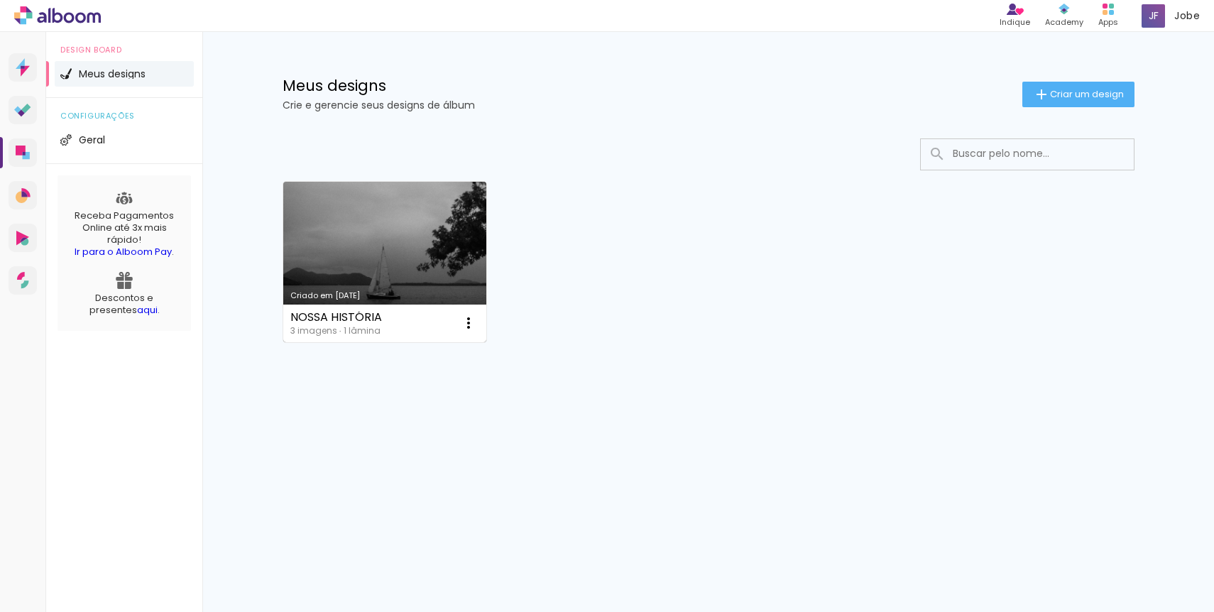
click at [315, 188] on link "Criado em [DATE]" at bounding box center [385, 262] width 204 height 160
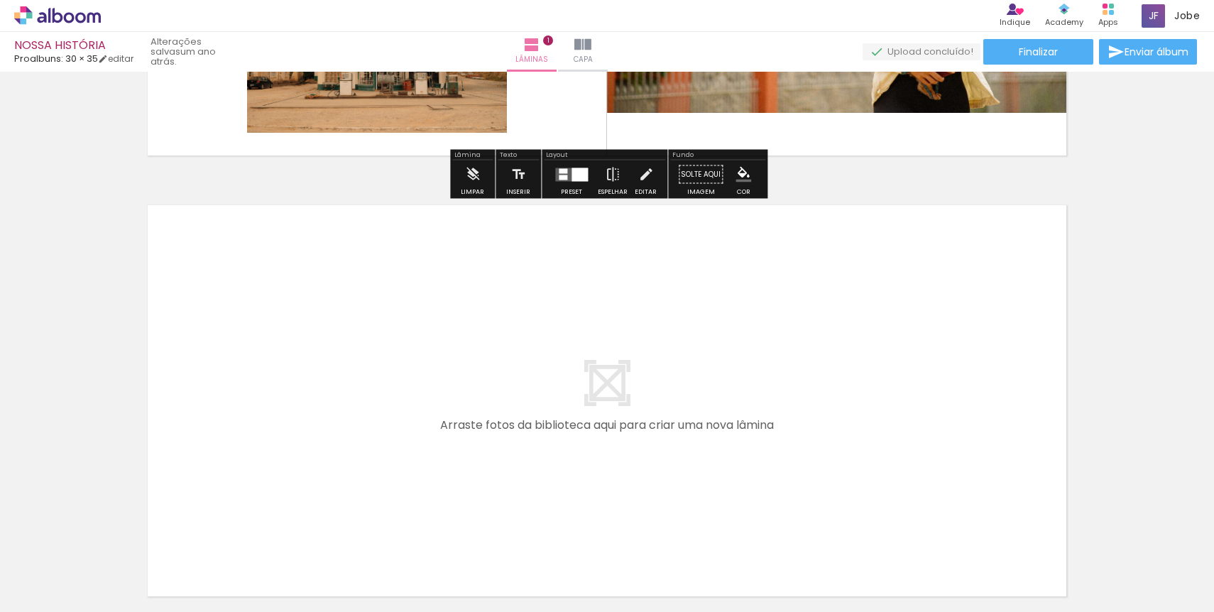
scroll to position [330, 0]
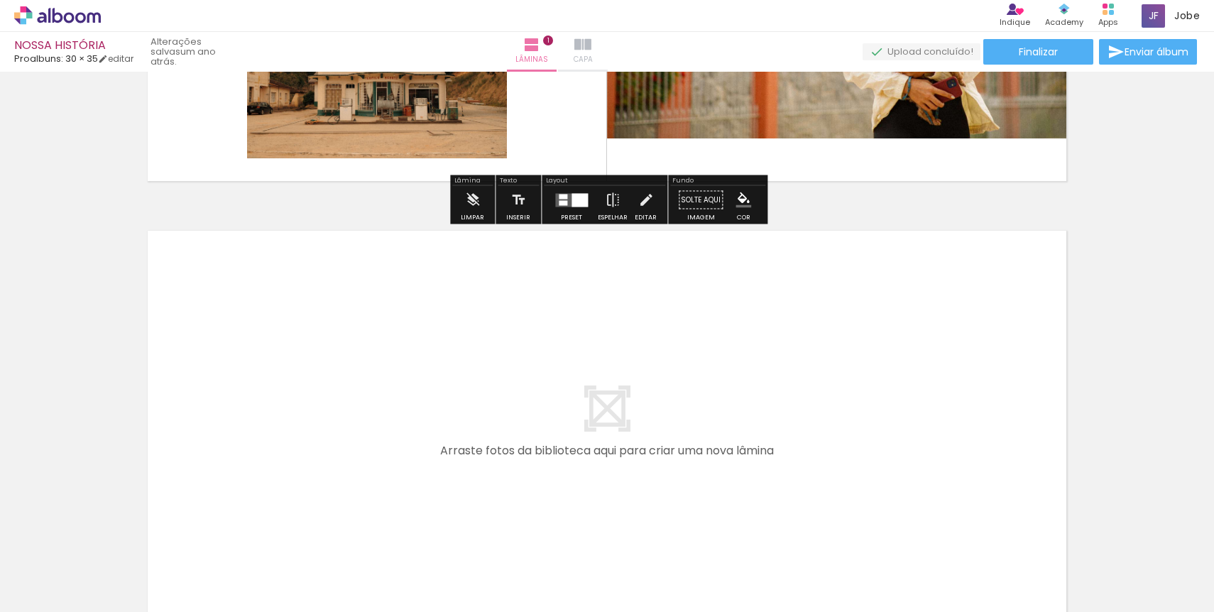
click at [591, 43] on iron-icon at bounding box center [582, 44] width 17 height 17
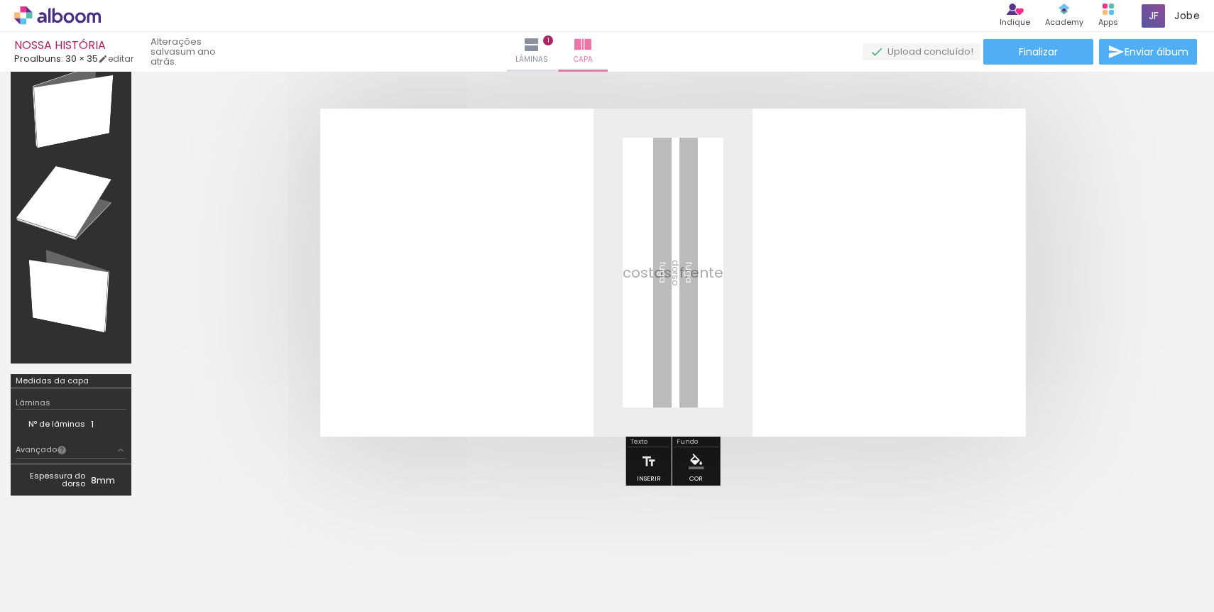
scroll to position [53, 0]
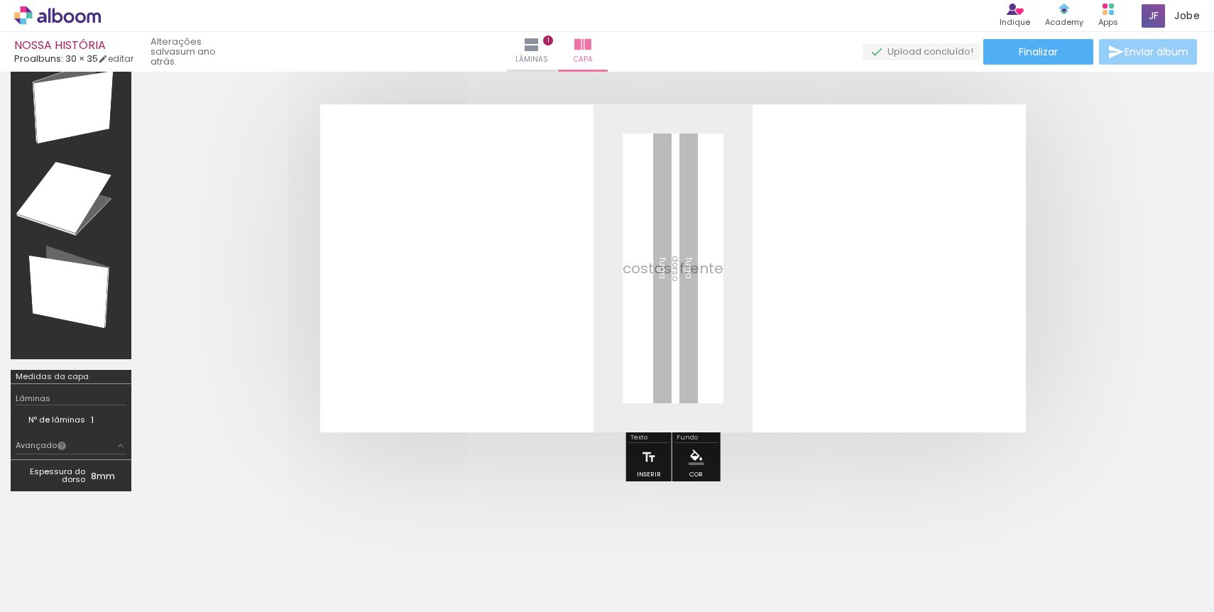
click at [1129, 43] on paper-button "Enviar álbum" at bounding box center [1148, 52] width 98 height 26
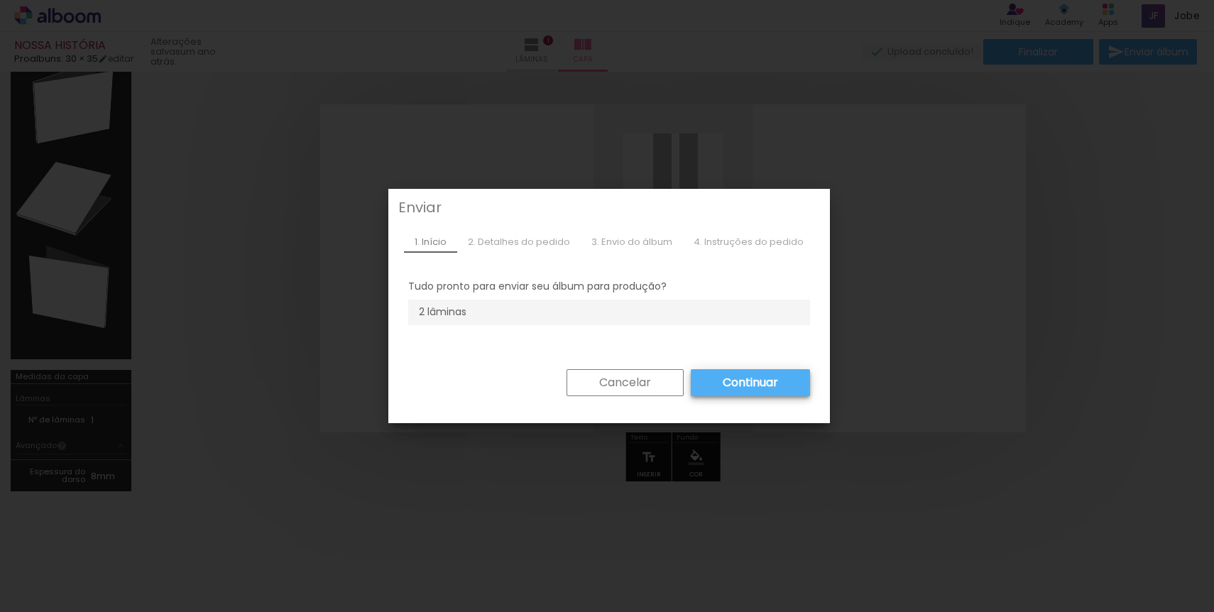
click at [520, 244] on div "2. Detalhes do pedido" at bounding box center [519, 241] width 124 height 21
click at [537, 237] on div "2. Detalhes do pedido" at bounding box center [519, 241] width 124 height 21
click at [528, 325] on li "2 lâminas" at bounding box center [609, 313] width 402 height 26
click at [0, 0] on slot "Continuar" at bounding box center [0, 0] width 0 height 0
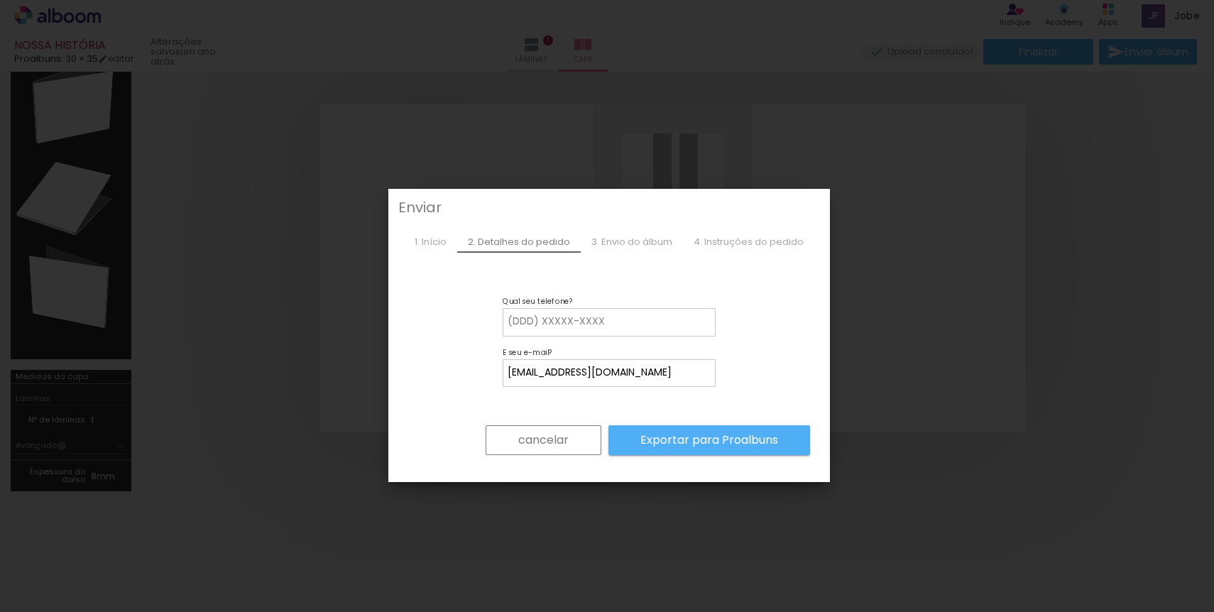
click at [0, 0] on slot "cancelar" at bounding box center [0, 0] width 0 height 0
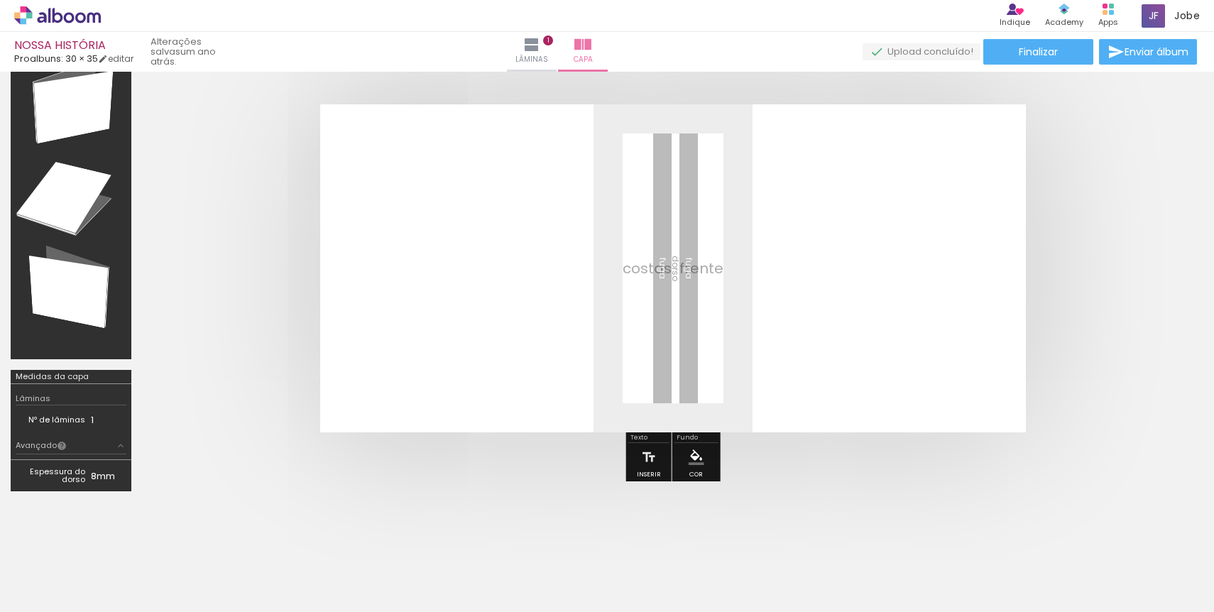
click at [119, 535] on iron-icon at bounding box center [111, 535] width 15 height 15
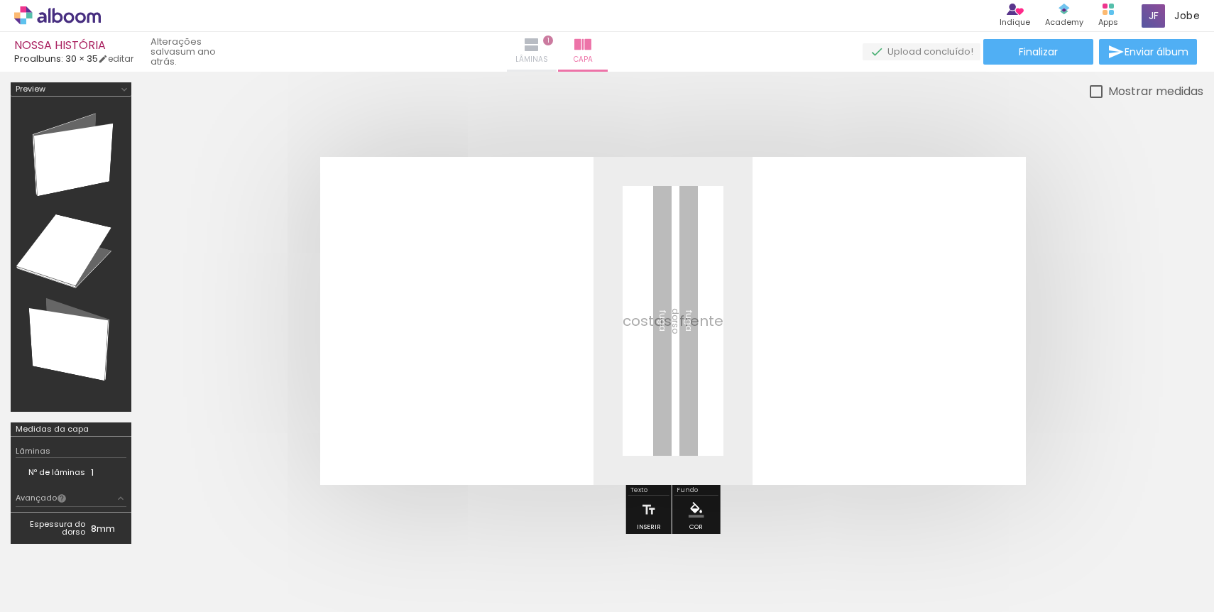
click at [553, 40] on span "1" at bounding box center [548, 41] width 10 height 10
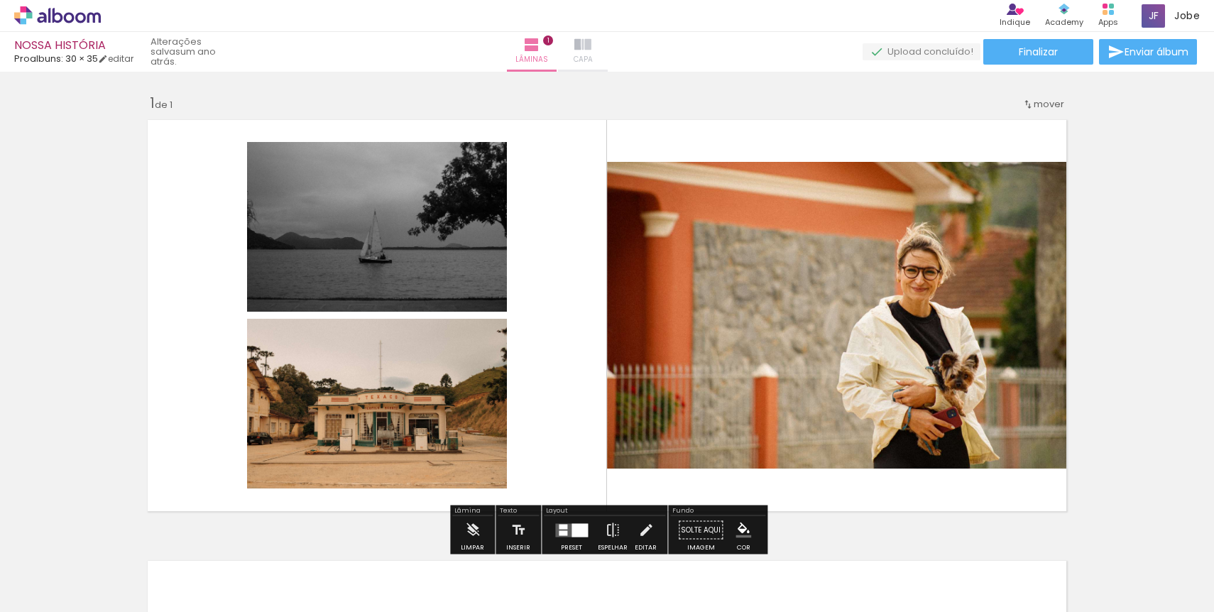
click at [608, 43] on paper-button "Capa" at bounding box center [583, 52] width 50 height 40
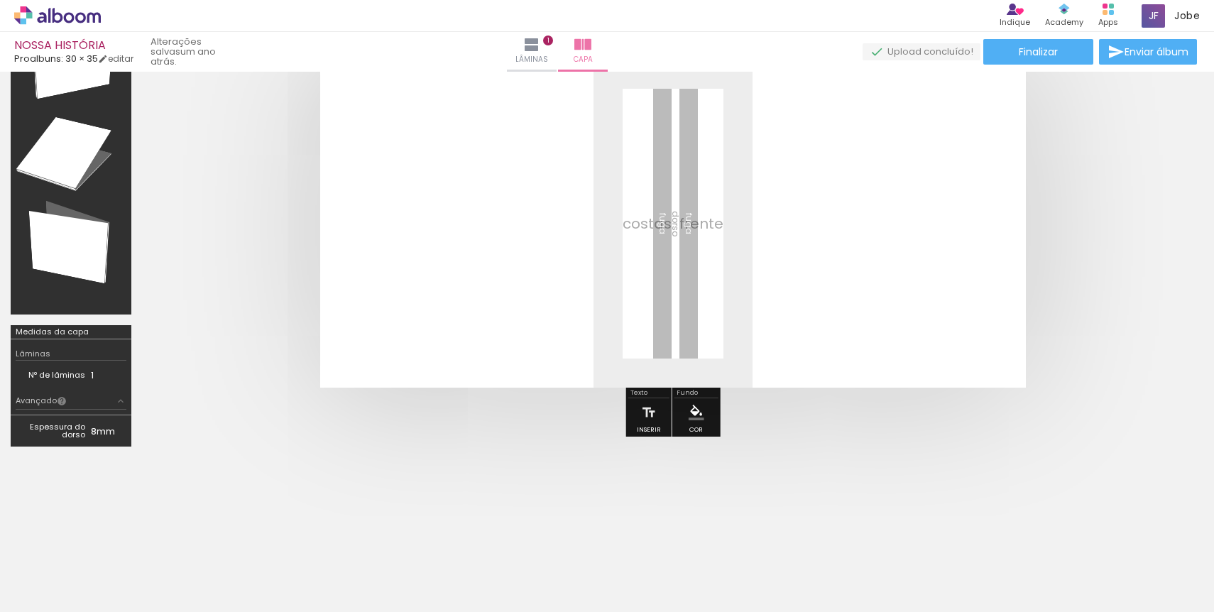
scroll to position [107, 0]
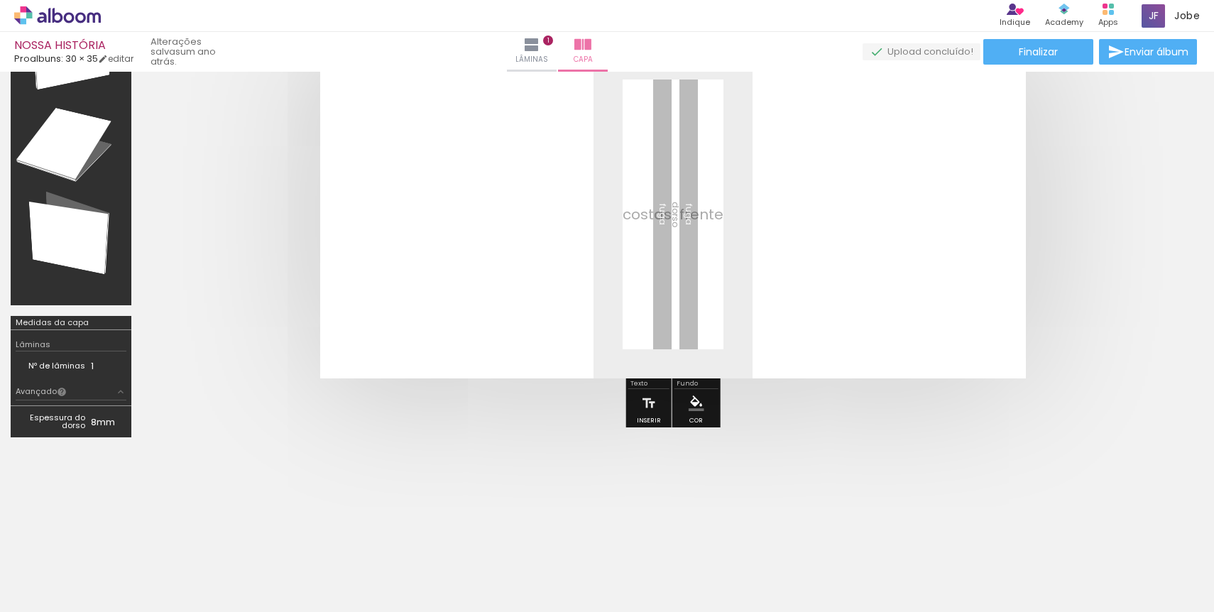
click at [89, 416] on td "Espessura do dorso" at bounding box center [53, 421] width 75 height 21
click at [104, 425] on td "8mm" at bounding box center [109, 421] width 36 height 21
click at [104, 408] on div "Espessura do dorso 8mm" at bounding box center [71, 421] width 121 height 32
click at [124, 398] on paper-button "Avançado" at bounding box center [71, 392] width 111 height 16
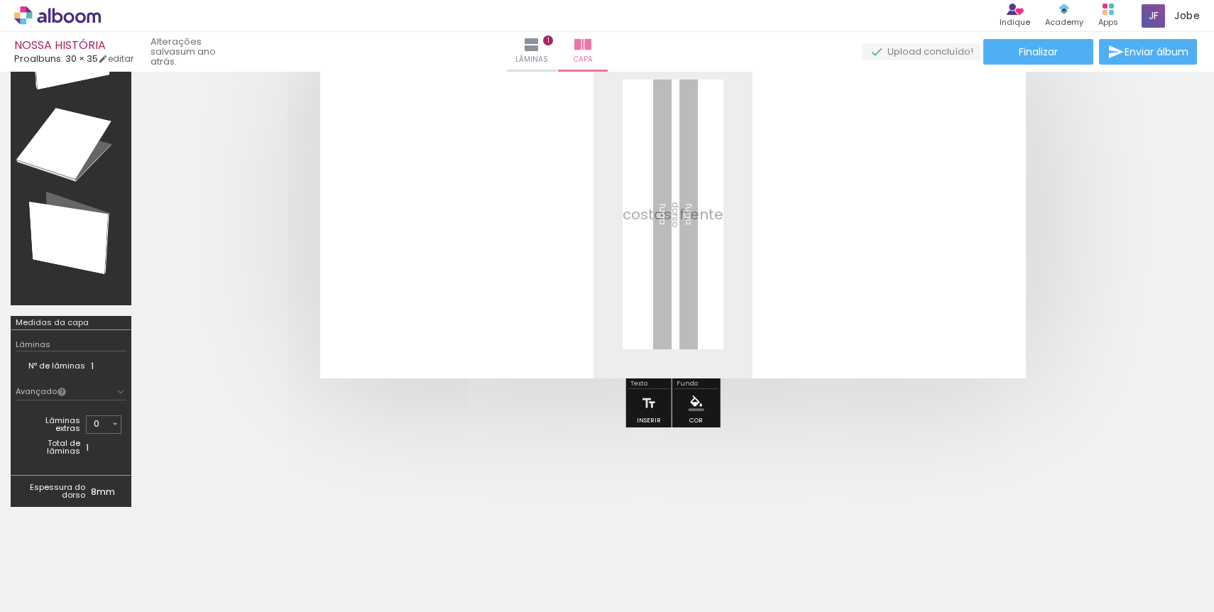
click at [114, 426] on iron-icon at bounding box center [114, 423] width 11 height 11
click at [0, 0] on slot "10" at bounding box center [0, 0] width 0 height 0
type input "10"
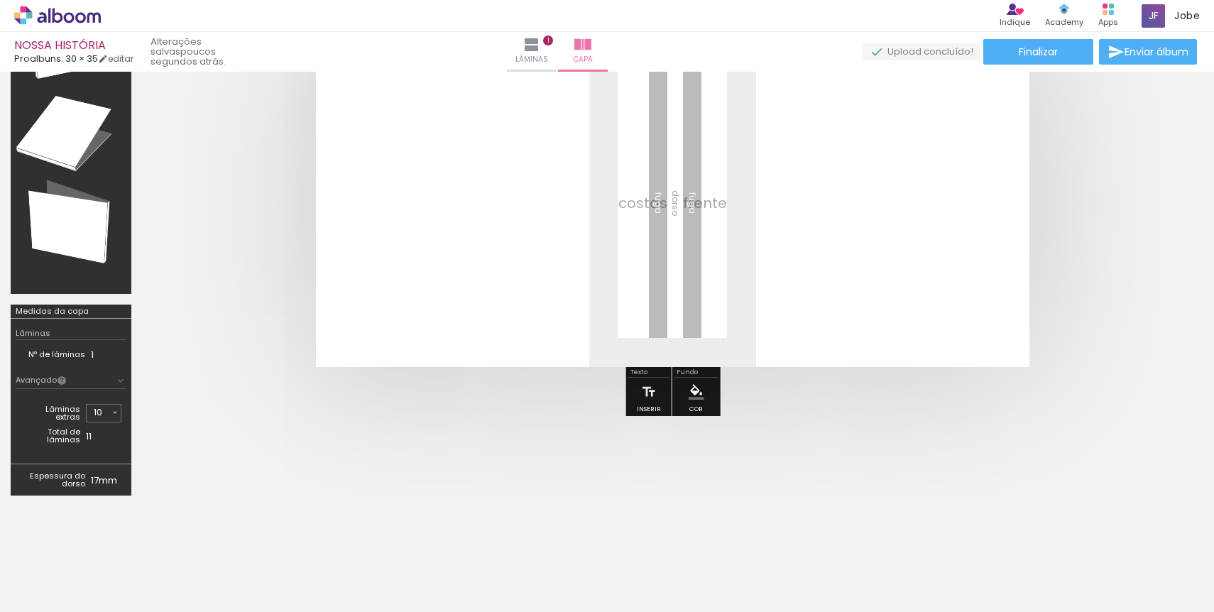
scroll to position [126, 0]
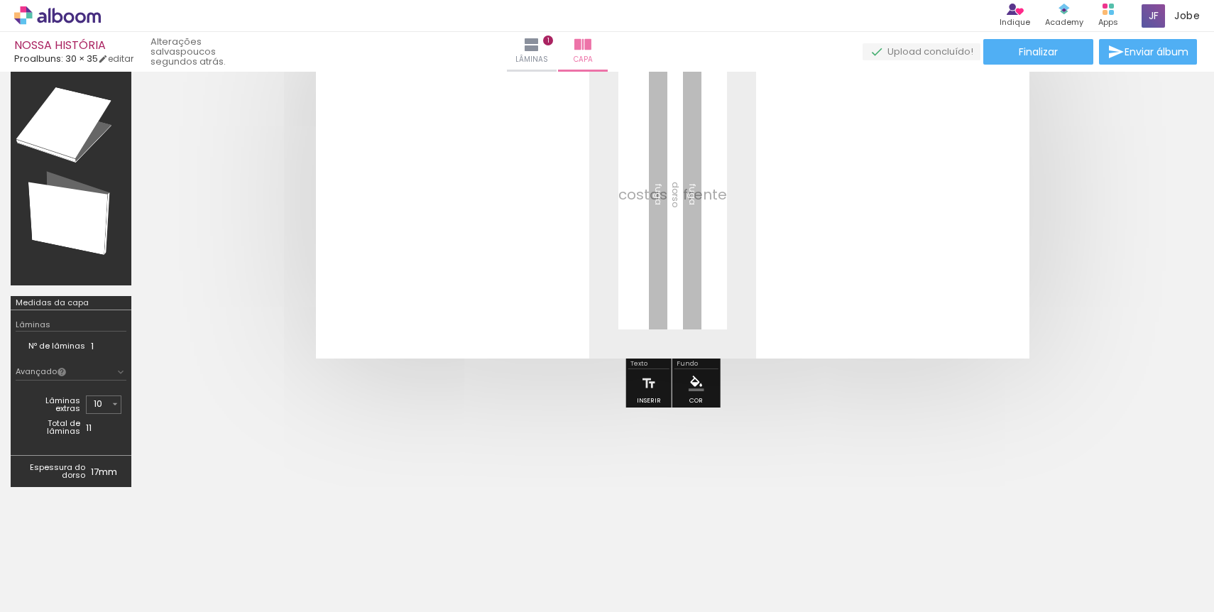
click at [81, 354] on div "Nº de lâminas 1" at bounding box center [71, 346] width 111 height 29
click at [692, 389] on iron-icon "color picker" at bounding box center [697, 384] width 16 height 16
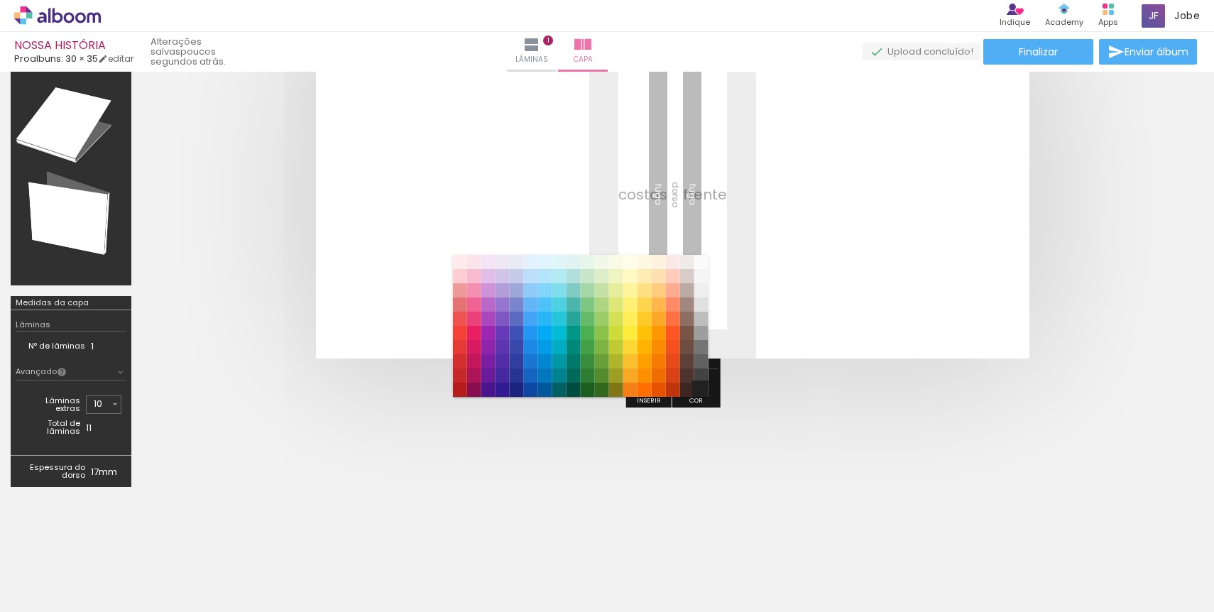
click at [701, 391] on paper-item "#212121" at bounding box center [701, 390] width 14 height 14
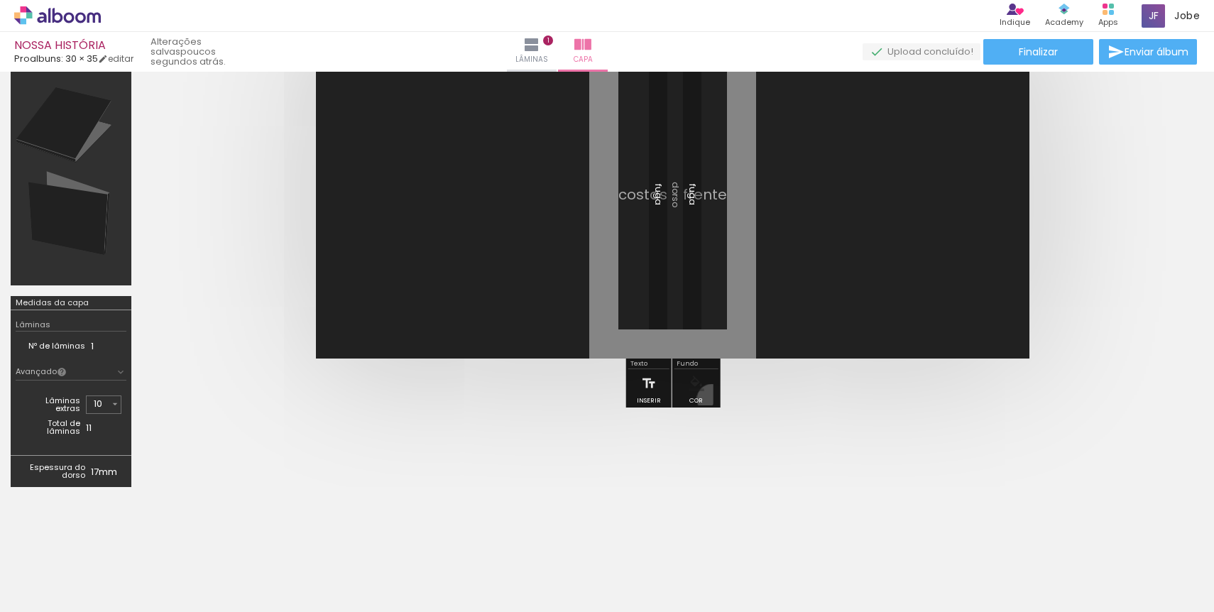
click at [710, 398] on paper-button "Cor" at bounding box center [696, 387] width 34 height 36
click at [697, 386] on iron-icon "color picker" at bounding box center [697, 384] width 16 height 16
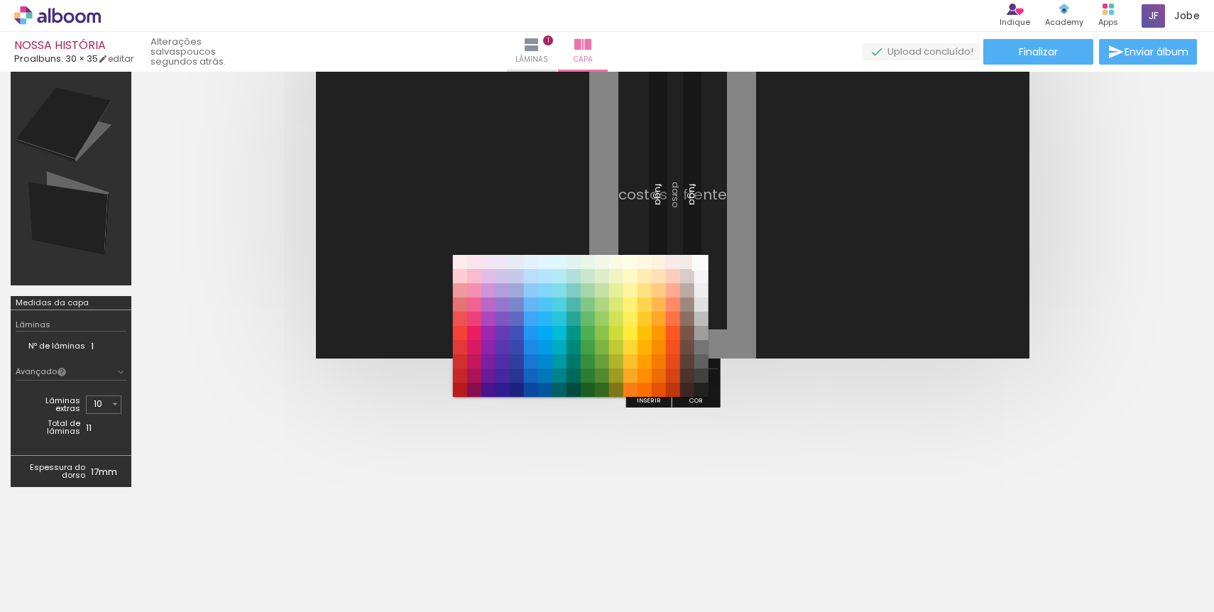
click at [707, 264] on paper-item "#fafafa" at bounding box center [701, 262] width 14 height 14
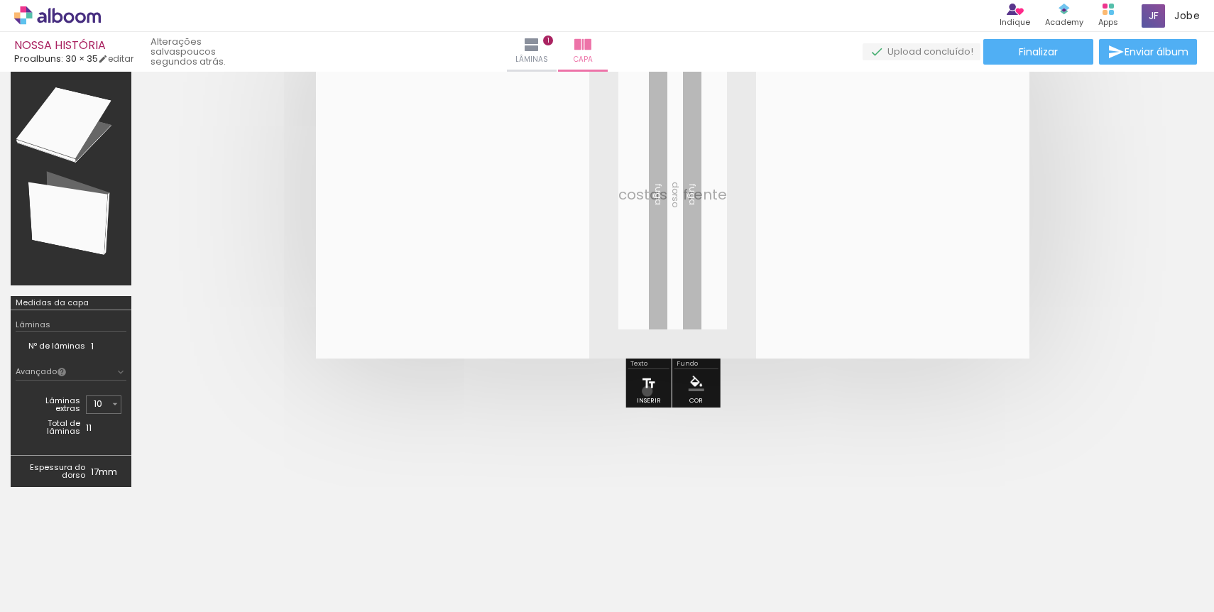
click at [648, 391] on iron-icon at bounding box center [649, 383] width 16 height 28
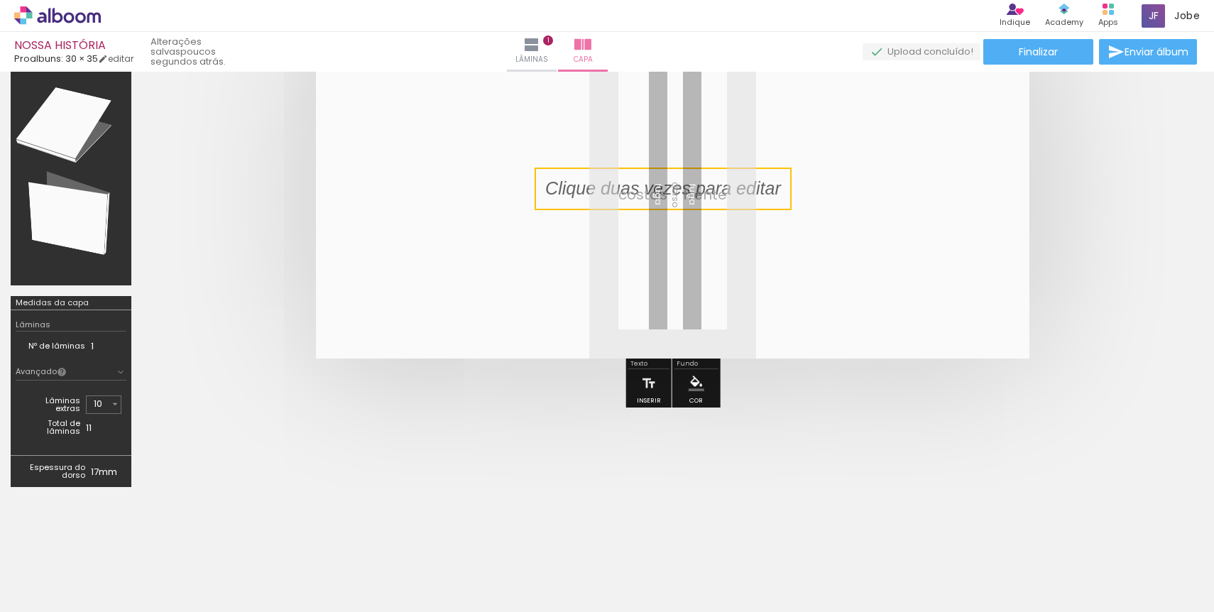
click at [613, 199] on quentale-selection at bounding box center [663, 189] width 257 height 43
type input "Sans Serif"
click at [613, 199] on p at bounding box center [673, 189] width 257 height 26
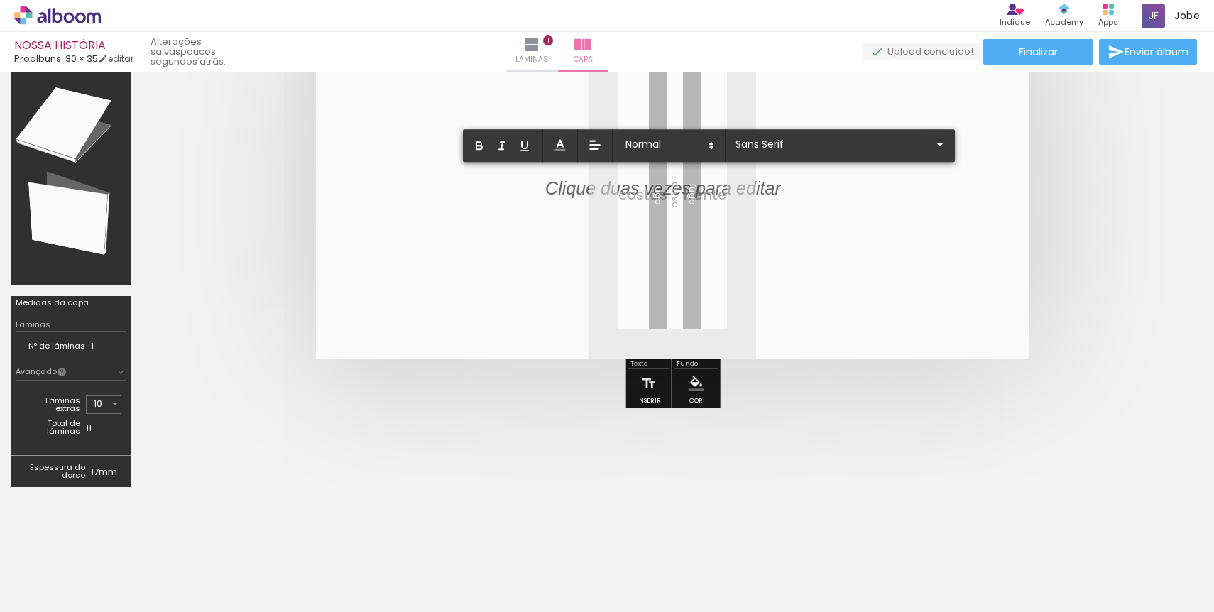
click at [613, 199] on p at bounding box center [663, 198] width 236 height 26
click at [591, 188] on p at bounding box center [663, 198] width 236 height 26
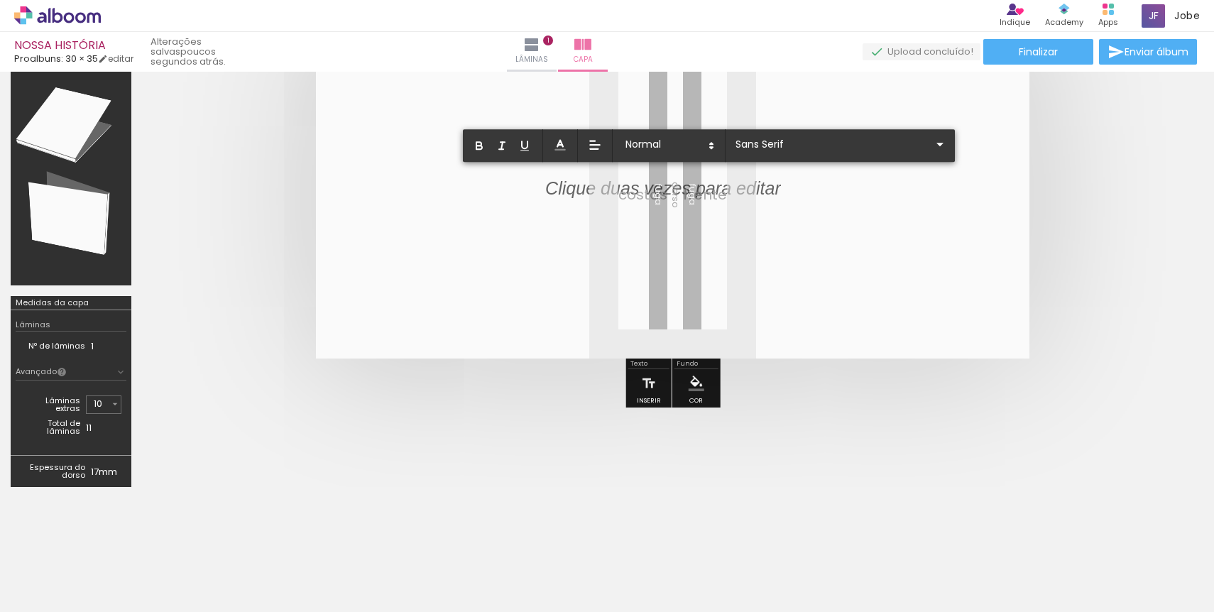
click at [591, 188] on p at bounding box center [663, 198] width 236 height 26
click at [629, 200] on p at bounding box center [663, 198] width 236 height 26
drag, startPoint x: 644, startPoint y: 240, endPoint x: 514, endPoint y: 181, distance: 142.7
click at [514, 180] on album-spread at bounding box center [673, 195] width 714 height 328
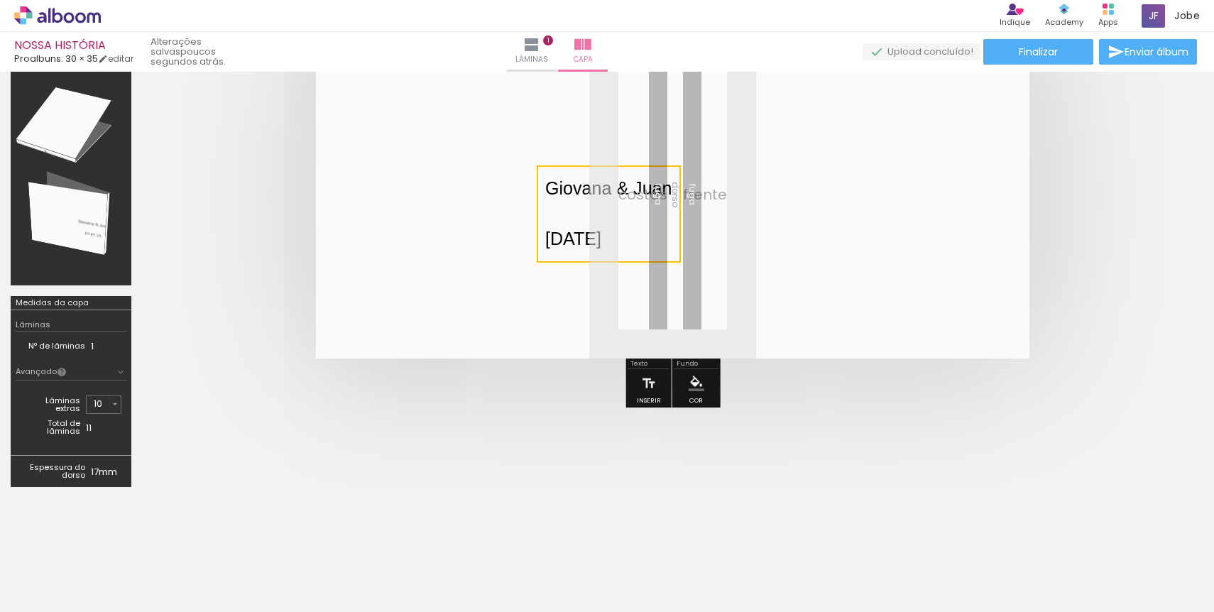
click at [588, 204] on quentale-selection at bounding box center [609, 213] width 144 height 97
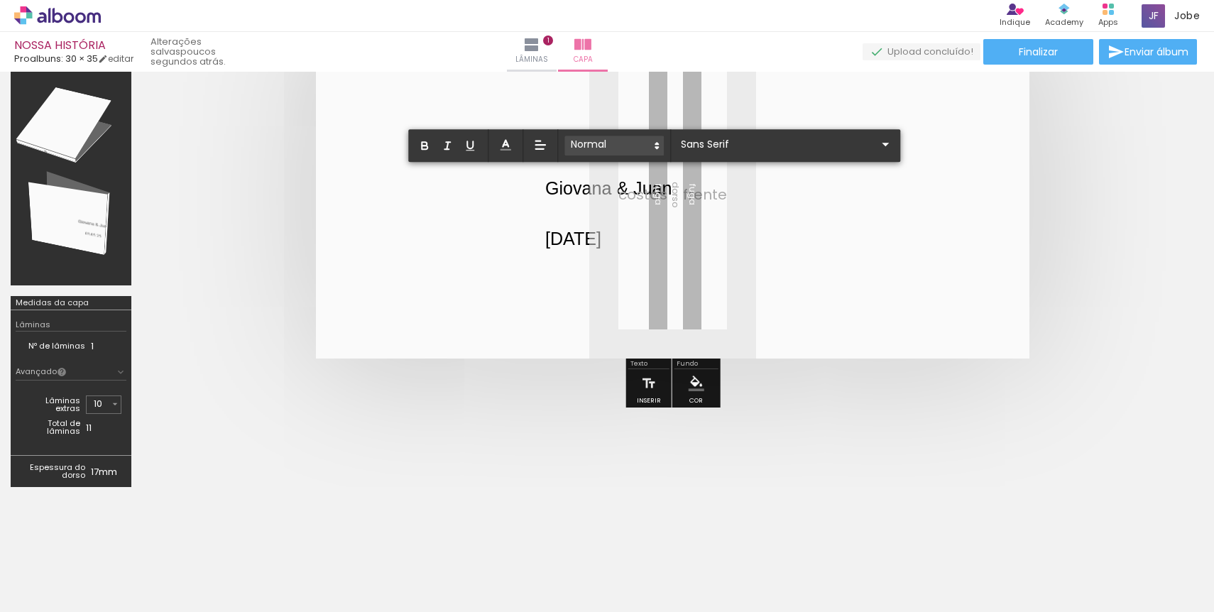
click at [642, 143] on span at bounding box center [613, 146] width 99 height 20
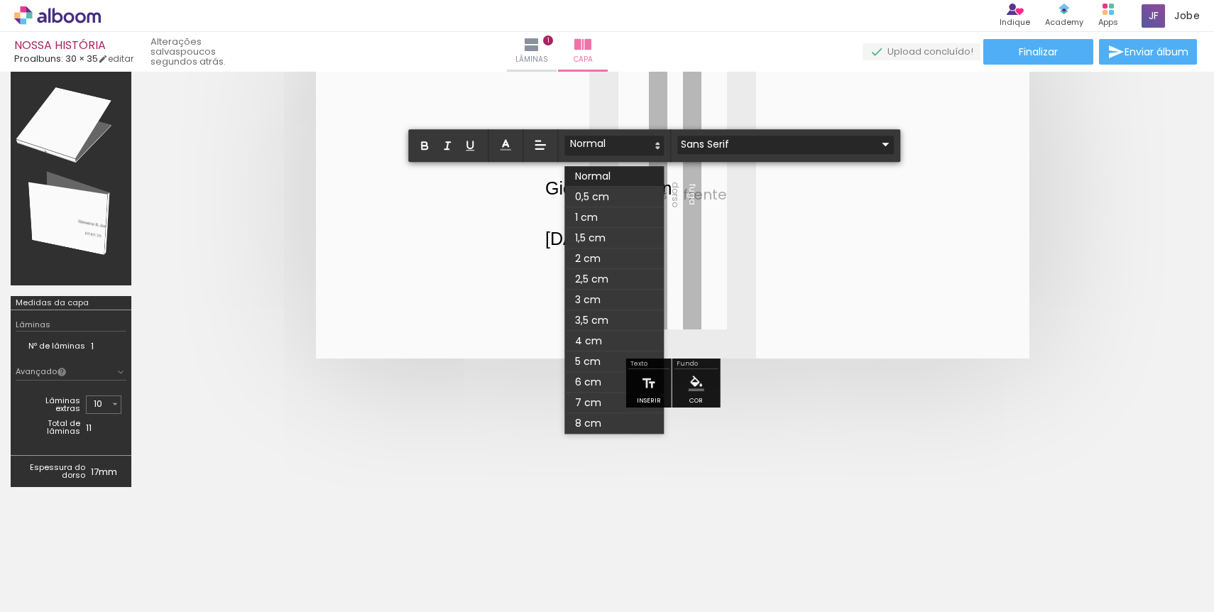
click at [706, 149] on input "Sans Serif" at bounding box center [777, 144] width 200 height 15
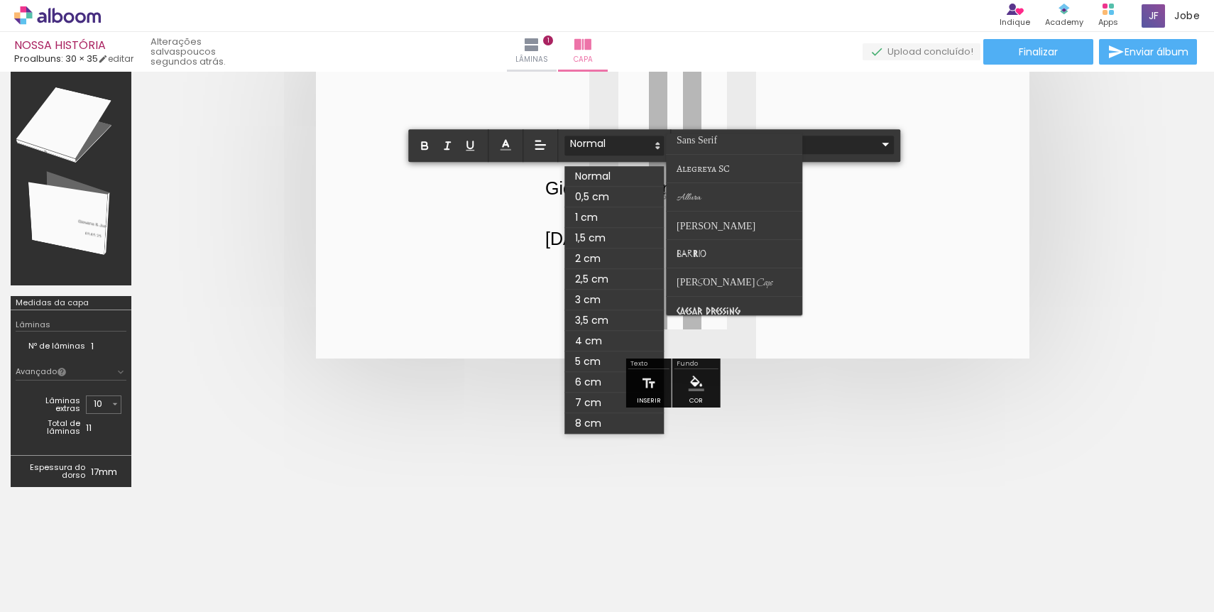
scroll to position [0, 0]
click at [714, 153] on span "Alegreya SC" at bounding box center [697, 147] width 40 height 11
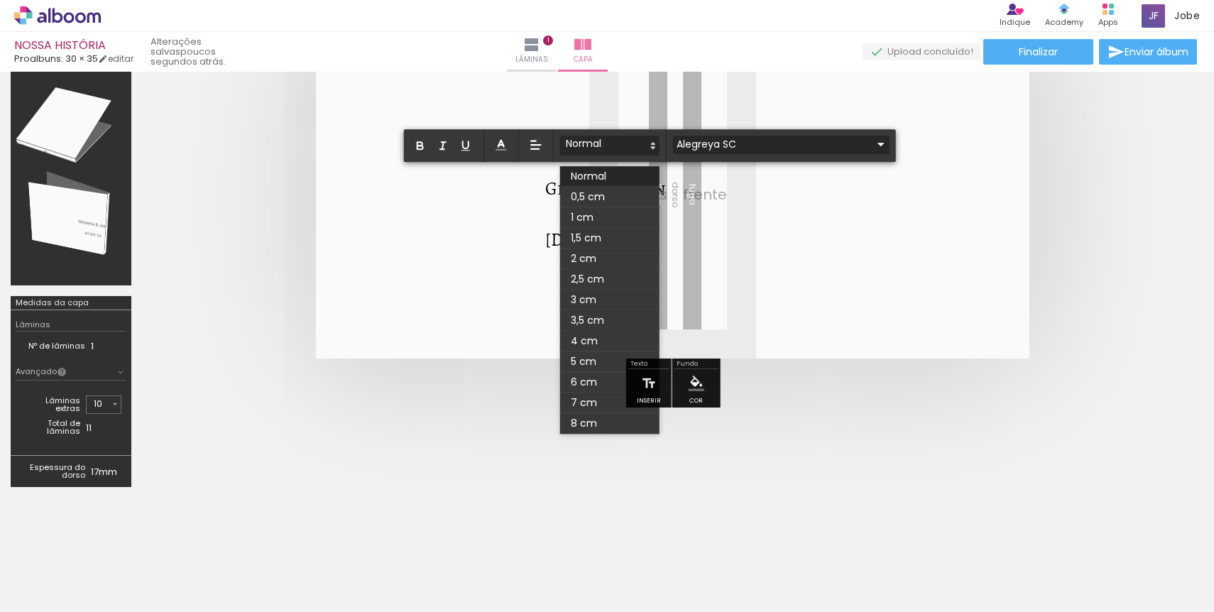
click at [724, 137] on input "Alegreya SC" at bounding box center [773, 144] width 200 height 15
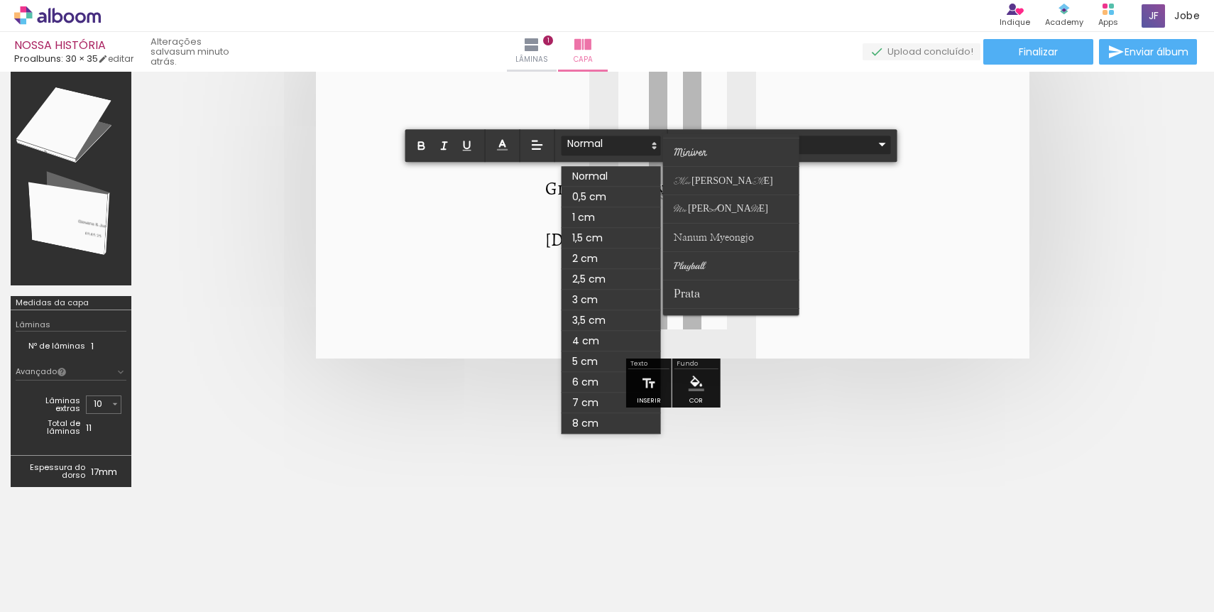
scroll to position [367, 0]
click at [719, 225] on paper-item at bounding box center [731, 235] width 136 height 28
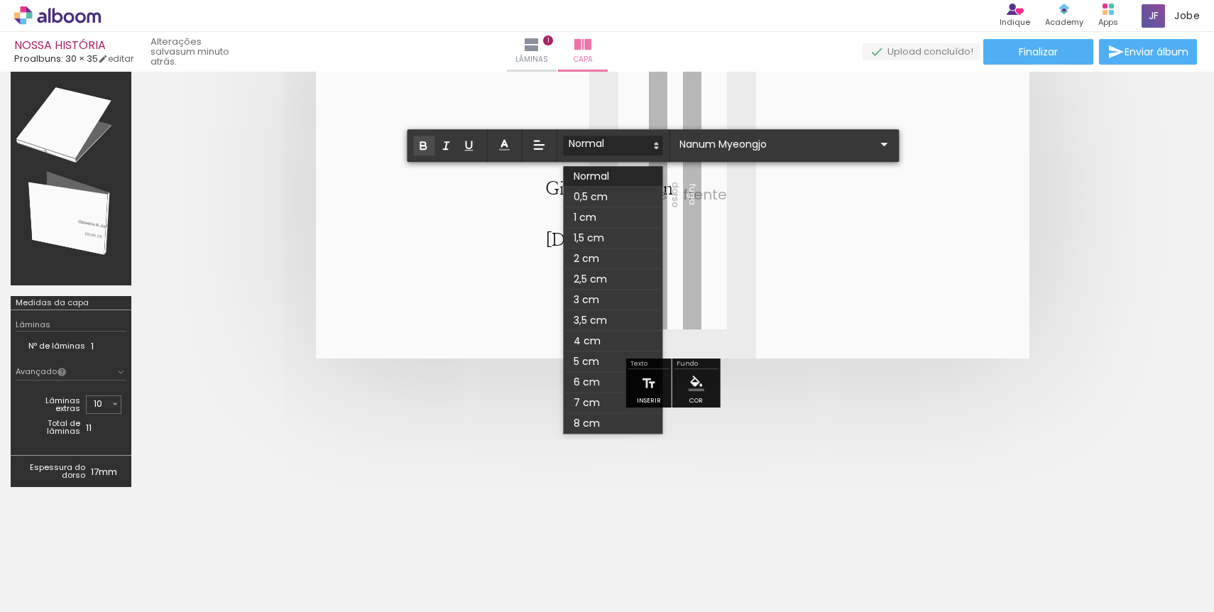
click at [419, 149] on icon "button" at bounding box center [423, 145] width 13 height 13
click at [452, 144] on icon "button" at bounding box center [446, 145] width 13 height 13
click at [430, 219] on quentale-layouter at bounding box center [673, 195] width 714 height 328
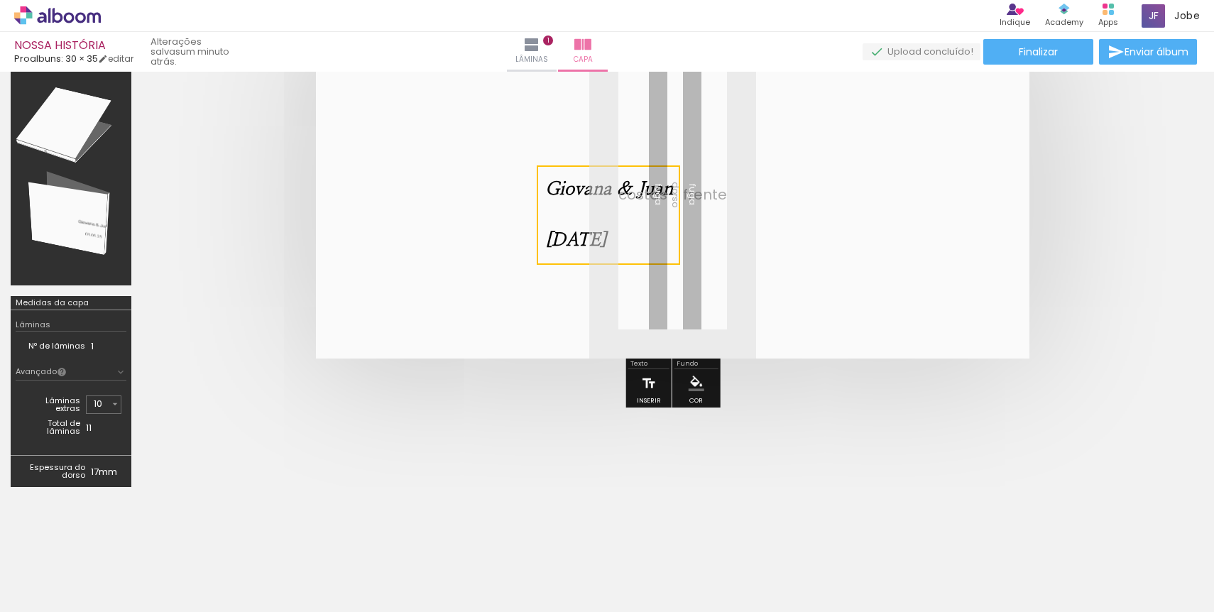
click at [654, 386] on iron-icon at bounding box center [649, 383] width 16 height 28
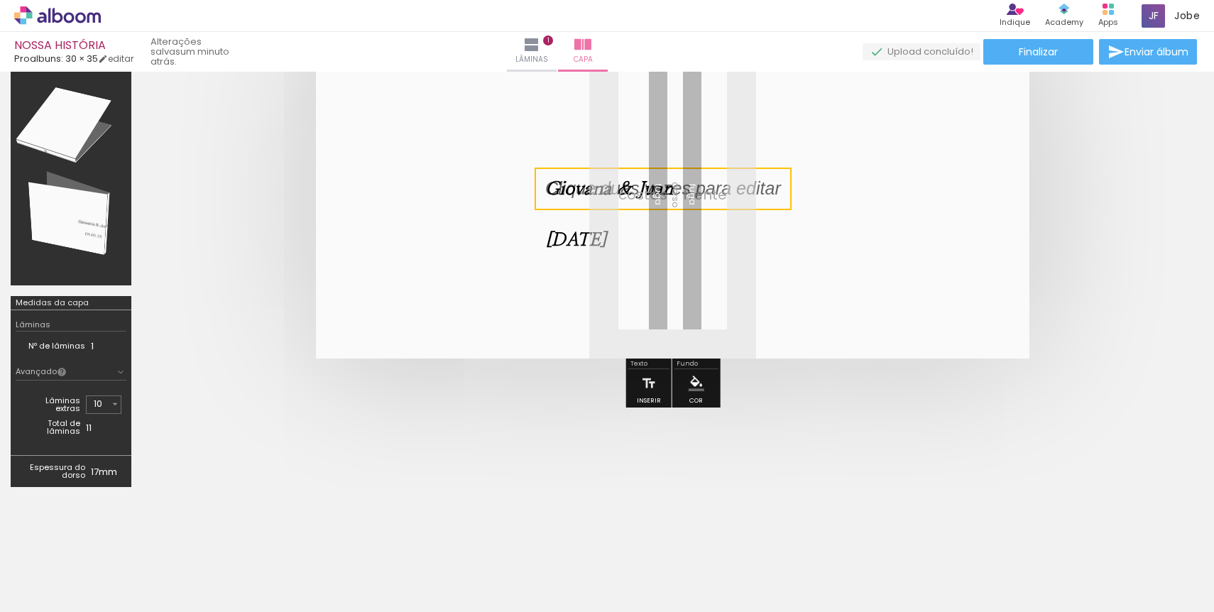
click at [586, 286] on quentale-layouter at bounding box center [673, 195] width 714 height 328
drag, startPoint x: 611, startPoint y: 181, endPoint x: 523, endPoint y: 256, distance: 114.8
click at [523, 256] on album-spread at bounding box center [673, 195] width 714 height 328
drag, startPoint x: 572, startPoint y: 206, endPoint x: 535, endPoint y: 195, distance: 38.6
click at [535, 195] on div at bounding box center [663, 189] width 257 height 43
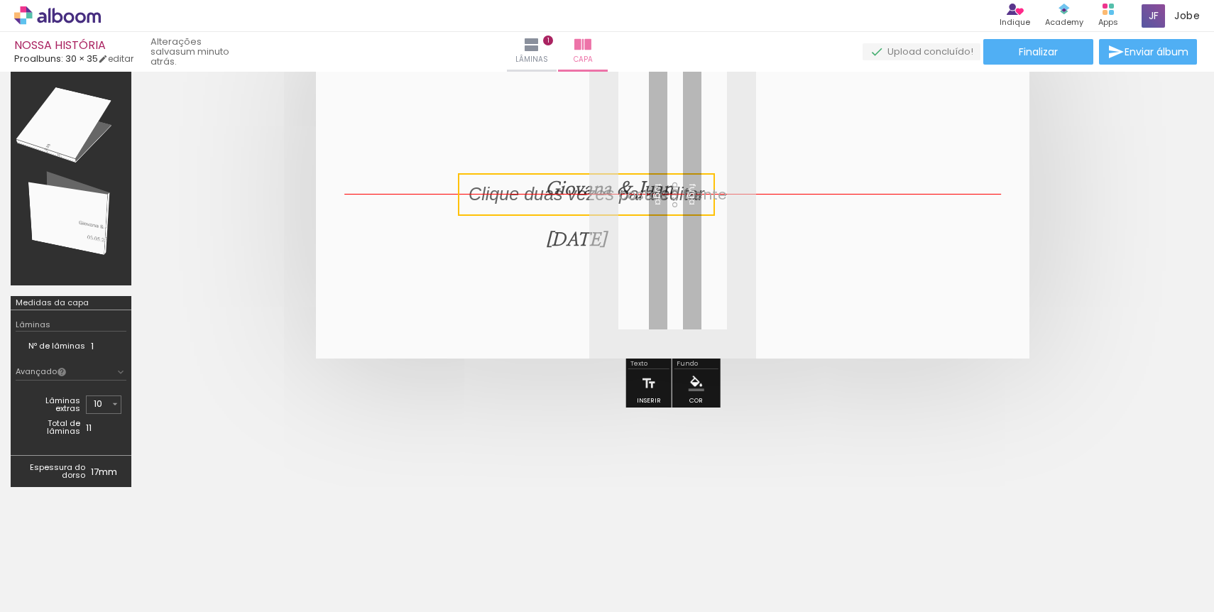
drag, startPoint x: 564, startPoint y: 185, endPoint x: 474, endPoint y: 186, distance: 89.5
click at [475, 185] on quentale-selection at bounding box center [586, 194] width 257 height 43
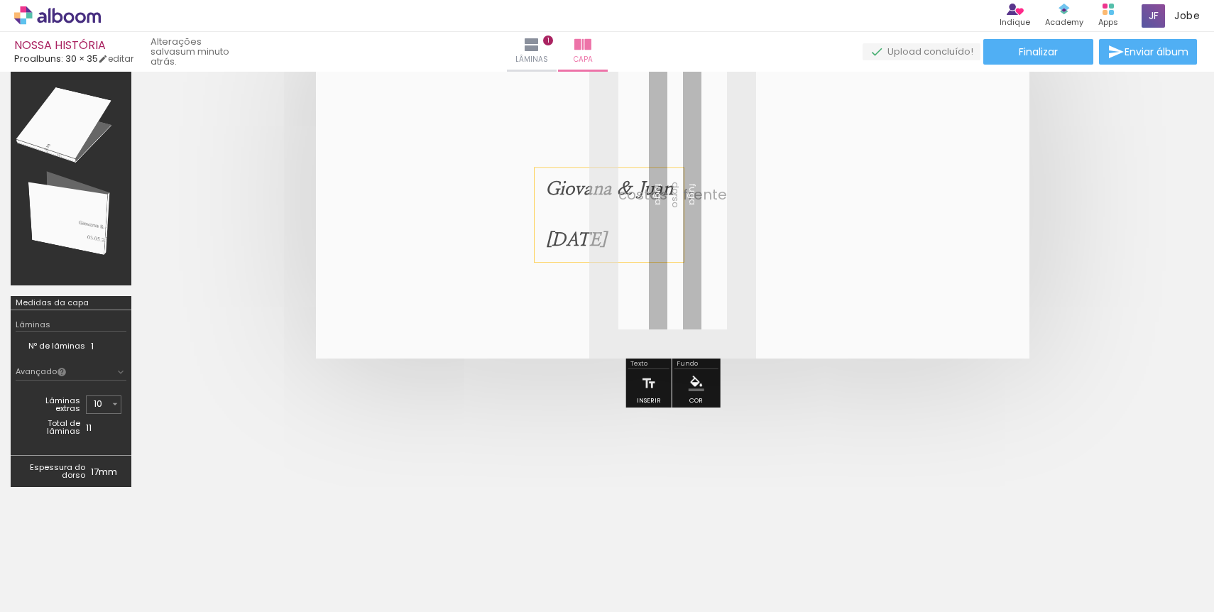
click at [566, 185] on em "Giovana & Juan" at bounding box center [609, 189] width 128 height 18
click at [566, 185] on quentale-selection at bounding box center [609, 215] width 148 height 95
click at [0, 0] on span at bounding box center [0, 0] width 0 height 0
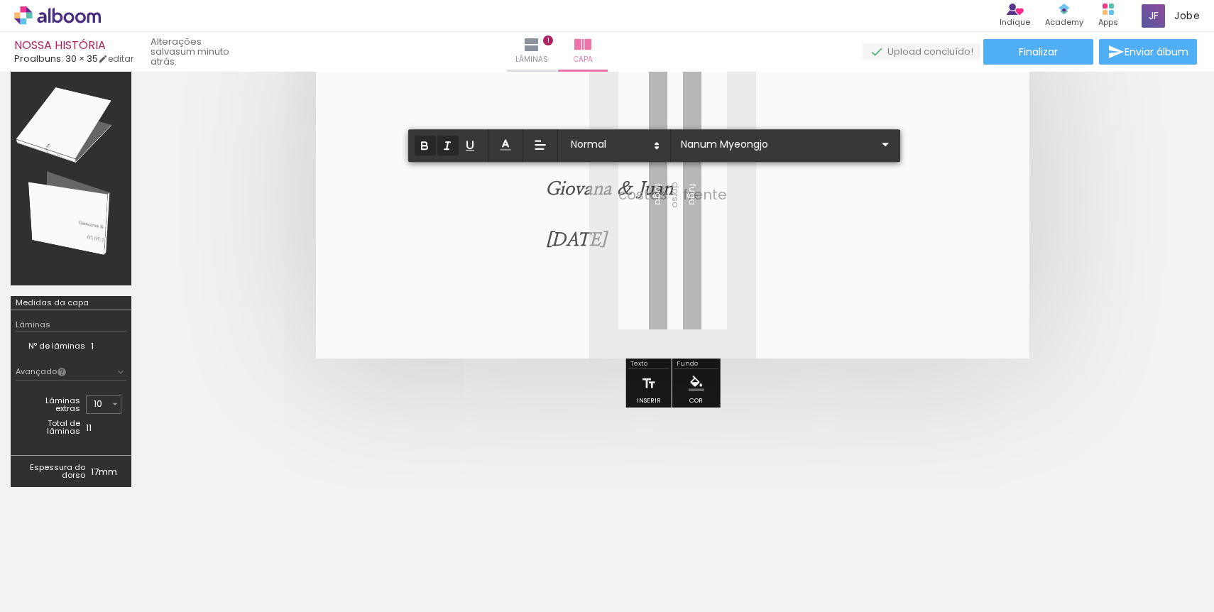
click at [566, 185] on em "Giovana & Juan" at bounding box center [609, 189] width 128 height 18
click at [445, 146] on icon "button" at bounding box center [447, 145] width 13 height 13
click at [541, 195] on icon at bounding box center [540, 197] width 13 height 13
click at [564, 193] on strong "Giovana & Juan" at bounding box center [609, 189] width 128 height 18
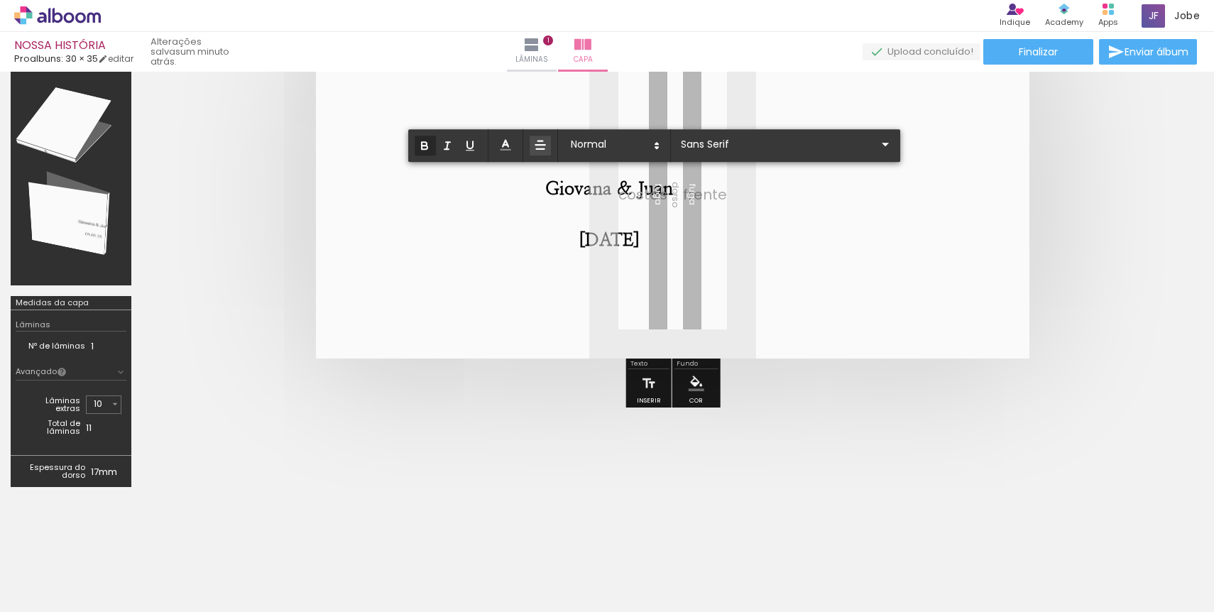
click at [564, 193] on strong "Giovana & Juan" at bounding box center [609, 189] width 128 height 18
click at [724, 200] on quentale-layouter at bounding box center [673, 195] width 714 height 328
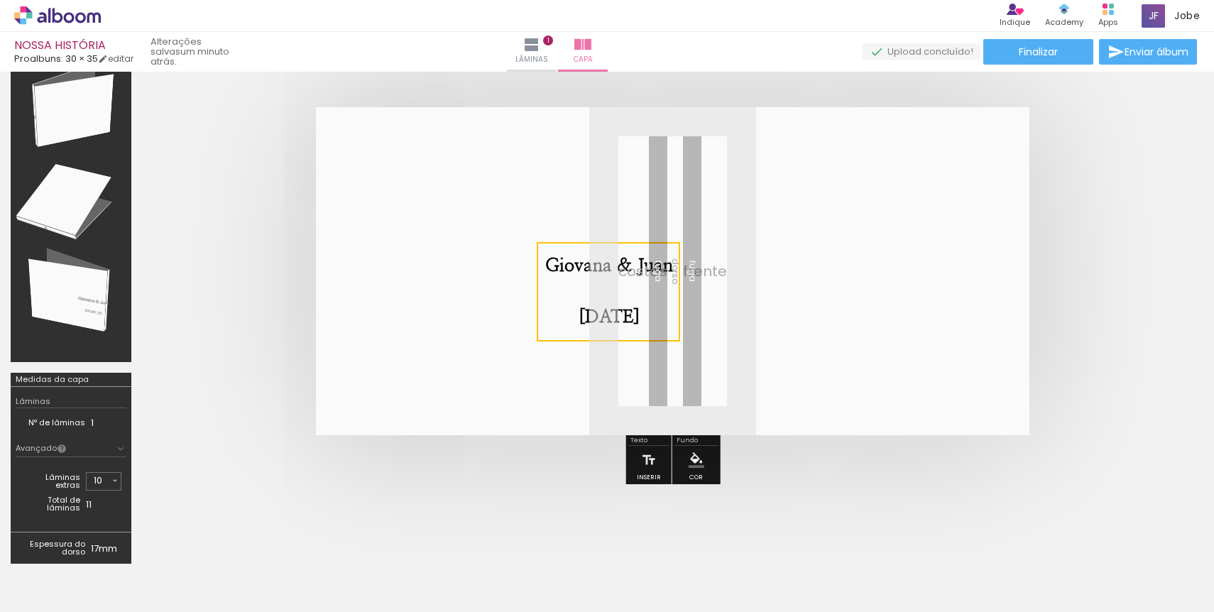
scroll to position [46, 0]
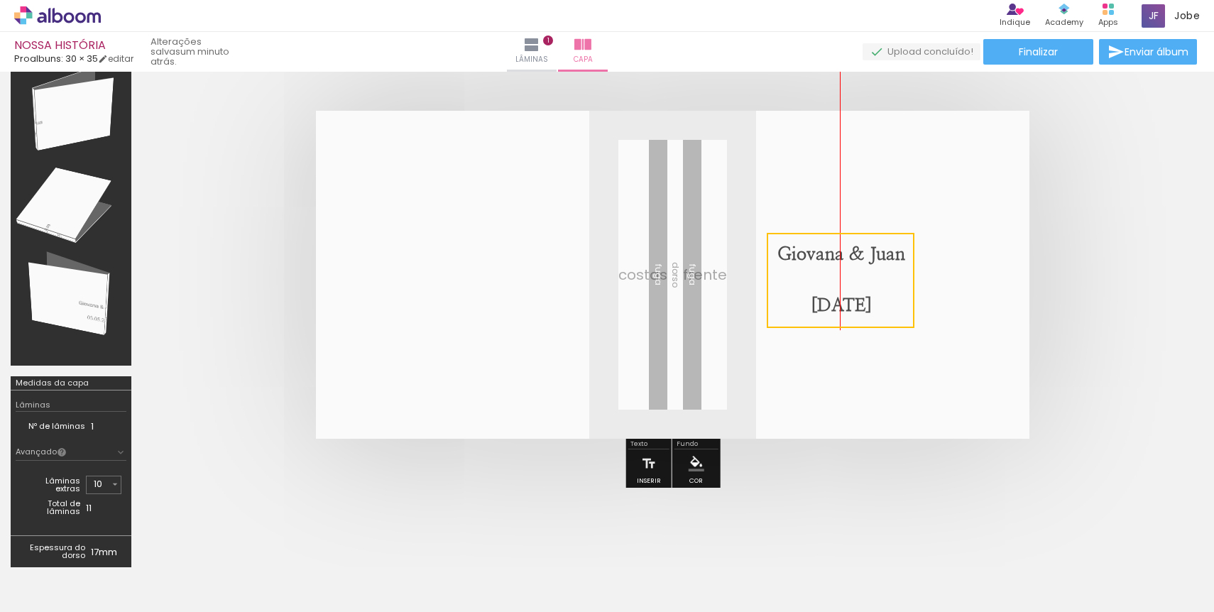
drag, startPoint x: 646, startPoint y: 252, endPoint x: 885, endPoint y: 237, distance: 239.7
click at [885, 237] on quentale-selection at bounding box center [841, 280] width 148 height 95
click at [1081, 223] on quentale-cover at bounding box center [673, 275] width 948 height 328
click at [901, 263] on p "Giovana & Juan" at bounding box center [841, 254] width 128 height 26
click at [0, 0] on quentale-selection at bounding box center [0, 0] width 0 height 0
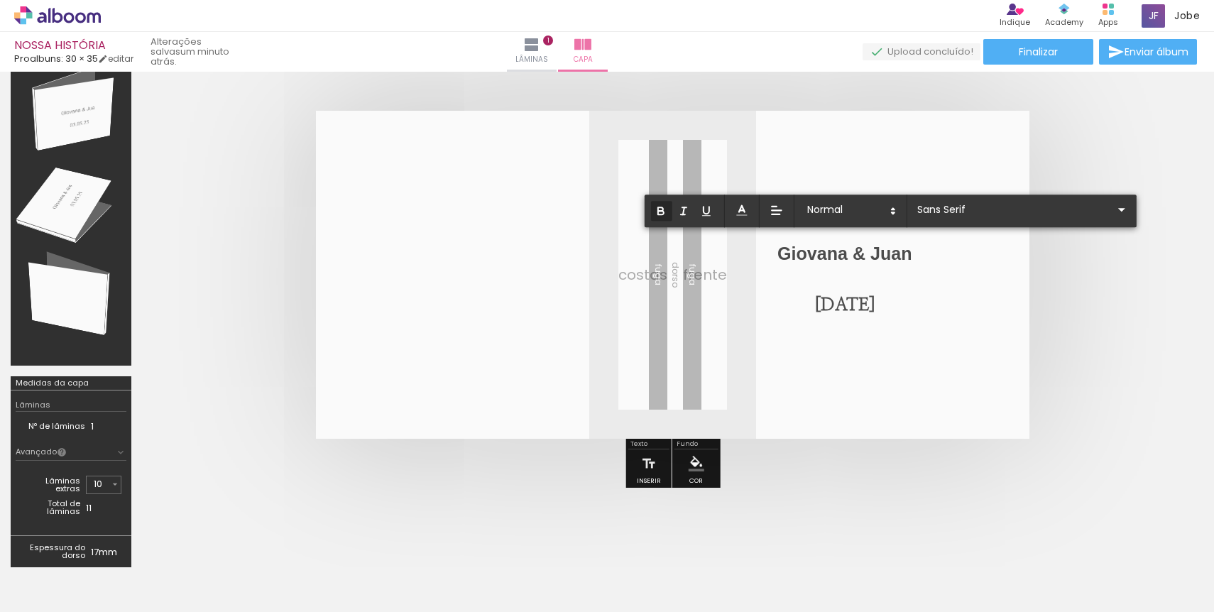
click at [901, 263] on strong "Giovana & Juan" at bounding box center [844, 254] width 135 height 20
click at [661, 212] on icon "button" at bounding box center [661, 210] width 13 height 13
click at [665, 212] on icon "button" at bounding box center [661, 210] width 13 height 13
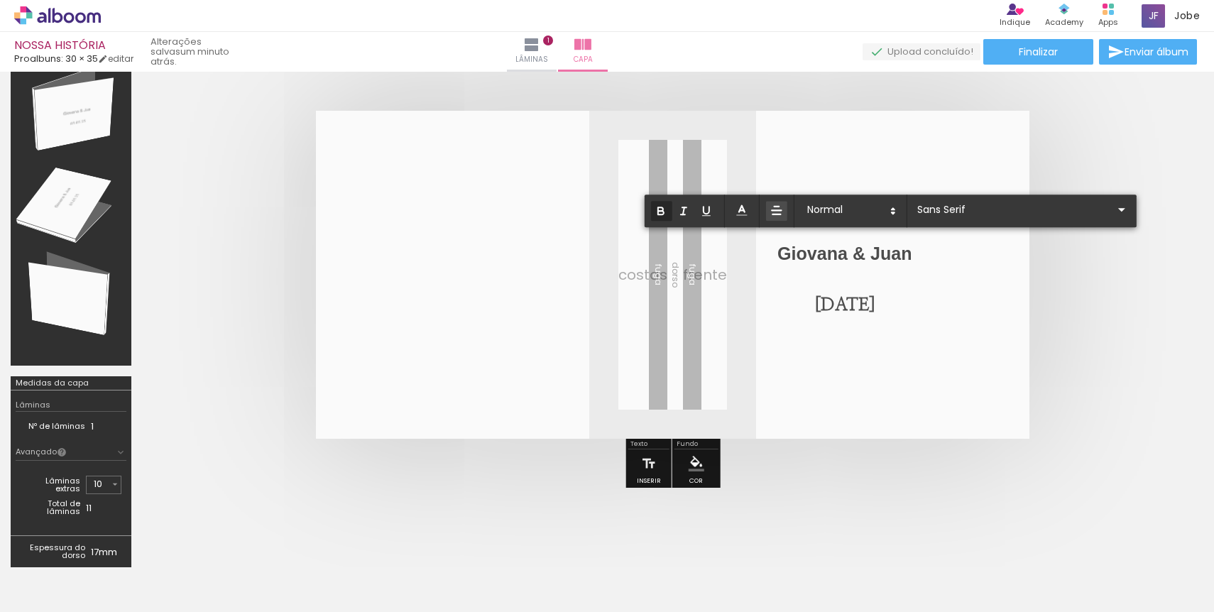
click at [662, 212] on icon "button" at bounding box center [661, 210] width 13 height 13
click at [839, 259] on strong "Giovana & Juan" at bounding box center [844, 254] width 135 height 20
click at [839, 258] on strong "Giovana & Juan" at bounding box center [844, 254] width 135 height 20
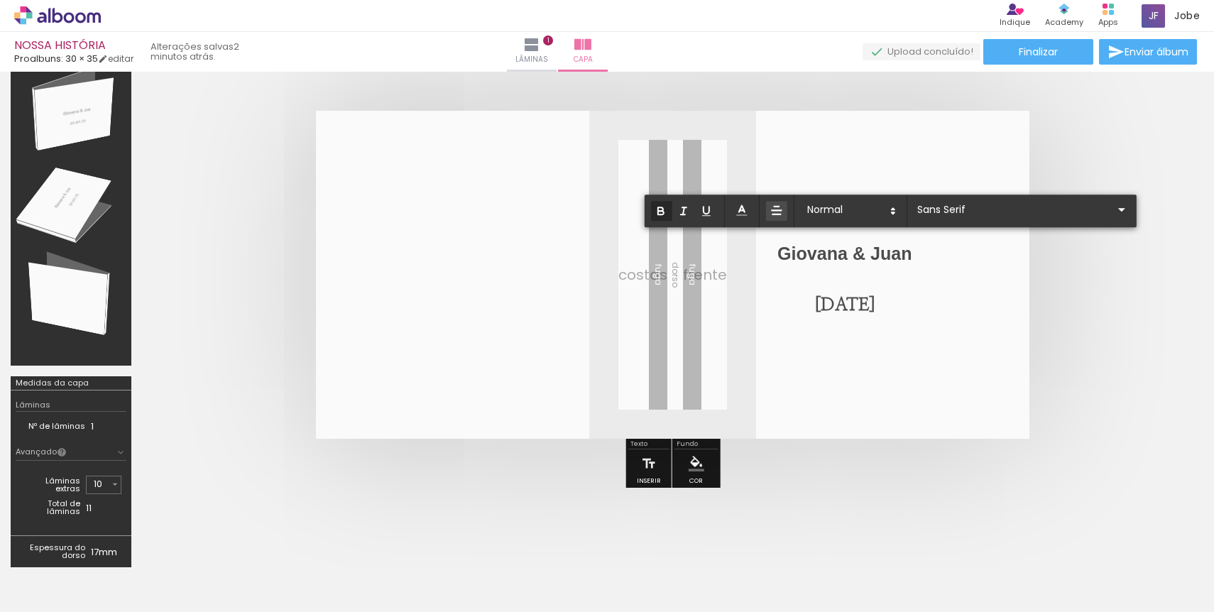
click at [661, 214] on icon "button" at bounding box center [661, 210] width 13 height 13
click at [838, 308] on strong "[DATE]" at bounding box center [840, 306] width 61 height 18
click at [986, 214] on input "Nanum Myeongjo" at bounding box center [1014, 209] width 200 height 15
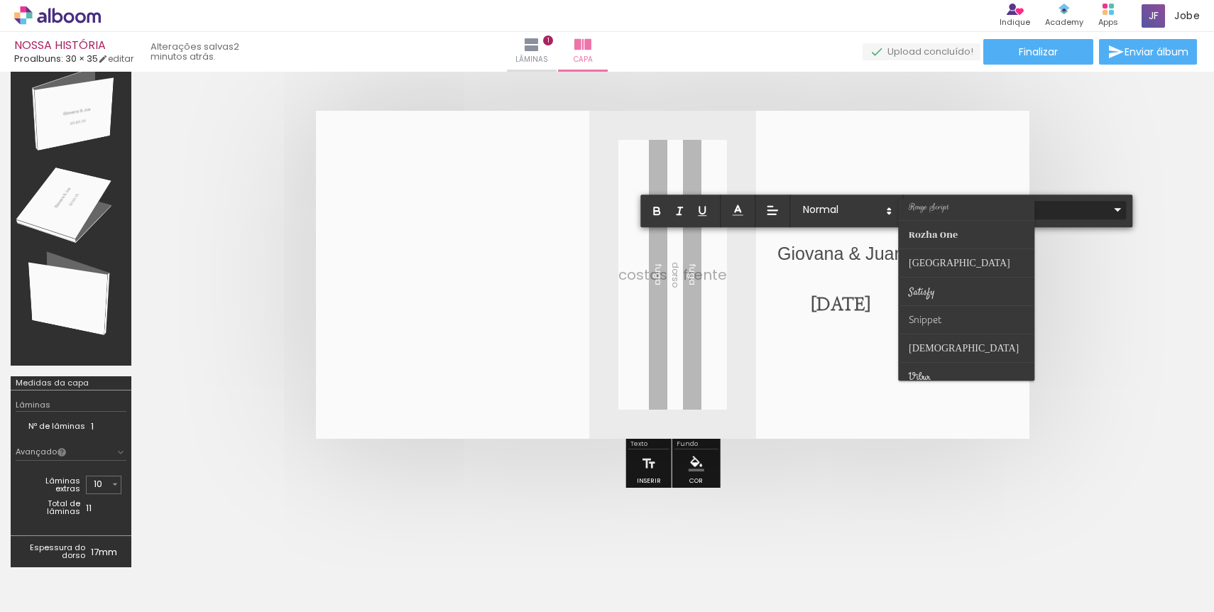
scroll to position [547, 0]
click at [981, 289] on paper-item at bounding box center [966, 290] width 136 height 28
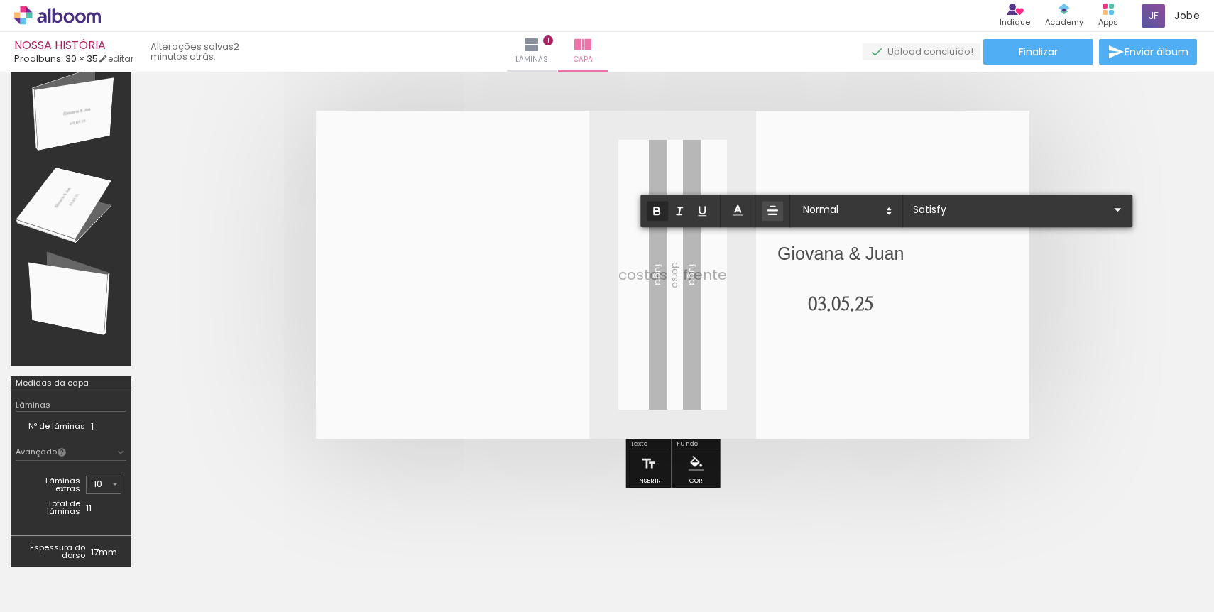
click at [856, 301] on strong "5.25" at bounding box center [857, 306] width 33 height 18
type input "Sans Serif"
click at [935, 221] on div "0,5 cm 1 cm 1,5 cm 2 cm 2,5 cm 3 cm 3,5 cm 4 cm 5 cm 6 cm 7 cm 8 cm" at bounding box center [886, 211] width 492 height 33
click at [936, 204] on input "Sans Serif" at bounding box center [1010, 209] width 200 height 15
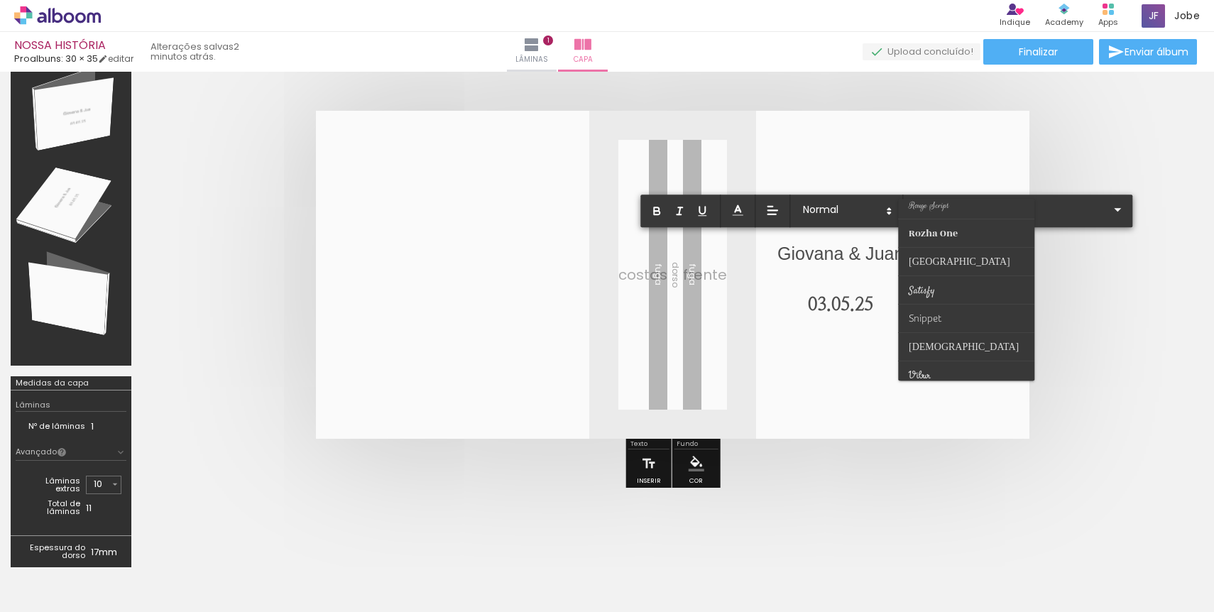
click at [821, 272] on p at bounding box center [840, 280] width 126 height 26
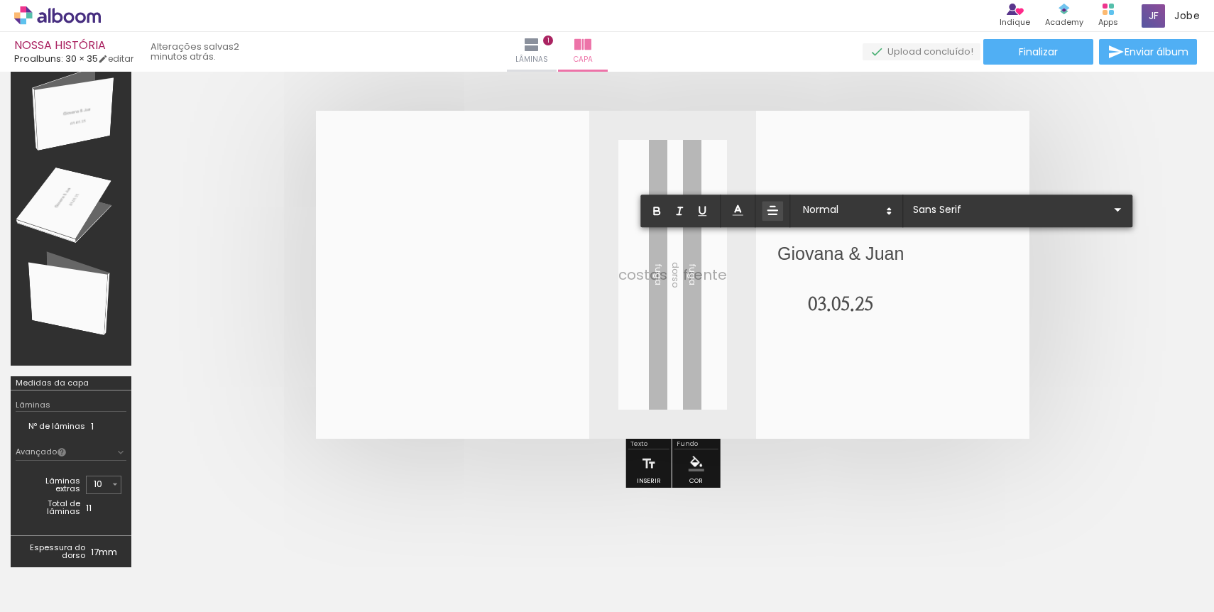
click at [821, 272] on p at bounding box center [840, 280] width 126 height 26
click at [836, 254] on p "Giovana & Juan" at bounding box center [840, 254] width 126 height 26
drag, startPoint x: 882, startPoint y: 305, endPoint x: 772, endPoint y: 249, distance: 123.8
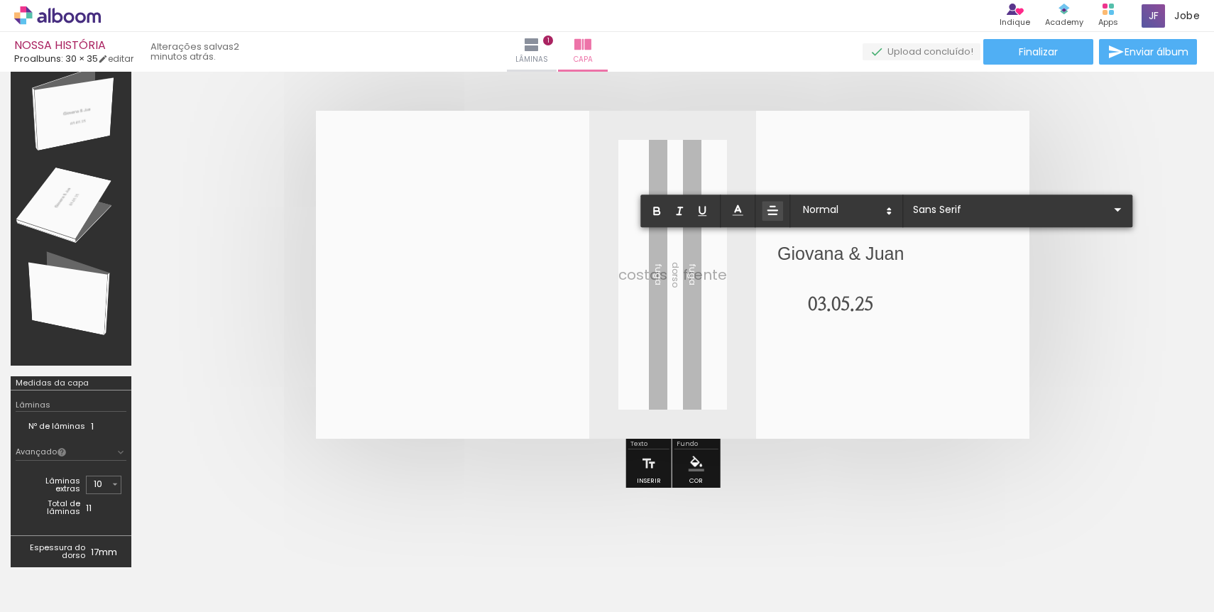
click at [772, 249] on album-spread at bounding box center [673, 275] width 714 height 328
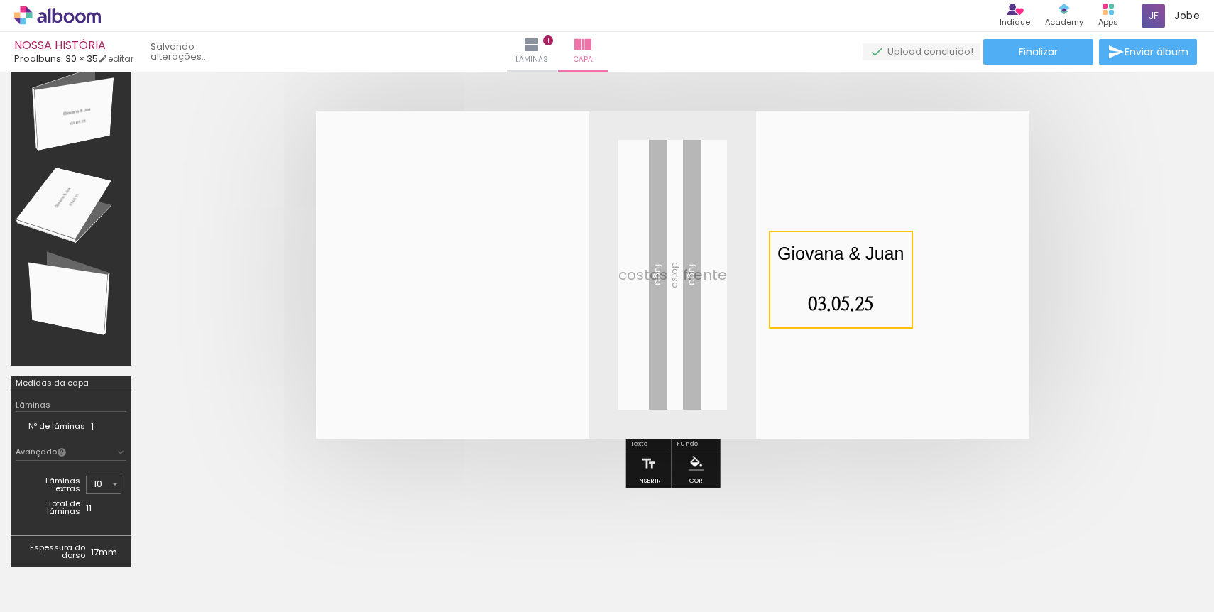
click at [782, 254] on quentale-selection at bounding box center [841, 280] width 144 height 98
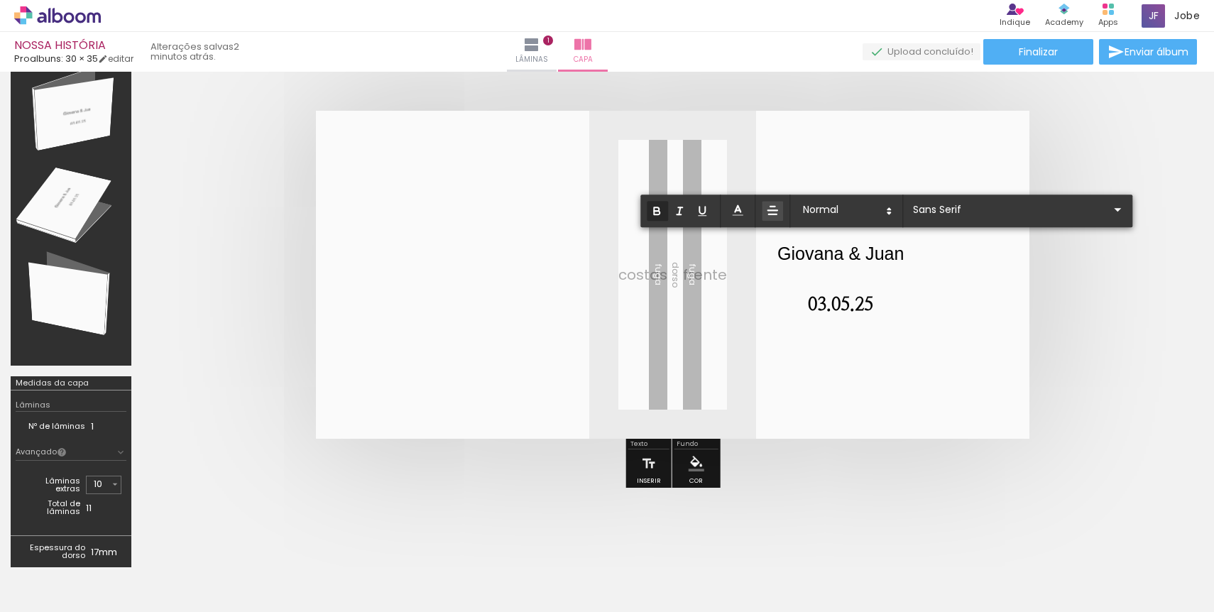
drag, startPoint x: 780, startPoint y: 254, endPoint x: 880, endPoint y: 310, distance: 115.0
click at [880, 310] on div "Giovana & [PERSON_NAME] 03.0 5.25" at bounding box center [840, 279] width 126 height 77
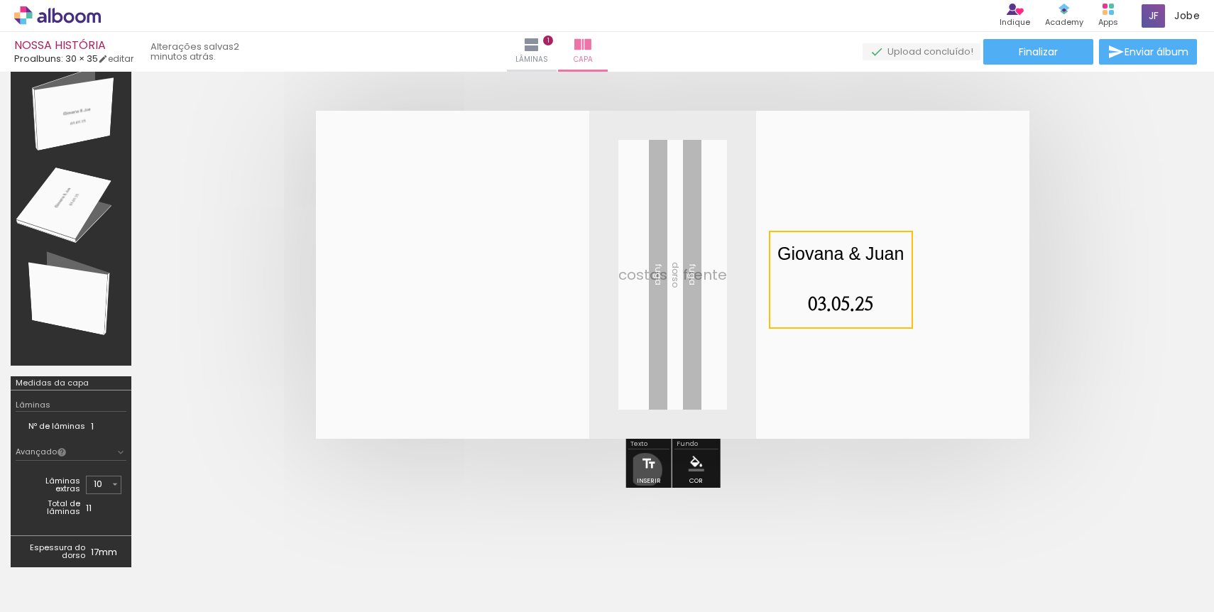
click at [645, 469] on iron-icon at bounding box center [649, 463] width 16 height 28
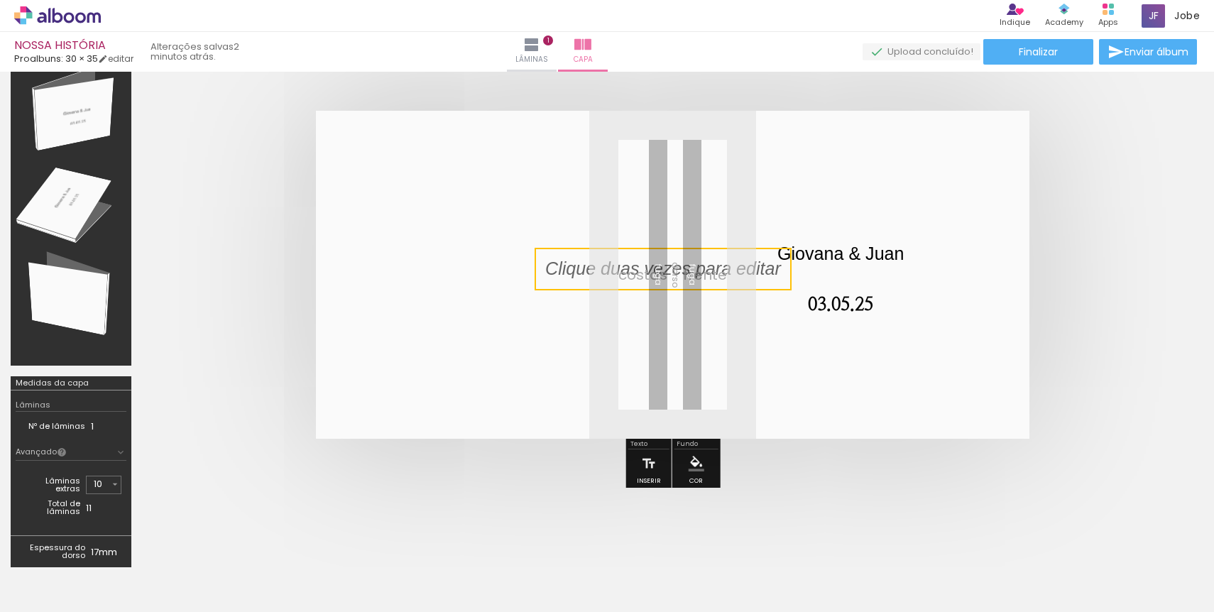
click at [750, 267] on quentale-selection at bounding box center [663, 269] width 257 height 43
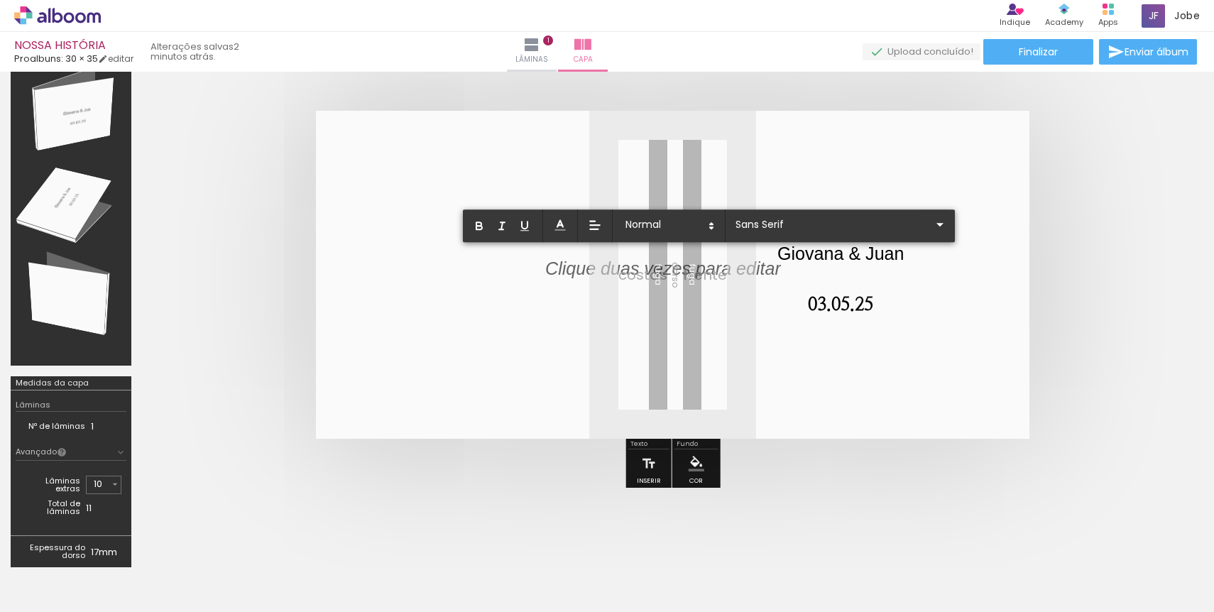
click at [583, 286] on quentale-layouter at bounding box center [673, 275] width 714 height 328
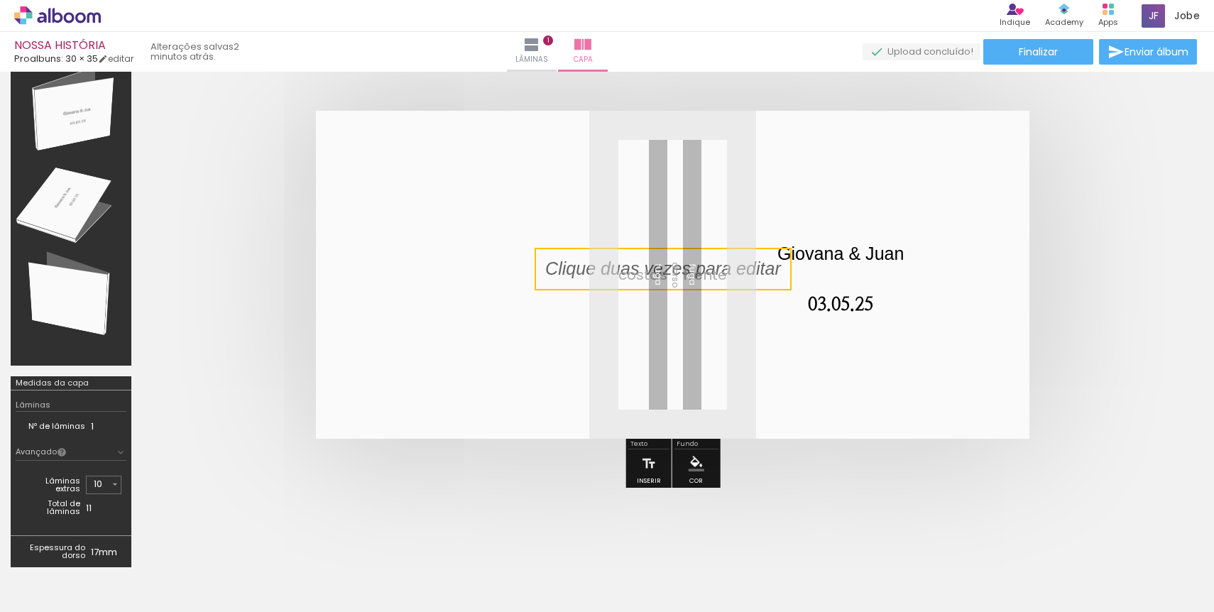
click at [571, 267] on quentale-selection at bounding box center [663, 269] width 257 height 43
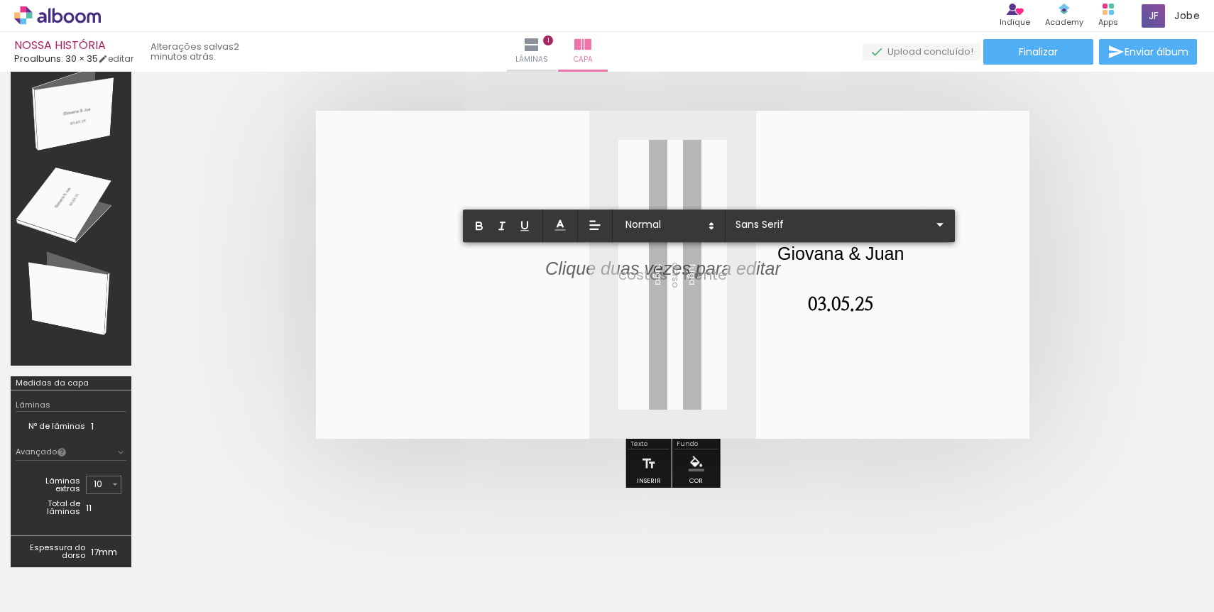
drag, startPoint x: 678, startPoint y: 264, endPoint x: 584, endPoint y: 376, distance: 146.2
click at [585, 377] on album-spread at bounding box center [673, 275] width 714 height 328
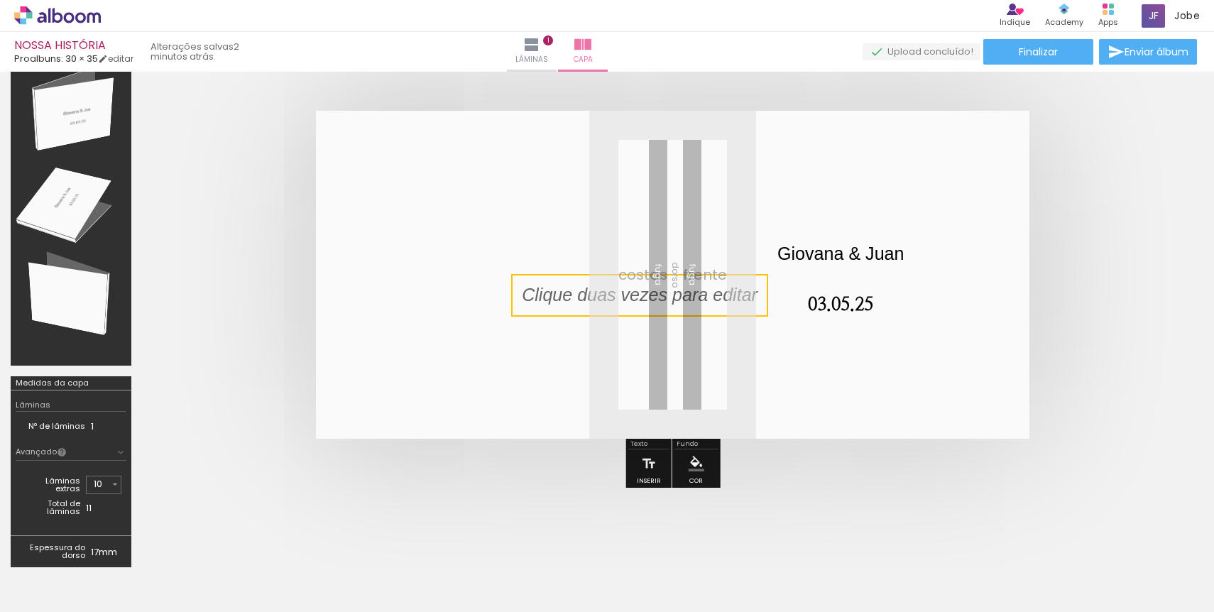
drag, startPoint x: 728, startPoint y: 281, endPoint x: 701, endPoint y: 312, distance: 40.3
click at [702, 312] on quentale-selection at bounding box center [639, 295] width 257 height 43
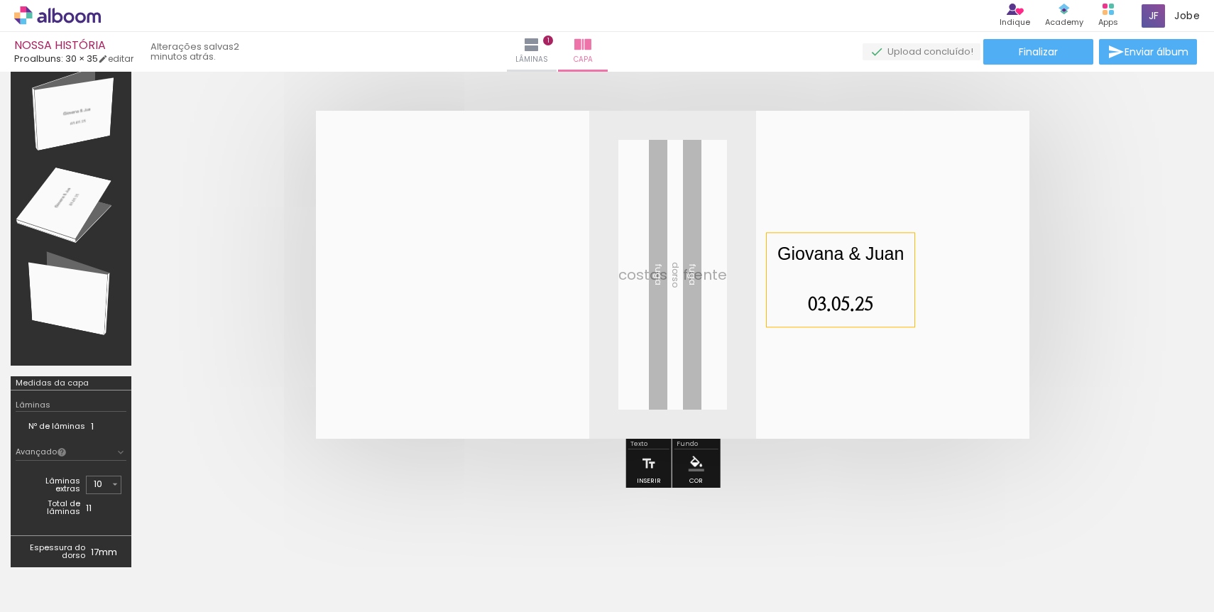
click at [867, 289] on p at bounding box center [840, 280] width 126 height 26
click at [868, 302] on quentale-selection at bounding box center [841, 280] width 148 height 94
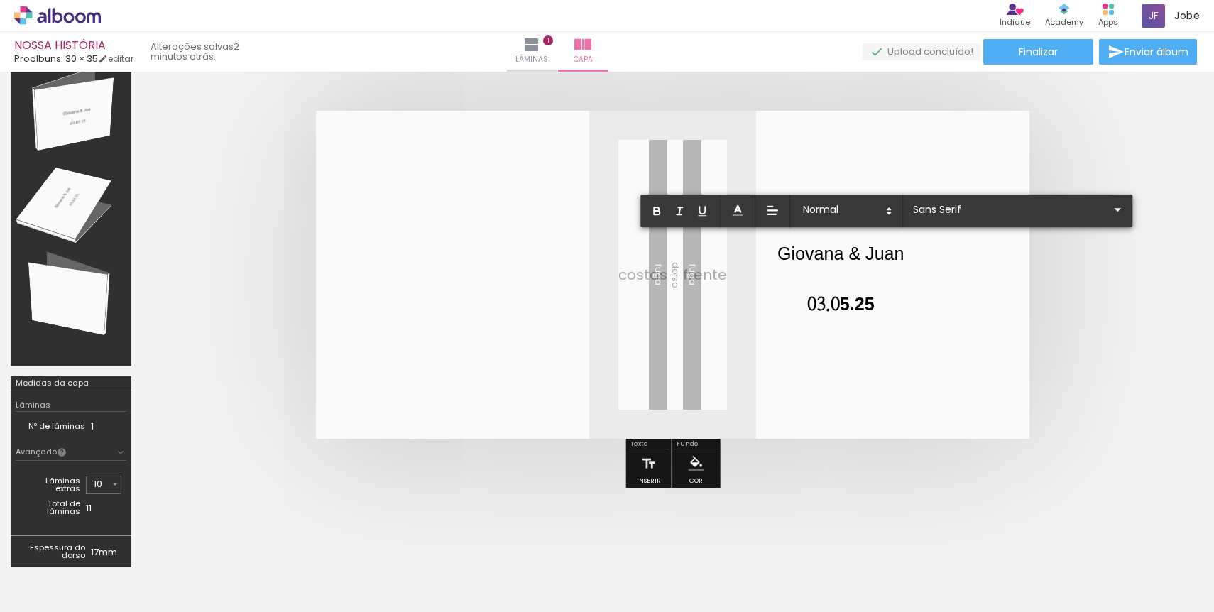
drag, startPoint x: 878, startPoint y: 305, endPoint x: 776, endPoint y: 257, distance: 113.1
click at [776, 257] on album-spread at bounding box center [673, 275] width 714 height 328
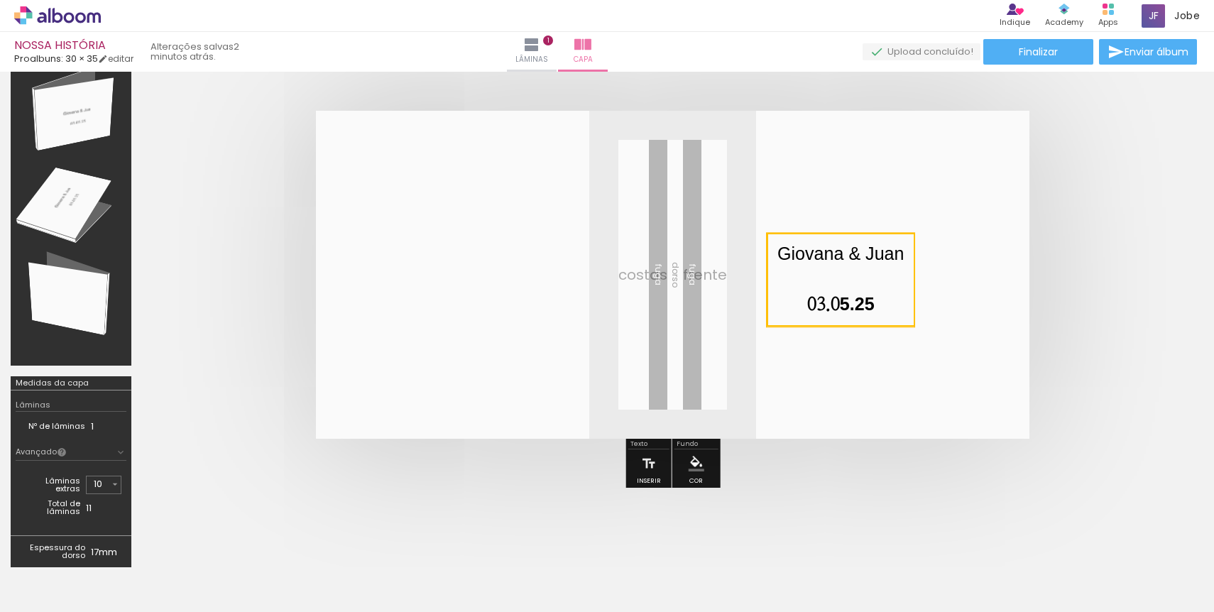
click at [779, 257] on quentale-selection at bounding box center [841, 280] width 148 height 94
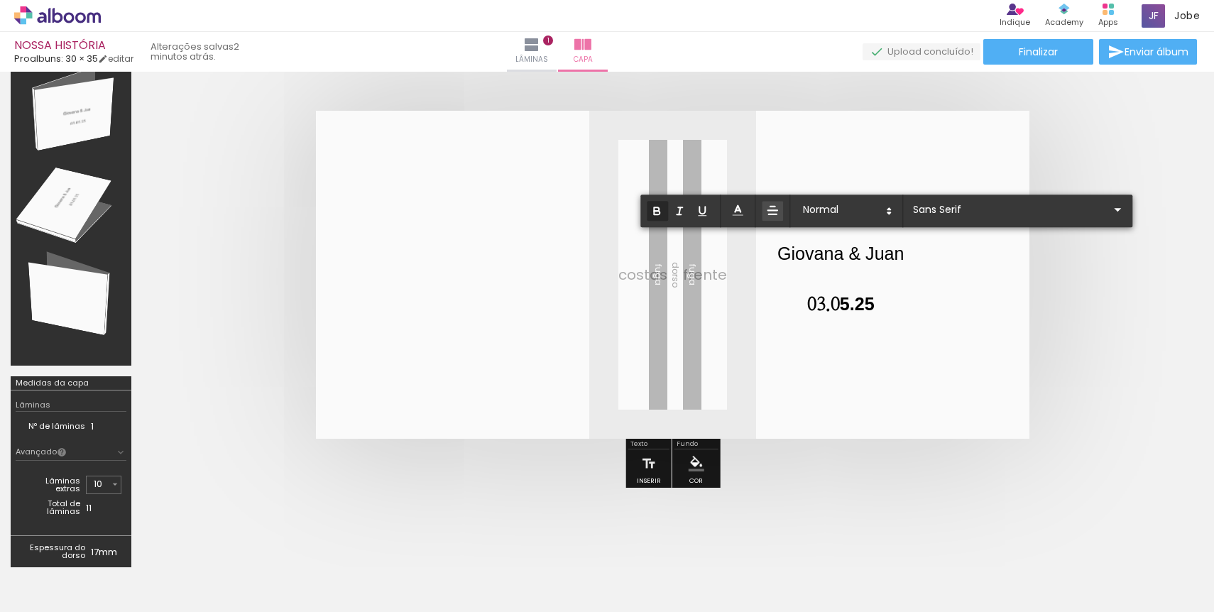
drag, startPoint x: 777, startPoint y: 252, endPoint x: 873, endPoint y: 306, distance: 109.4
click at [873, 306] on div "Giovana & [PERSON_NAME] 03.0 5.25" at bounding box center [840, 279] width 126 height 77
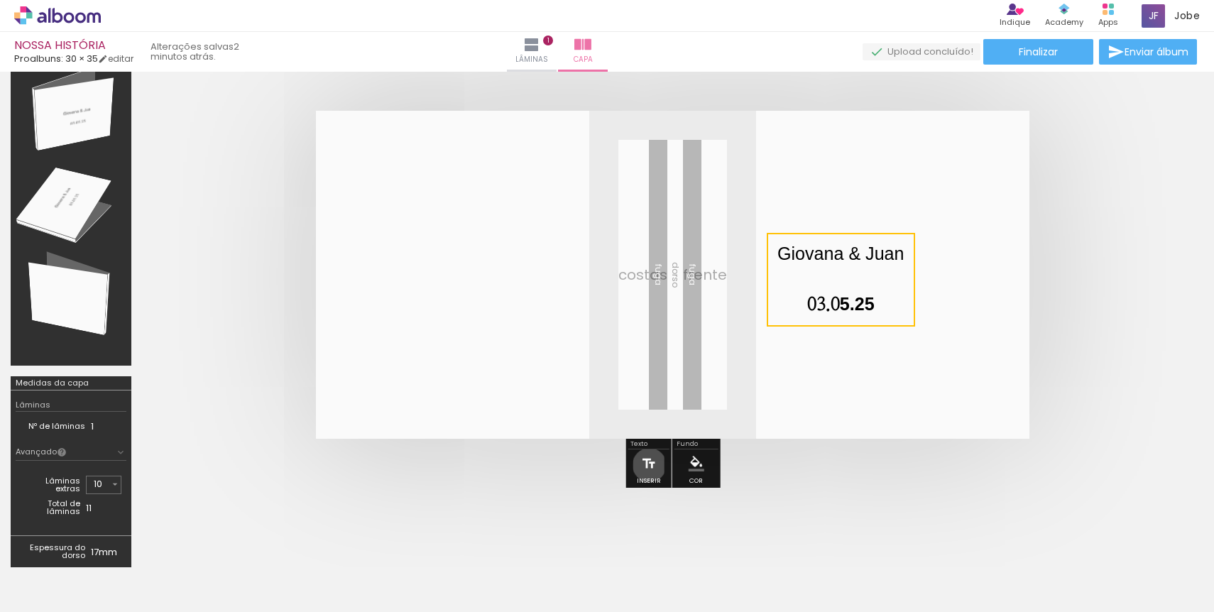
click at [650, 464] on iron-icon at bounding box center [649, 463] width 16 height 28
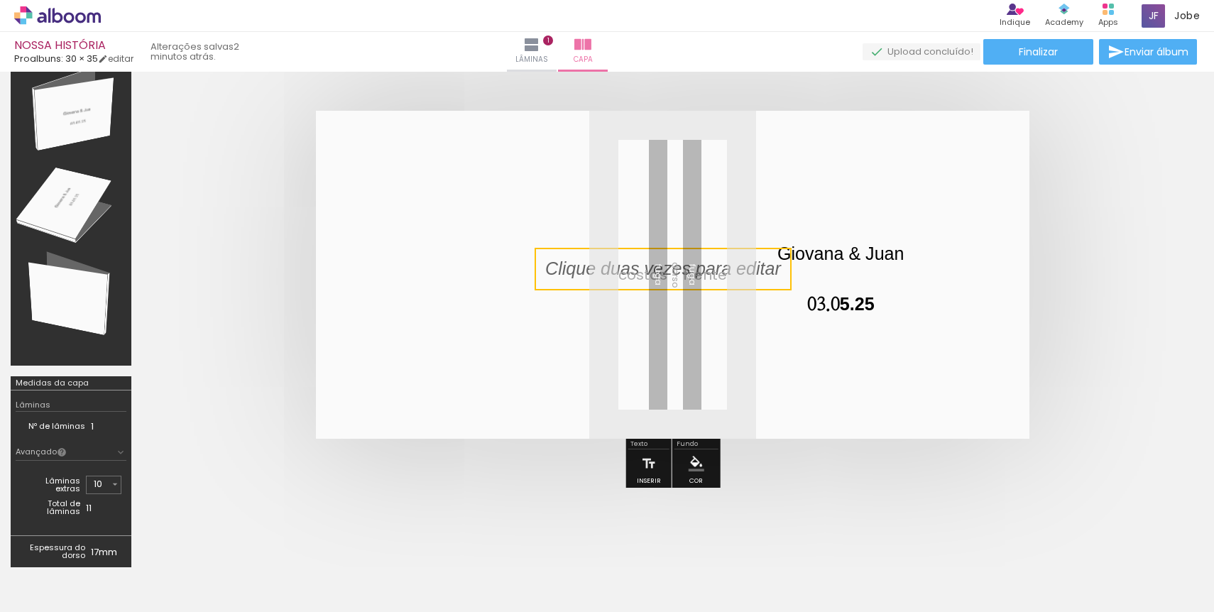
click at [716, 237] on quentale-layouter at bounding box center [673, 275] width 714 height 328
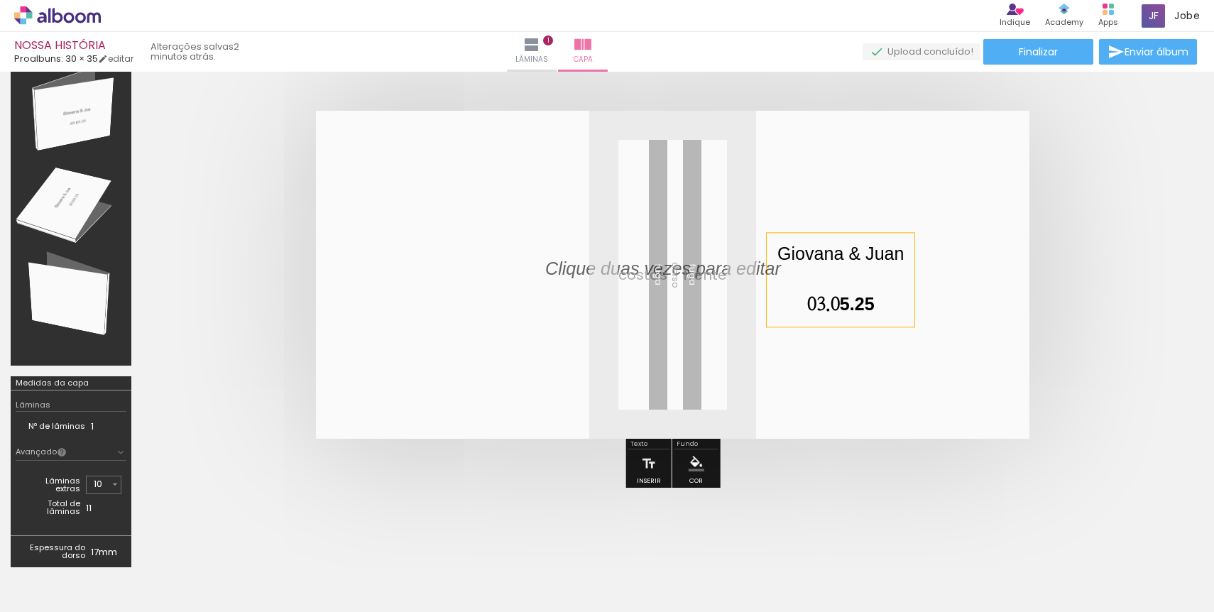
click at [898, 257] on p "Giovana & Juan" at bounding box center [840, 254] width 126 height 26
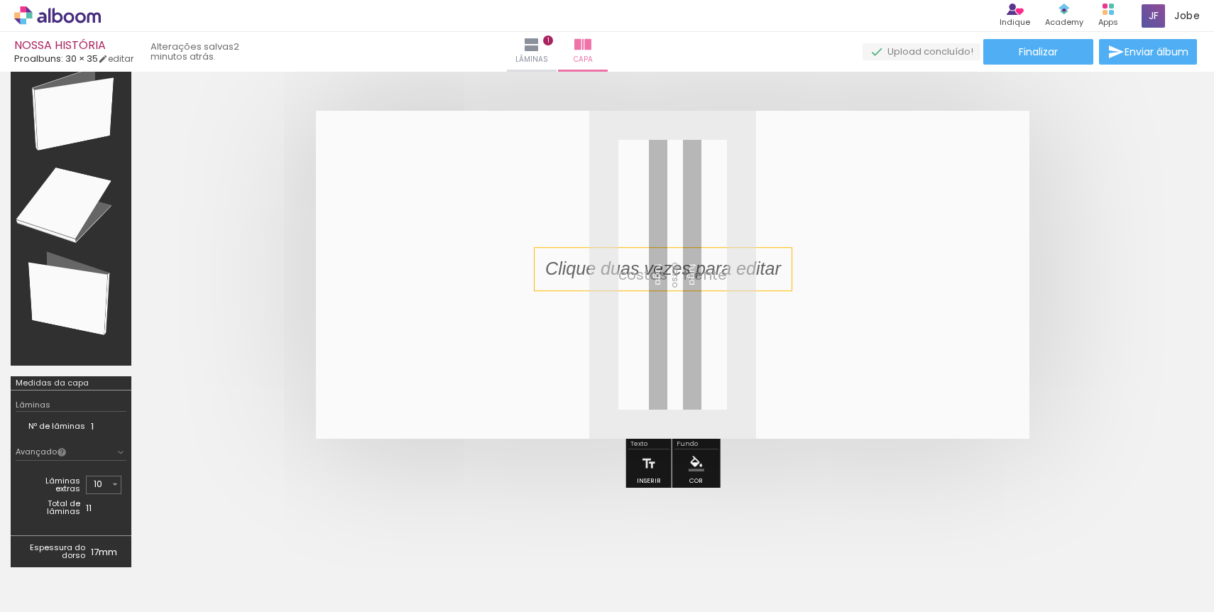
click at [706, 263] on p at bounding box center [673, 269] width 257 height 26
click at [706, 263] on quentale-selection at bounding box center [663, 269] width 257 height 43
click at [706, 263] on div at bounding box center [663, 269] width 257 height 43
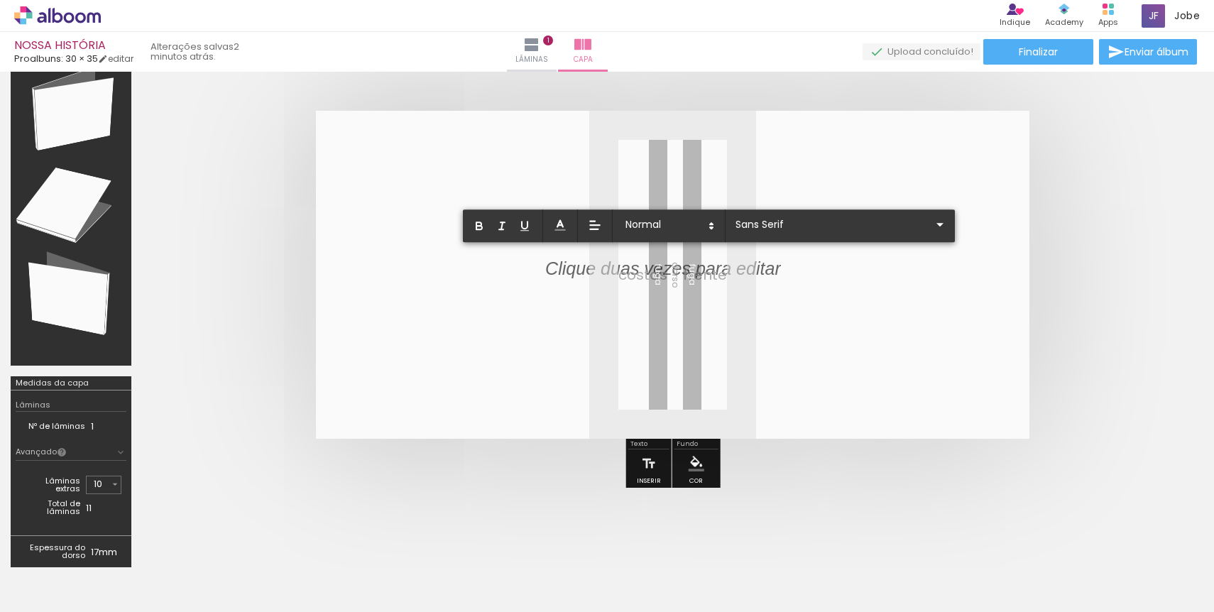
click at [706, 263] on div at bounding box center [663, 269] width 236 height 26
click at [611, 277] on p "Giovana & Juan" at bounding box center [608, 269] width 126 height 26
click at [788, 225] on input "Sans Serif" at bounding box center [832, 224] width 200 height 15
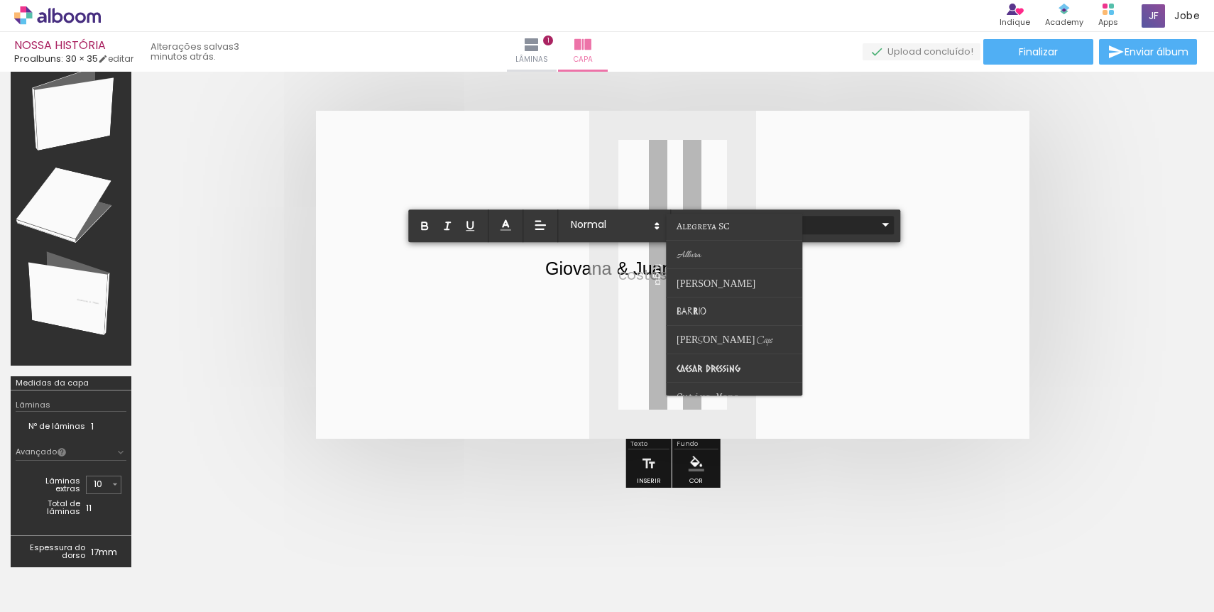
scroll to position [0, 0]
click at [722, 278] on paper-item at bounding box center [734, 285] width 136 height 28
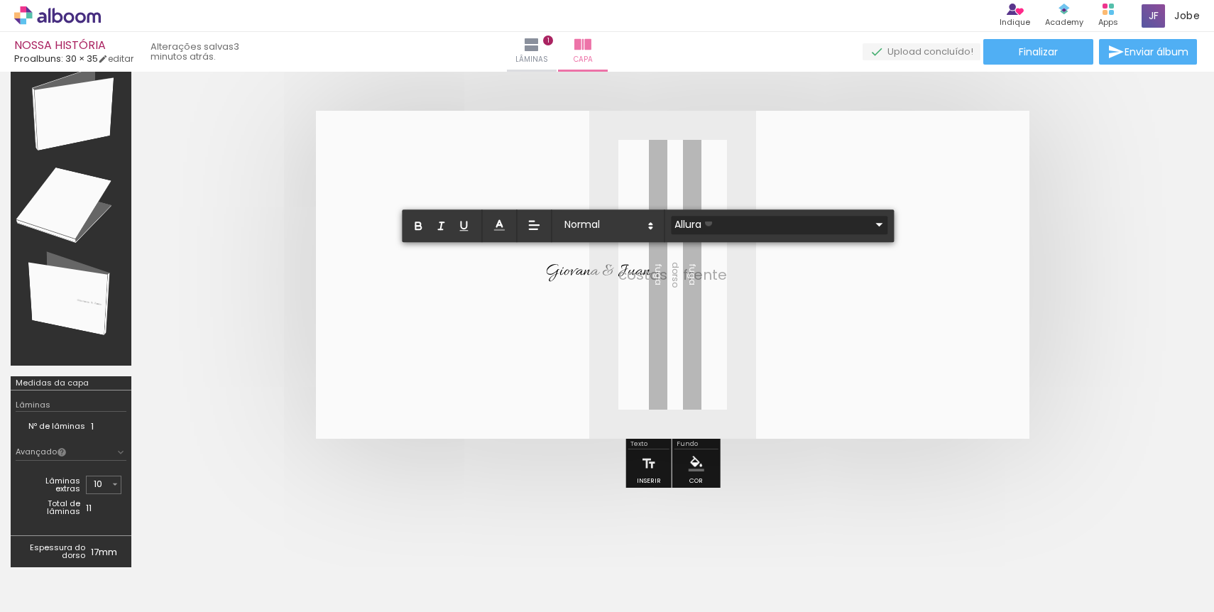
click at [709, 222] on input "Allura" at bounding box center [771, 224] width 200 height 15
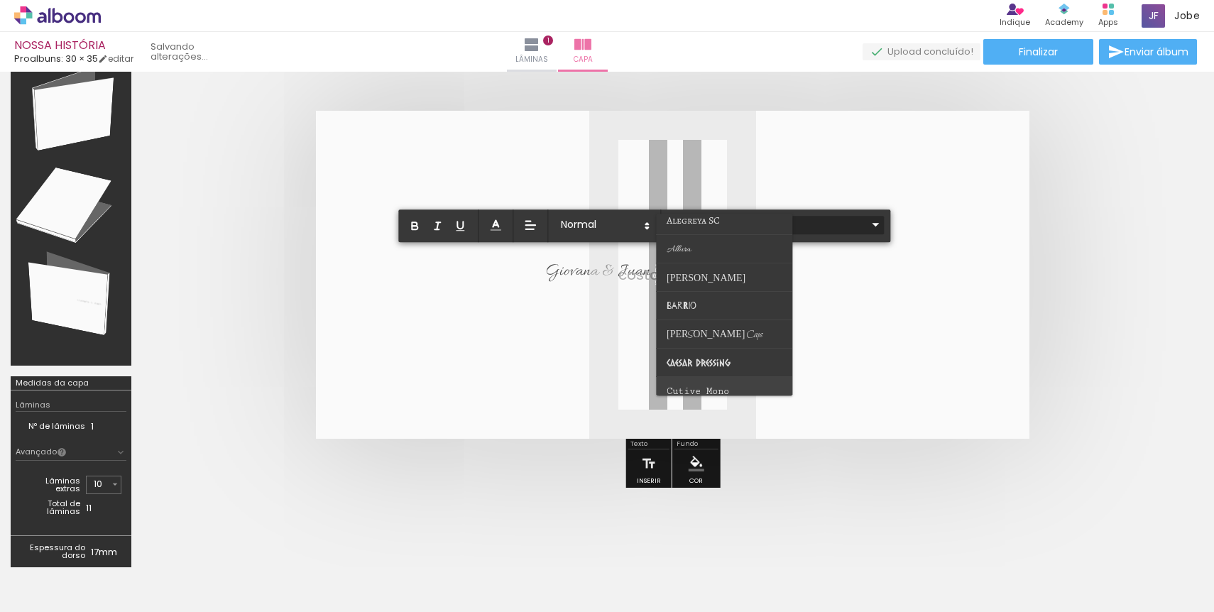
scroll to position [30, 0]
click at [718, 304] on paper-item at bounding box center [724, 311] width 136 height 28
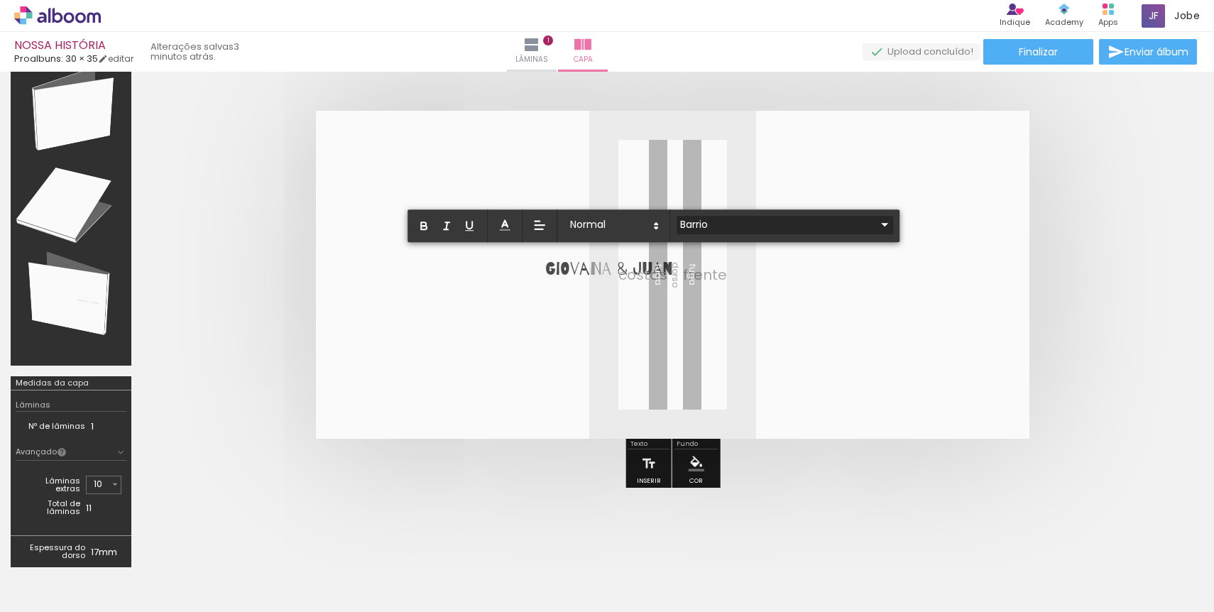
click at [702, 217] on input "Barrio" at bounding box center [777, 224] width 200 height 15
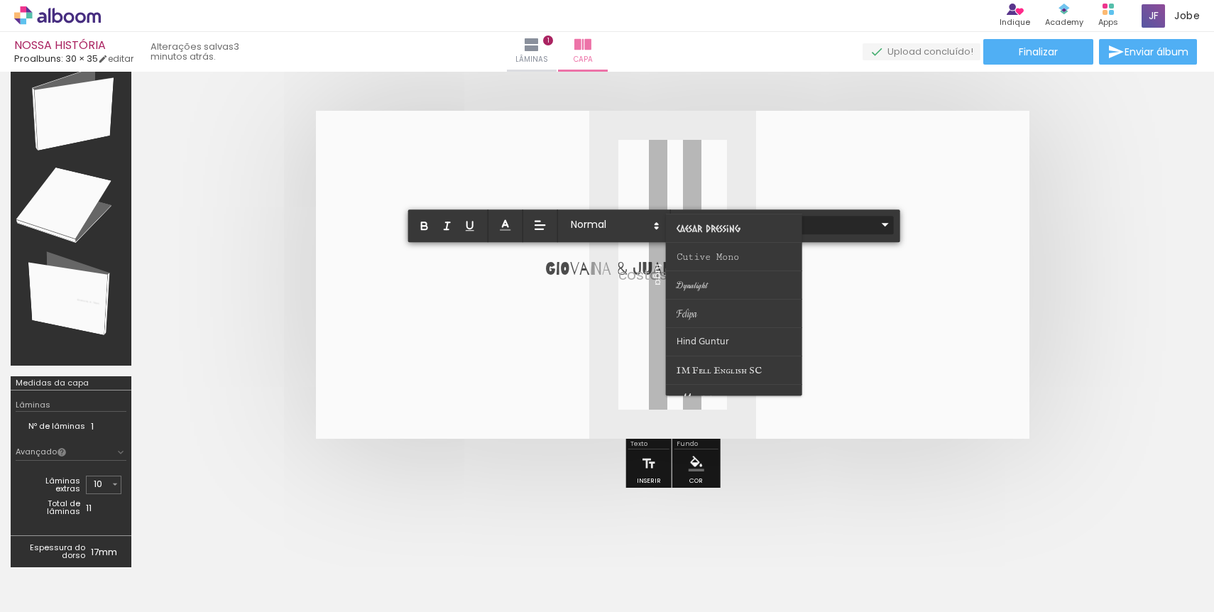
scroll to position [170, 0]
click at [712, 62] on span "Cutive Mono" at bounding box center [697, 57] width 40 height 11
type input "Cutive Mono"
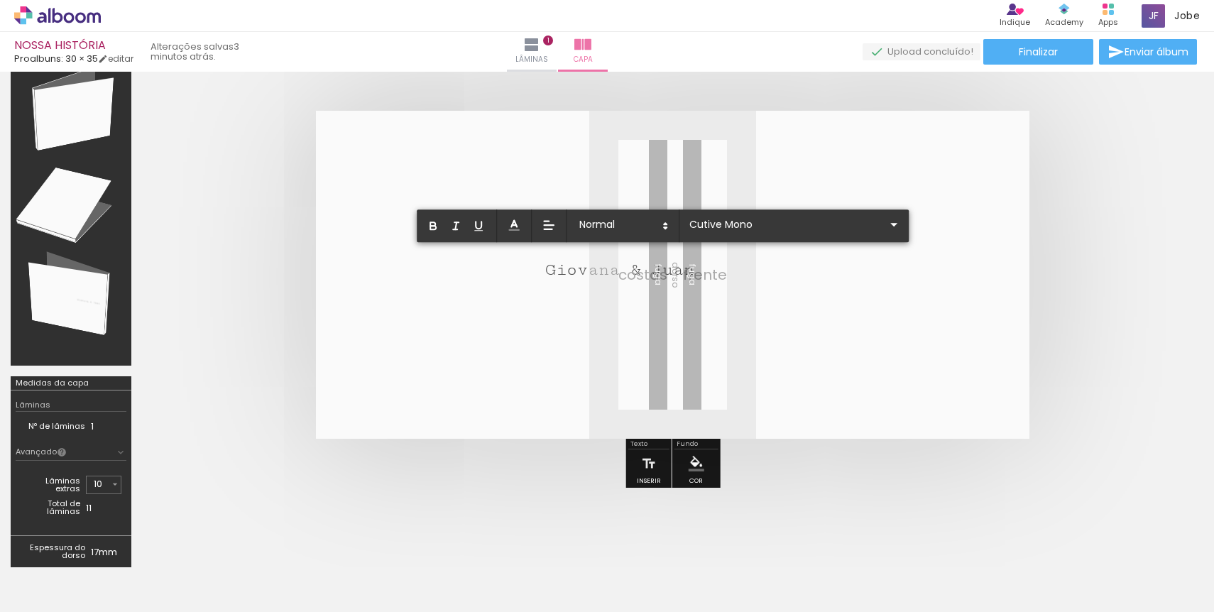
click at [621, 322] on quentale-layouter at bounding box center [673, 275] width 714 height 328
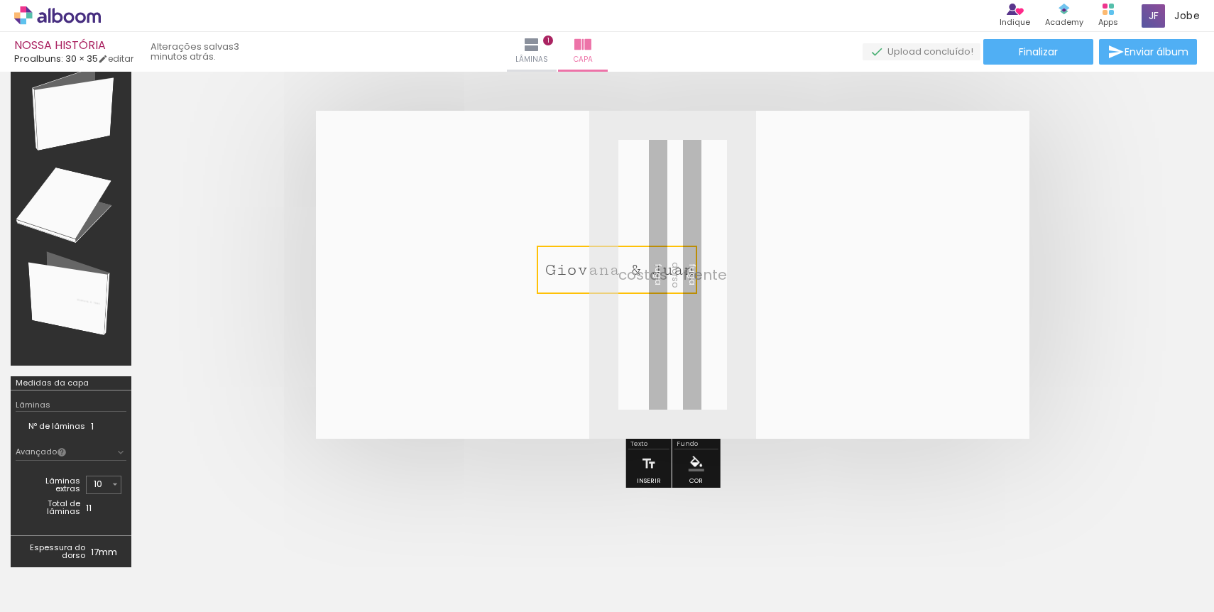
click at [609, 261] on quentale-selection at bounding box center [617, 270] width 160 height 48
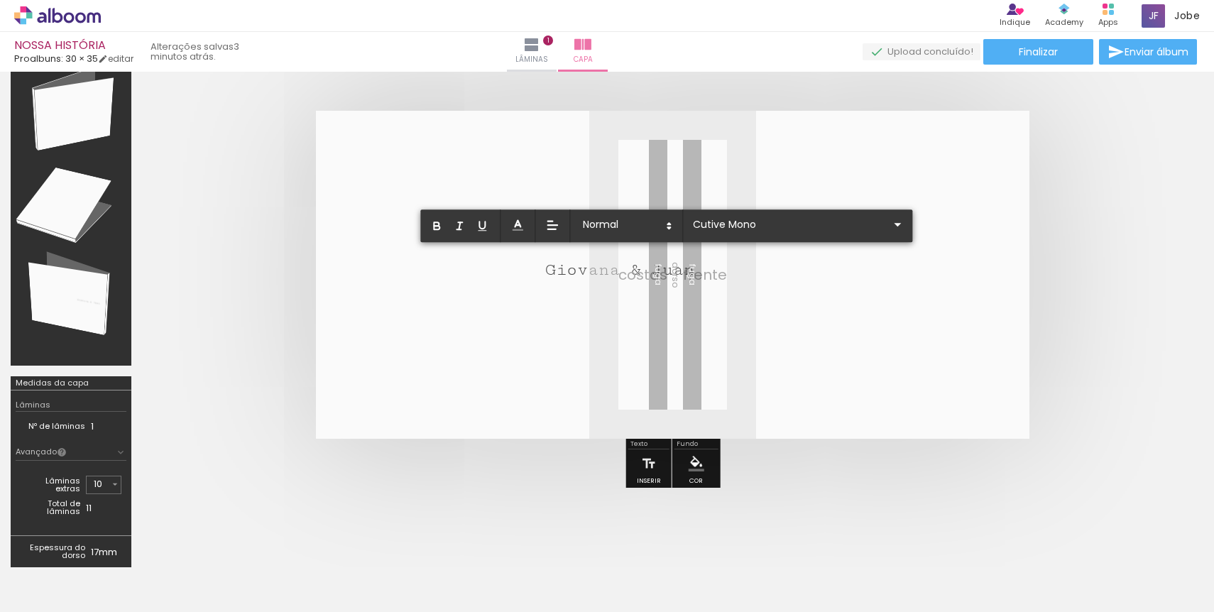
click at [579, 288] on quentale-layouter at bounding box center [673, 275] width 714 height 328
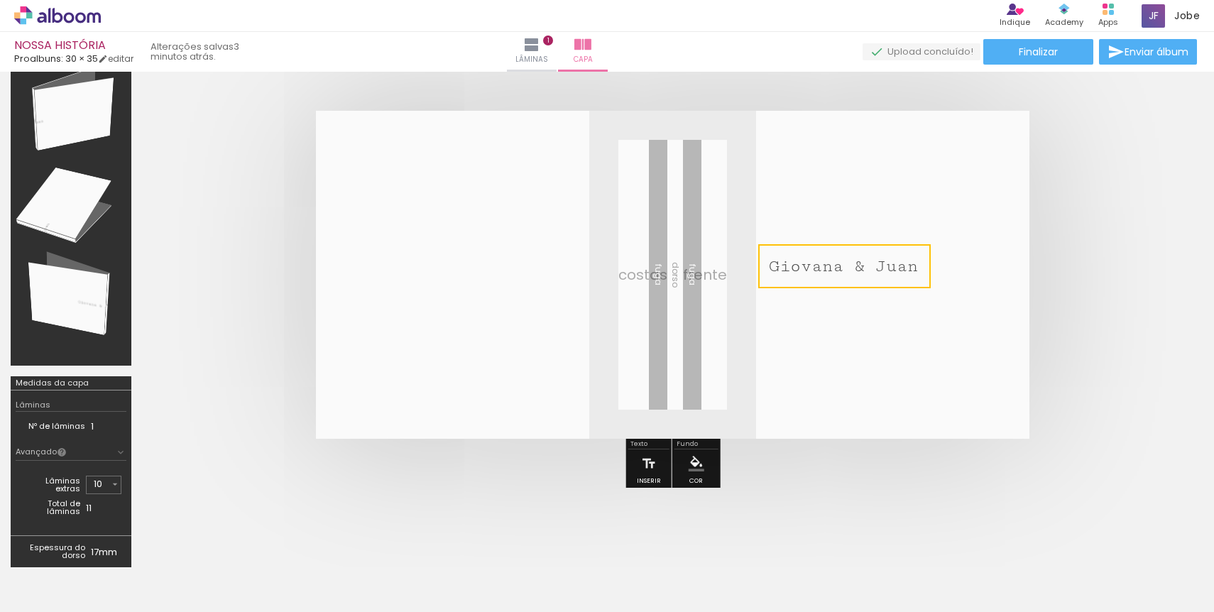
drag, startPoint x: 580, startPoint y: 274, endPoint x: 806, endPoint y: 270, distance: 225.8
click at [806, 270] on quentale-selection at bounding box center [844, 266] width 173 height 44
click at [806, 270] on span "Giovana & Juan" at bounding box center [843, 266] width 149 height 20
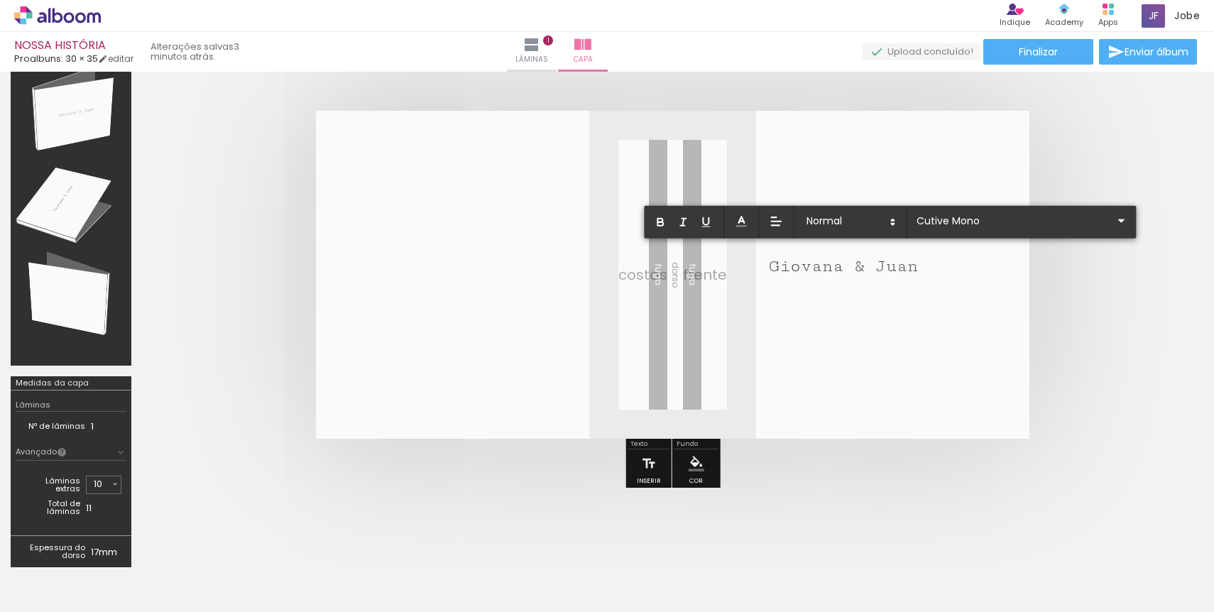
click at [806, 270] on span "Giovana & Juan" at bounding box center [843, 266] width 149 height 20
click at [852, 262] on span "Giovana & Juan" at bounding box center [843, 266] width 149 height 20
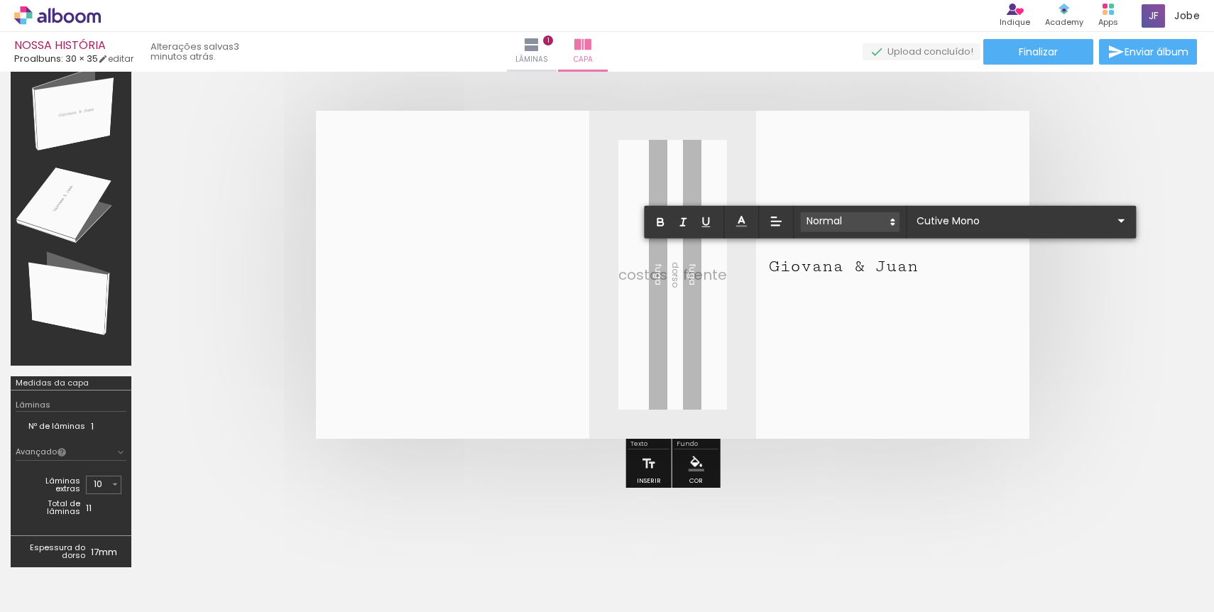
click at [883, 228] on span at bounding box center [849, 222] width 99 height 20
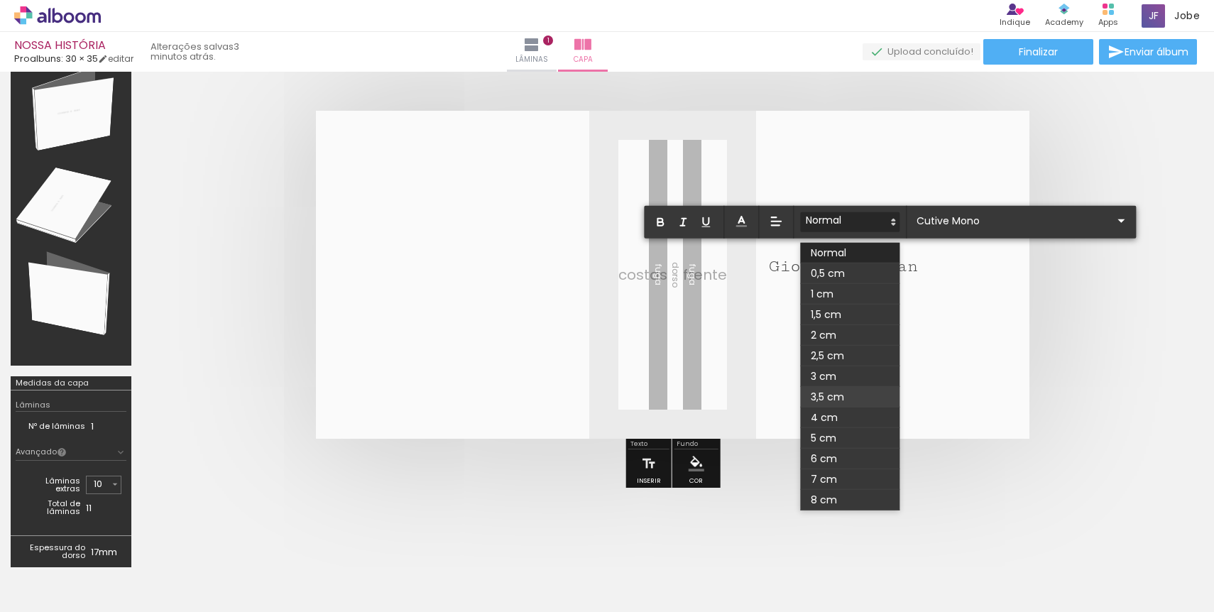
click at [834, 399] on span at bounding box center [849, 397] width 99 height 21
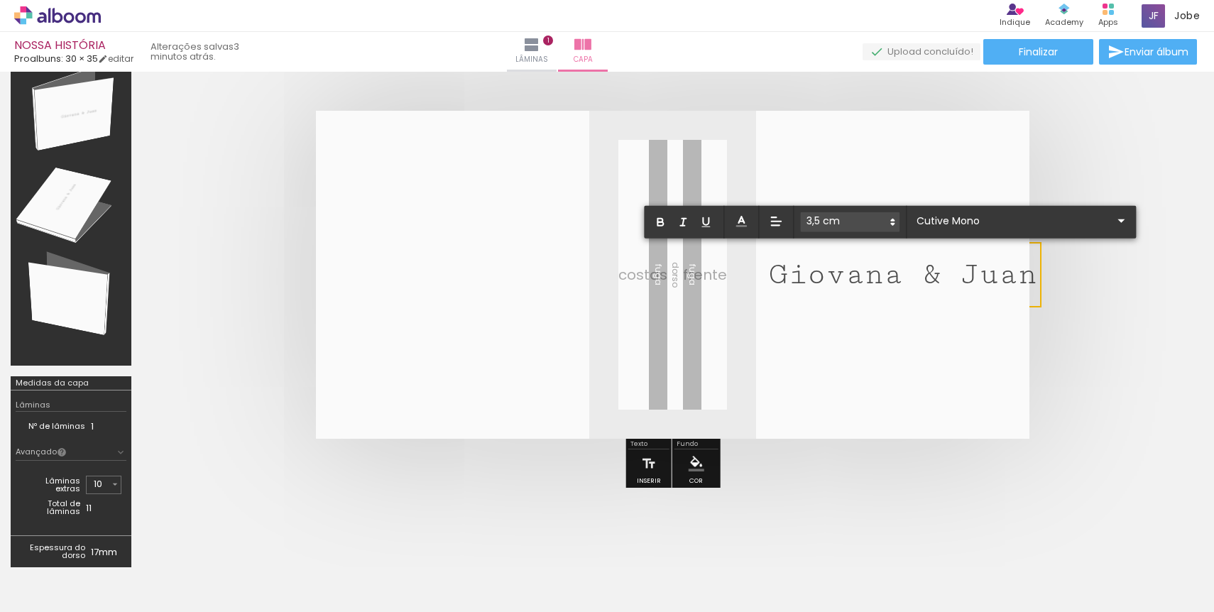
click at [841, 206] on div "0,5 cm 1 cm 1,5 cm 2 cm 2,5 cm 3 cm 3,5 cm 4 cm 5 cm 6 cm 7 cm 8 cm" at bounding box center [890, 222] width 492 height 33
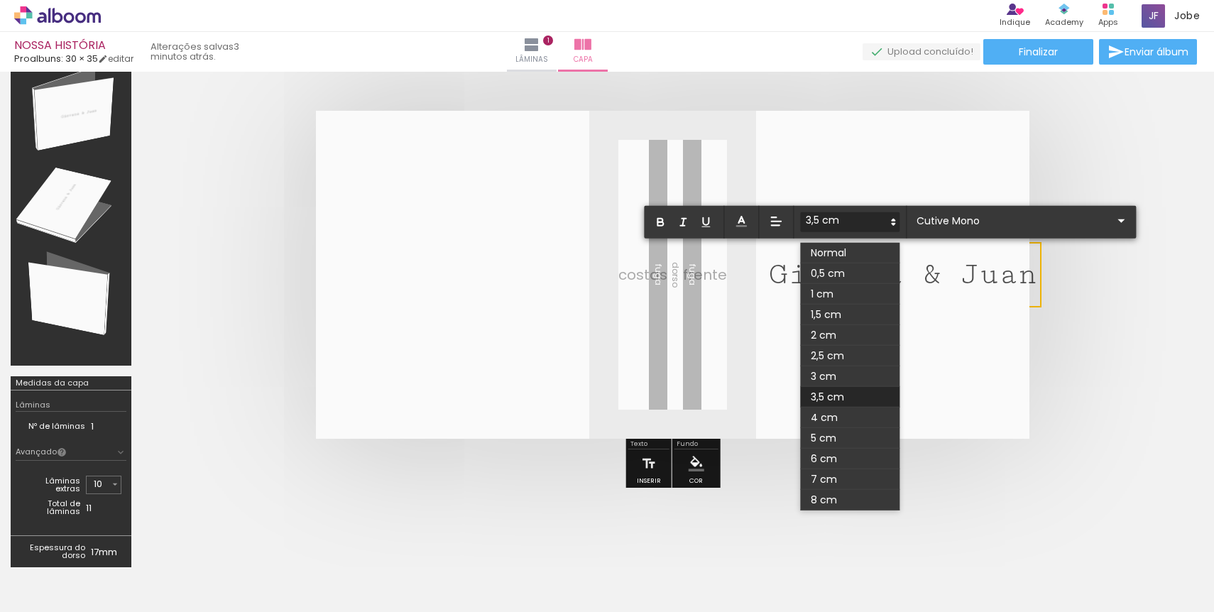
click at [841, 222] on span at bounding box center [849, 222] width 99 height 20
click at [834, 355] on span at bounding box center [849, 356] width 99 height 21
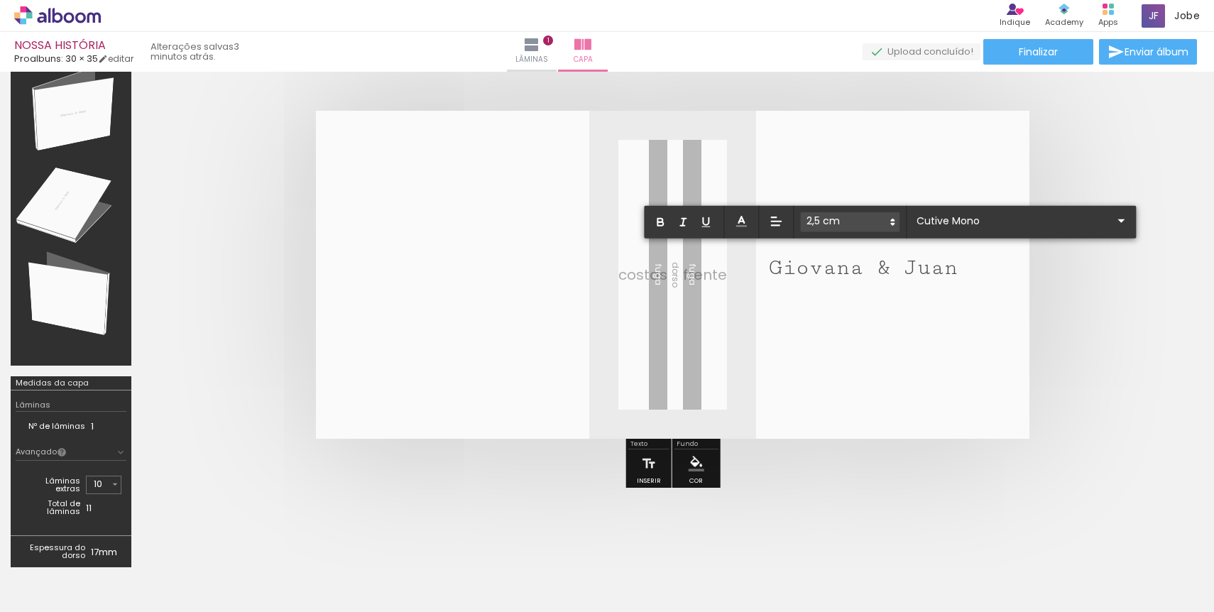
click at [830, 219] on span at bounding box center [849, 222] width 99 height 20
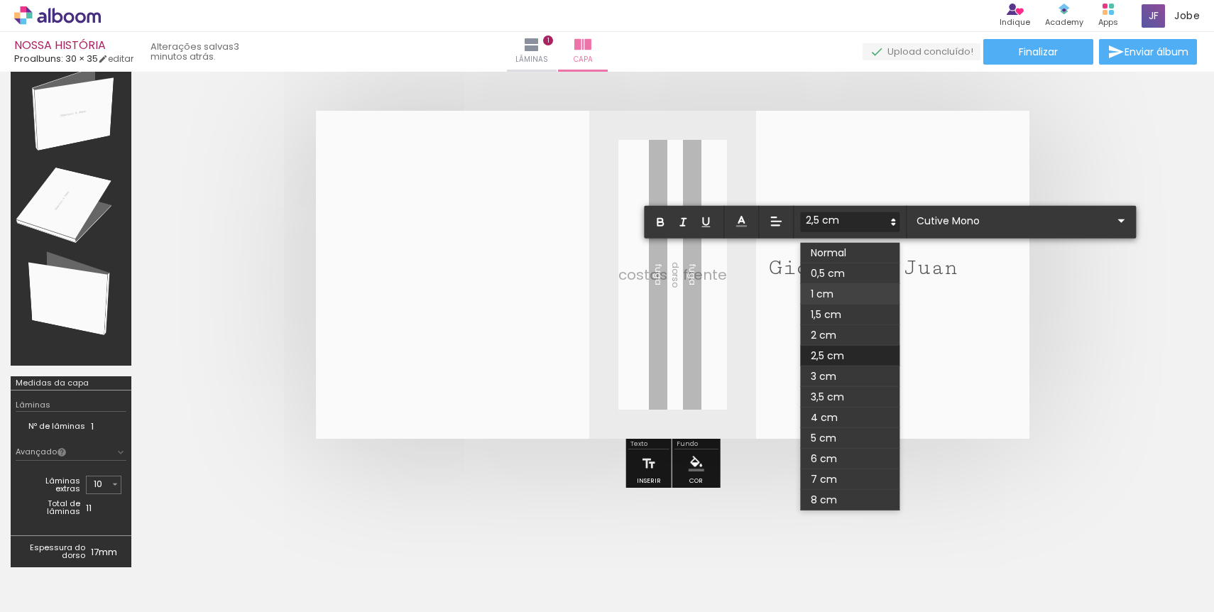
click at [825, 287] on span at bounding box center [849, 294] width 99 height 21
click at [824, 224] on span at bounding box center [849, 222] width 99 height 20
click at [828, 334] on span at bounding box center [849, 335] width 99 height 21
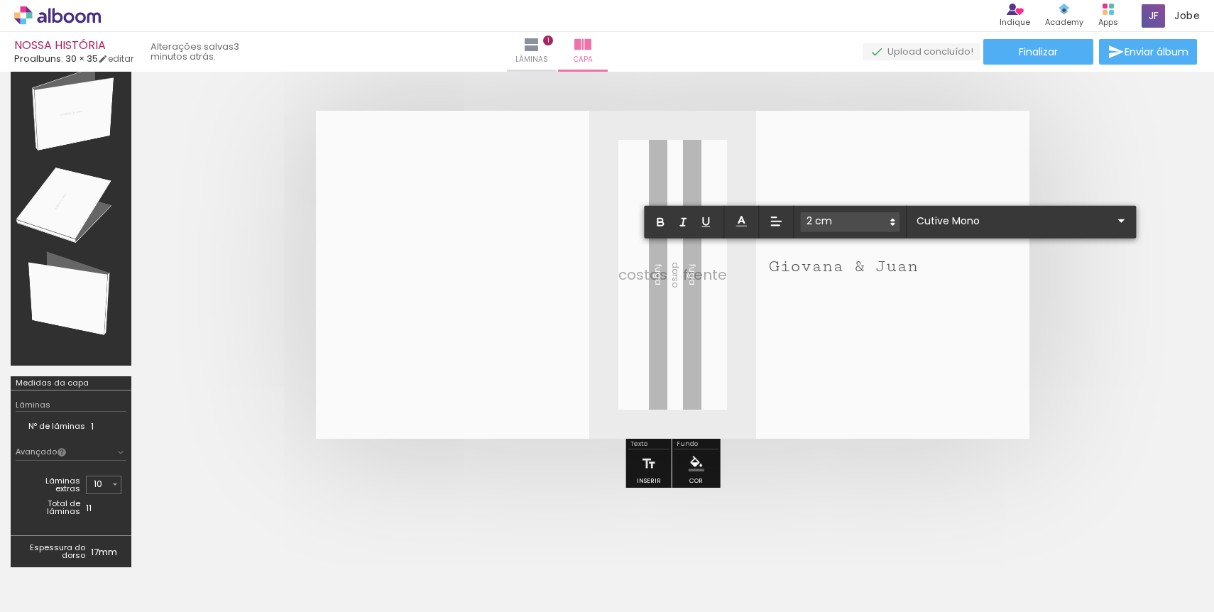
click at [864, 335] on quentale-layouter at bounding box center [673, 275] width 714 height 328
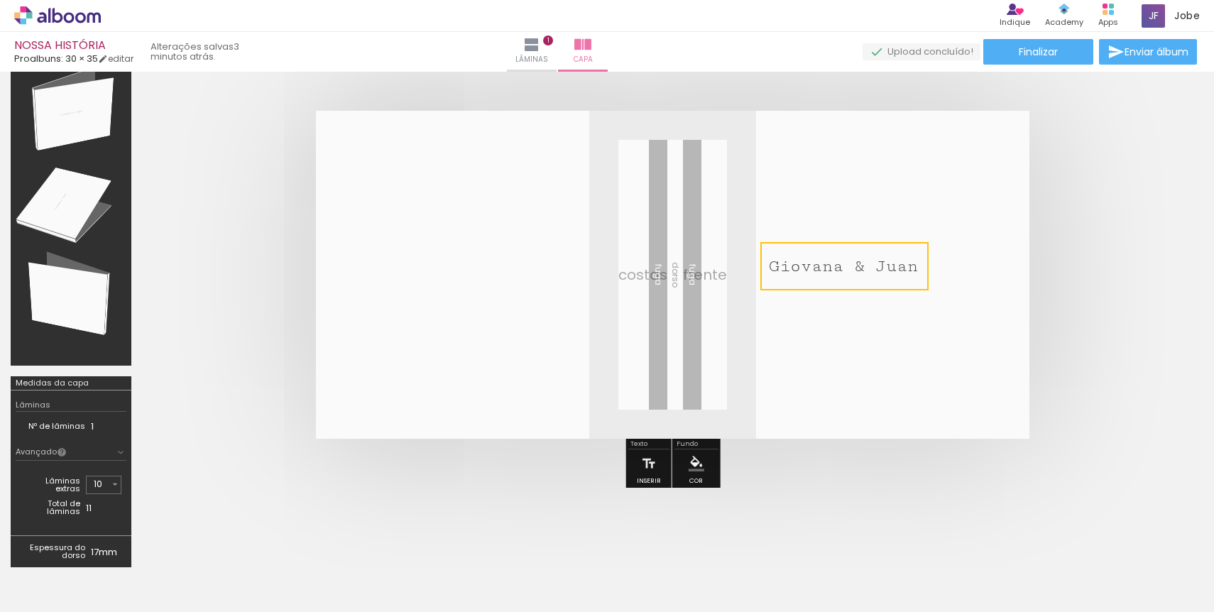
click at [879, 339] on quentale-layouter at bounding box center [673, 275] width 714 height 328
drag, startPoint x: 863, startPoint y: 270, endPoint x: 875, endPoint y: 296, distance: 28.6
click at [875, 297] on album-spread at bounding box center [673, 275] width 714 height 328
click at [875, 296] on quentale-layouter at bounding box center [673, 275] width 714 height 328
click at [875, 266] on span "Giovana & Juan" at bounding box center [843, 266] width 149 height 20
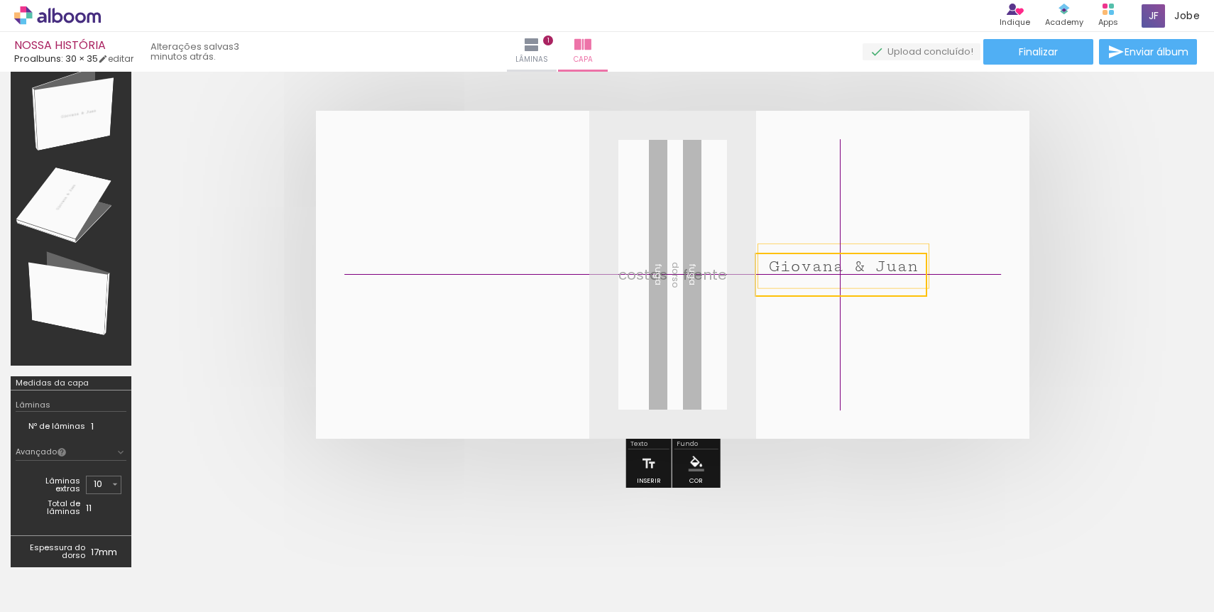
drag, startPoint x: 839, startPoint y: 266, endPoint x: 856, endPoint y: 293, distance: 32.9
click at [856, 293] on quentale-selection at bounding box center [841, 275] width 173 height 44
click at [61, 152] on div at bounding box center [71, 207] width 111 height 305
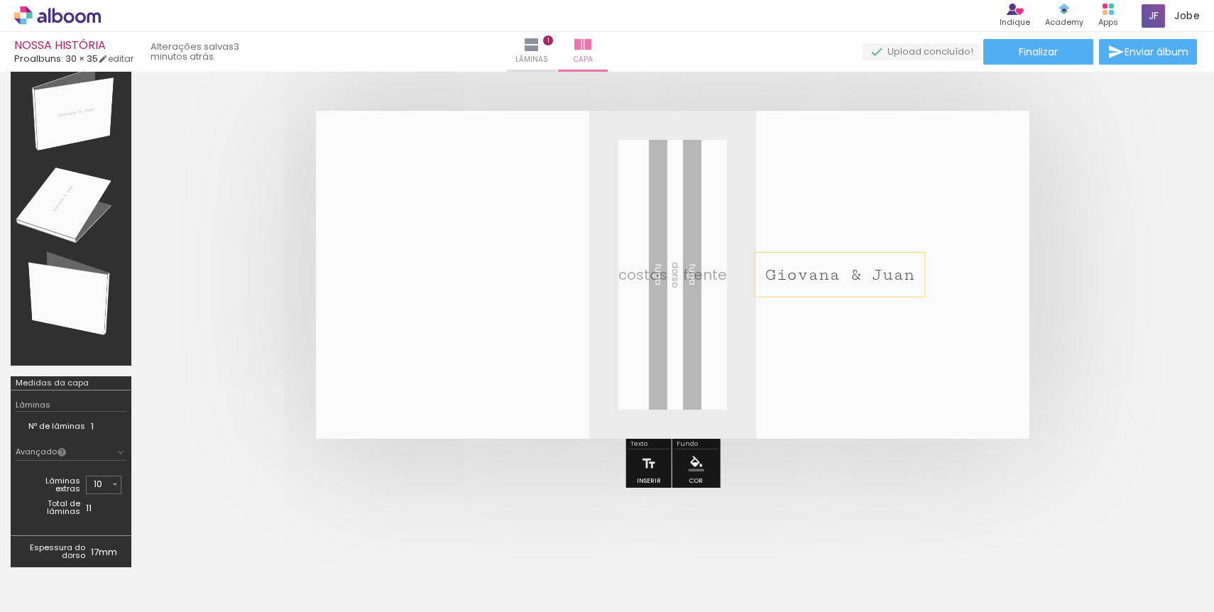
click at [84, 149] on div at bounding box center [71, 207] width 111 height 305
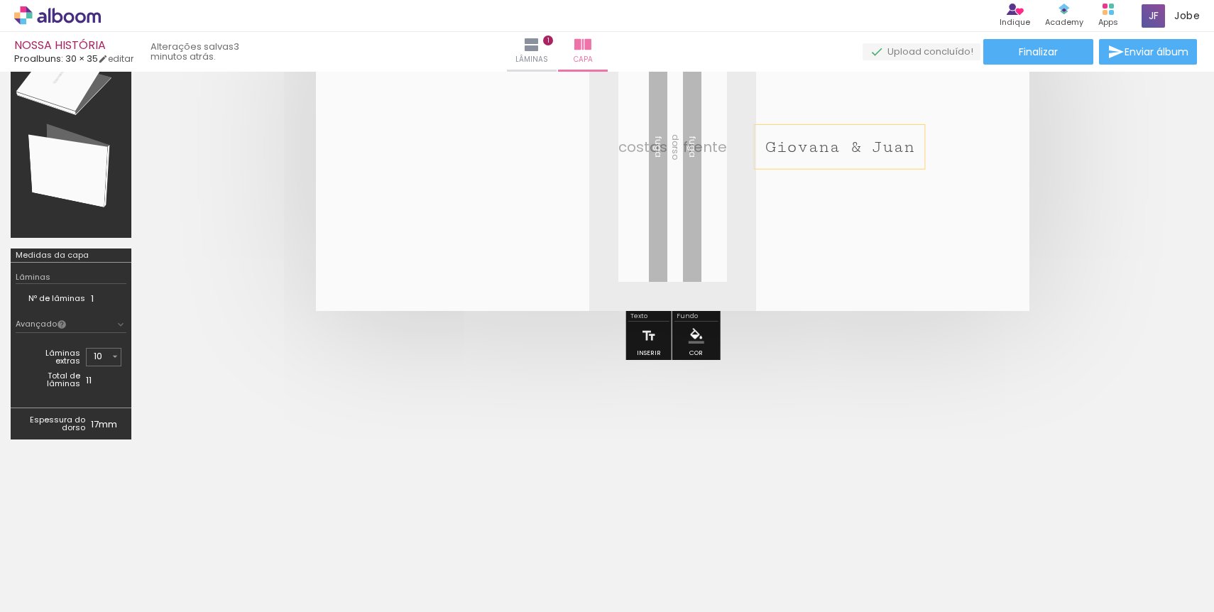
scroll to position [0, 0]
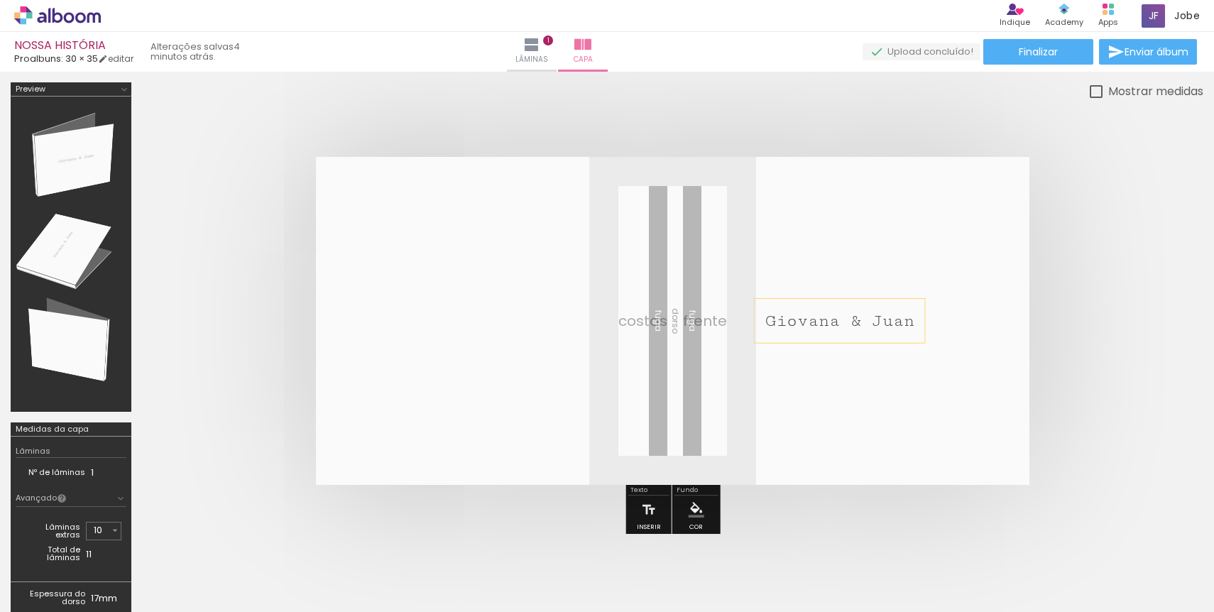
click at [75, 150] on div at bounding box center [71, 254] width 111 height 305
click at [127, 84] on iron-icon at bounding box center [124, 89] width 11 height 11
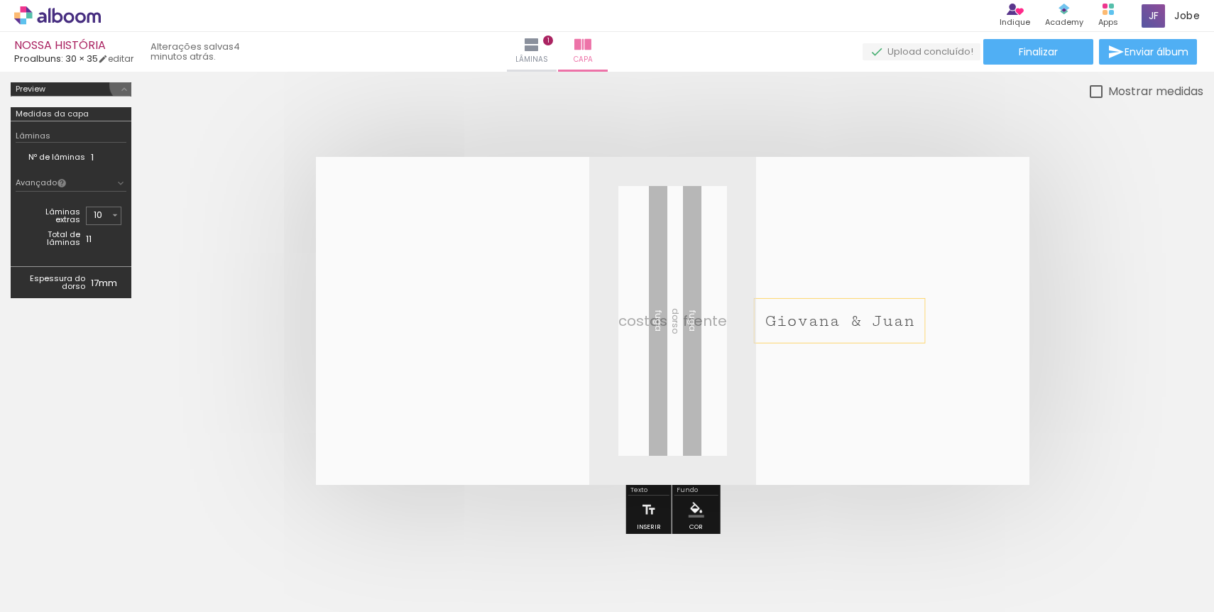
click at [127, 84] on iron-icon at bounding box center [124, 89] width 11 height 11
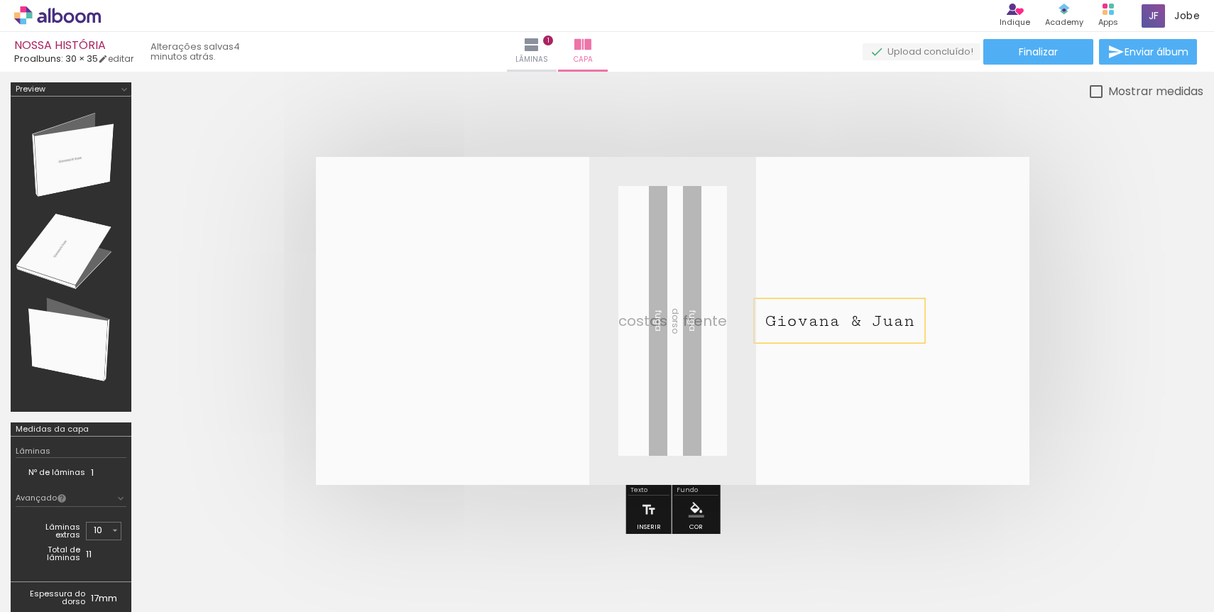
click at [876, 324] on span "Giovana & Juan" at bounding box center [839, 321] width 149 height 20
click at [0, 0] on quentale-selection at bounding box center [0, 0] width 0 height 0
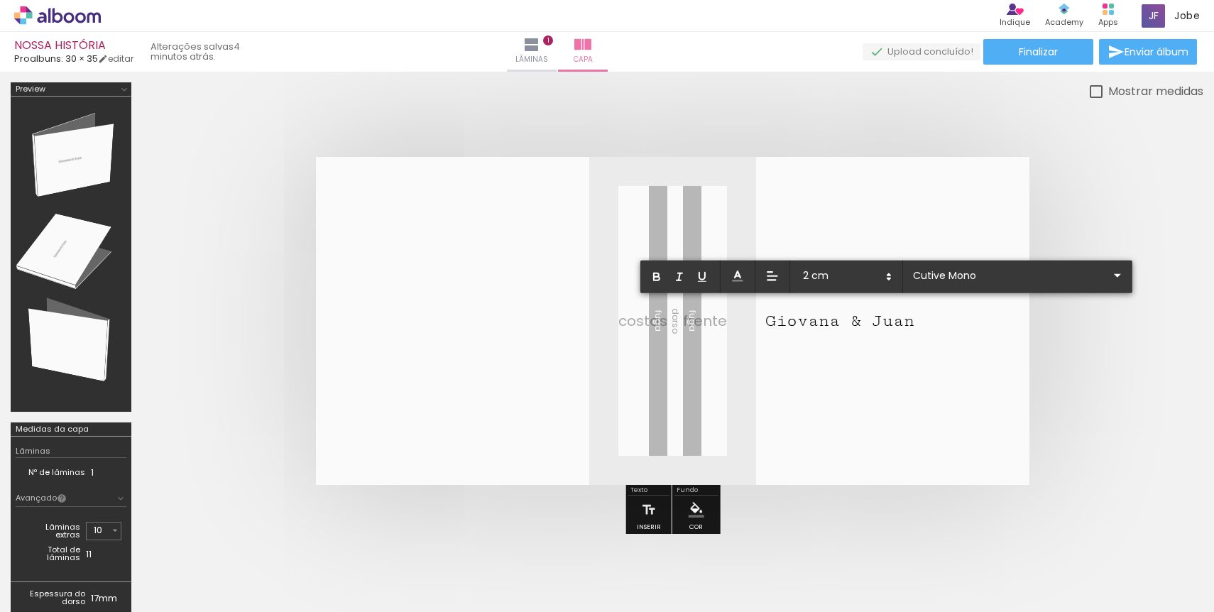
click at [876, 324] on span "Giovana & Juan" at bounding box center [839, 321] width 149 height 20
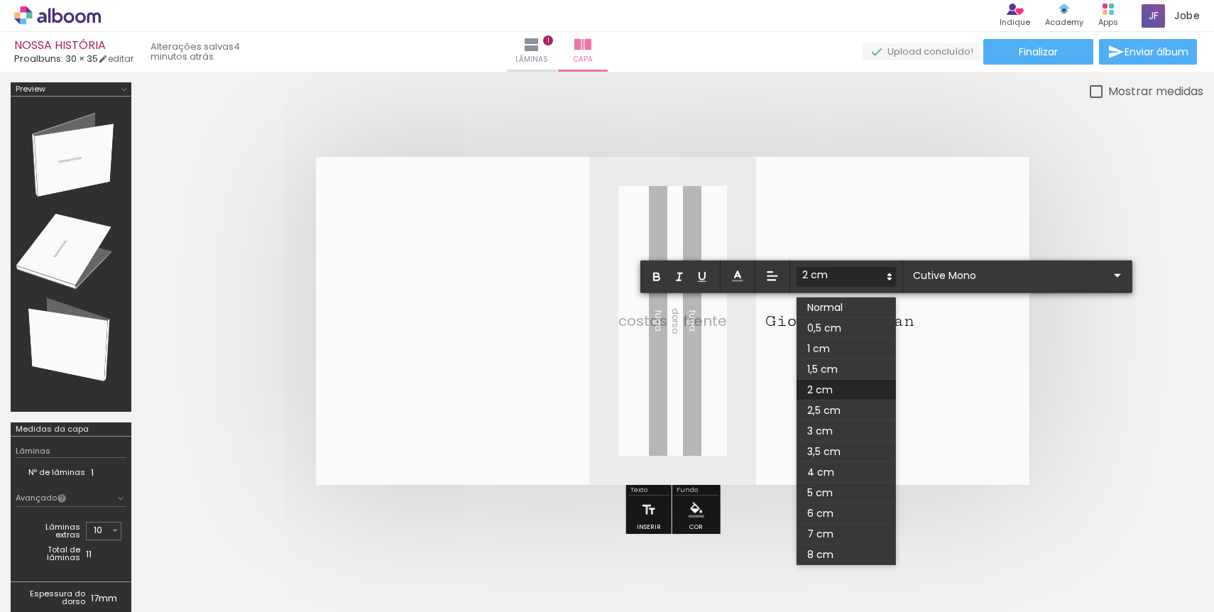
click at [842, 275] on span at bounding box center [846, 277] width 99 height 20
click at [922, 278] on input "Cutive Mono" at bounding box center [1010, 275] width 200 height 15
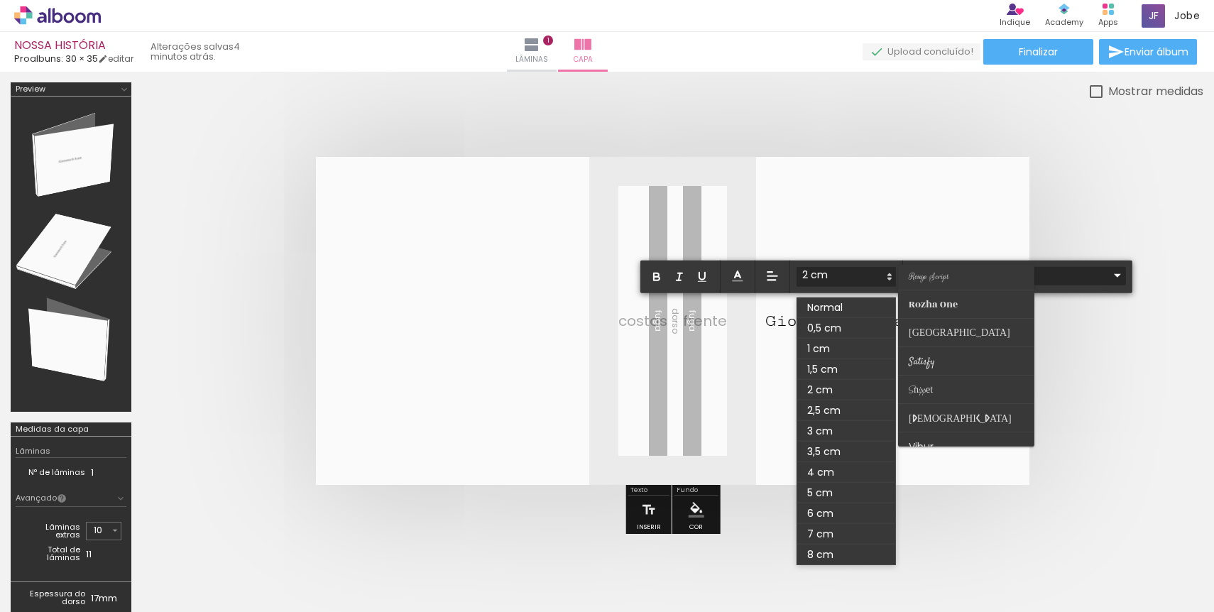
scroll to position [557, 0]
click at [933, 239] on span "[DEMOGRAPHIC_DATA]" at bounding box center [922, 232] width 26 height 13
type input "[DEMOGRAPHIC_DATA]"
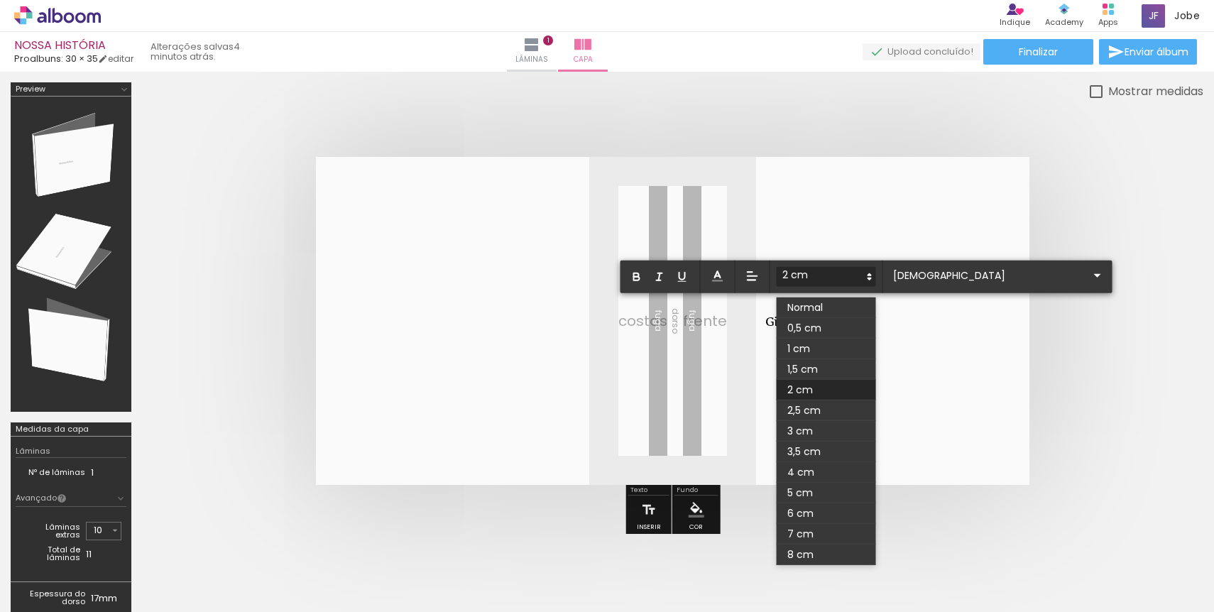
click at [1107, 307] on quentale-cover at bounding box center [673, 321] width 948 height 328
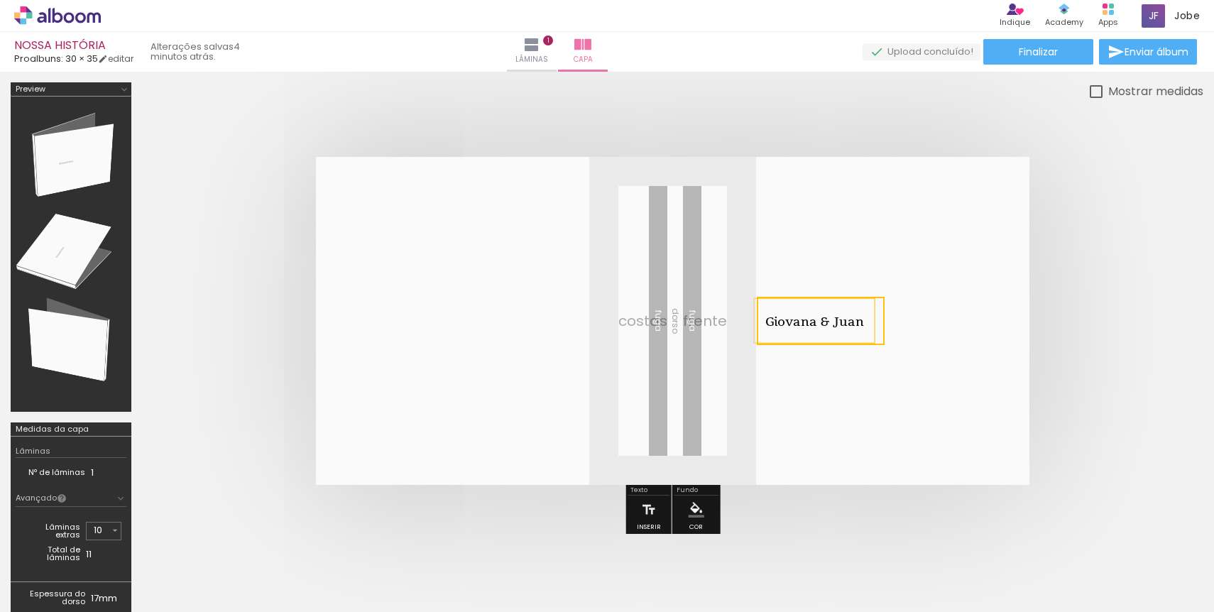
click at [1083, 324] on quentale-cover at bounding box center [673, 321] width 948 height 328
drag, startPoint x: 832, startPoint y: 323, endPoint x: 856, endPoint y: 323, distance: 24.1
click at [856, 323] on span "Giovana & Juan" at bounding box center [814, 321] width 99 height 38
click at [962, 330] on quentale-layouter at bounding box center [673, 321] width 714 height 328
click at [790, 333] on span "Giovana & Juan" at bounding box center [814, 321] width 99 height 38
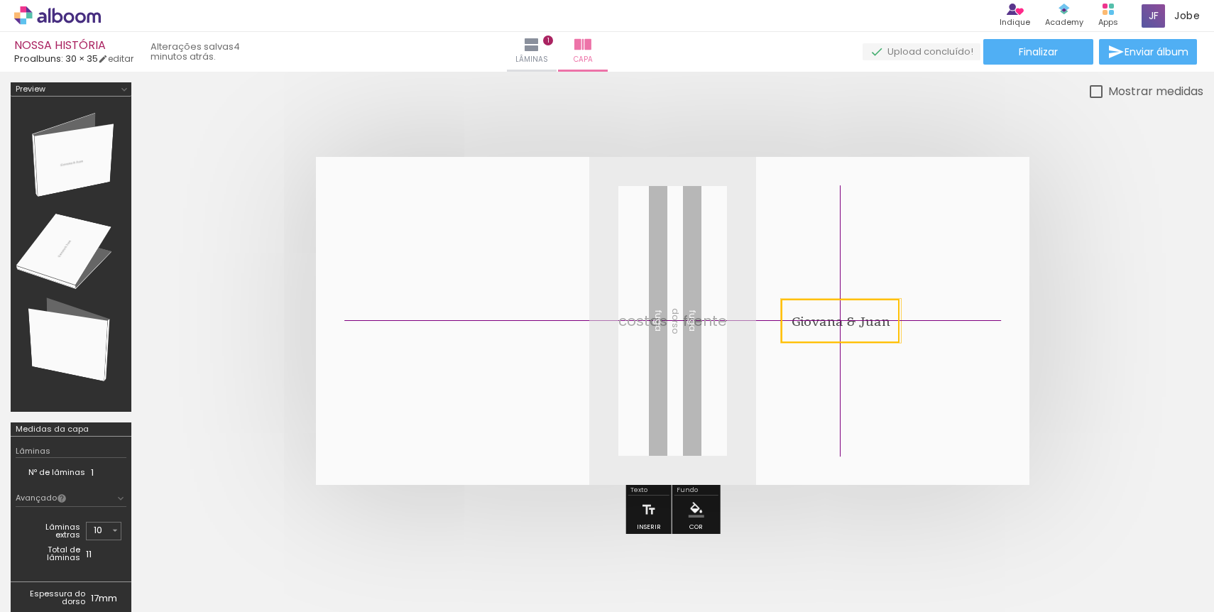
drag, startPoint x: 773, startPoint y: 313, endPoint x: 800, endPoint y: 312, distance: 27.7
click at [802, 312] on quentale-selection at bounding box center [840, 321] width 119 height 44
click at [1115, 280] on quentale-cover at bounding box center [673, 321] width 948 height 328
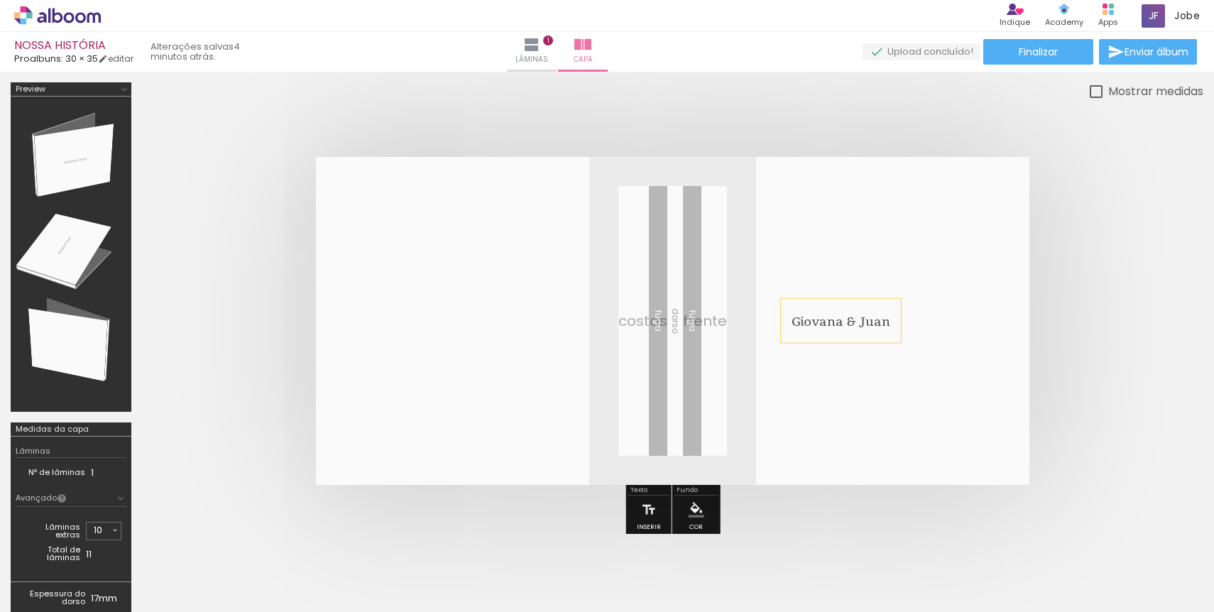
drag, startPoint x: 817, startPoint y: 329, endPoint x: 812, endPoint y: 380, distance: 50.7
click at [812, 380] on album-spread at bounding box center [673, 321] width 714 height 328
click at [842, 320] on span "Giovana & Juan" at bounding box center [841, 321] width 99 height 38
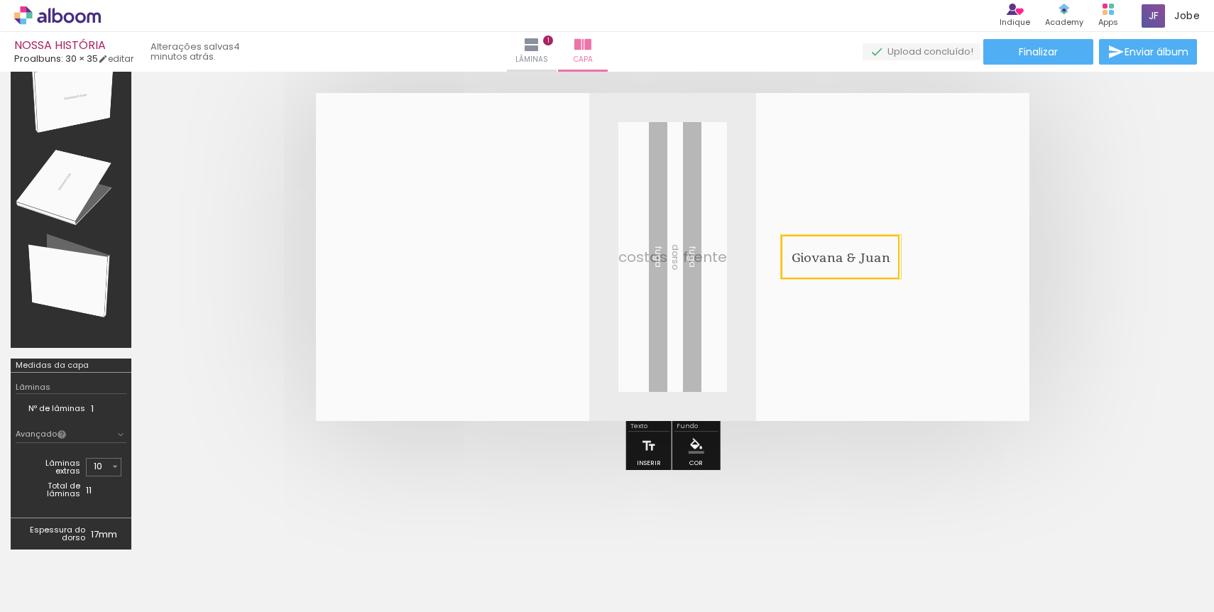
scroll to position [51, 0]
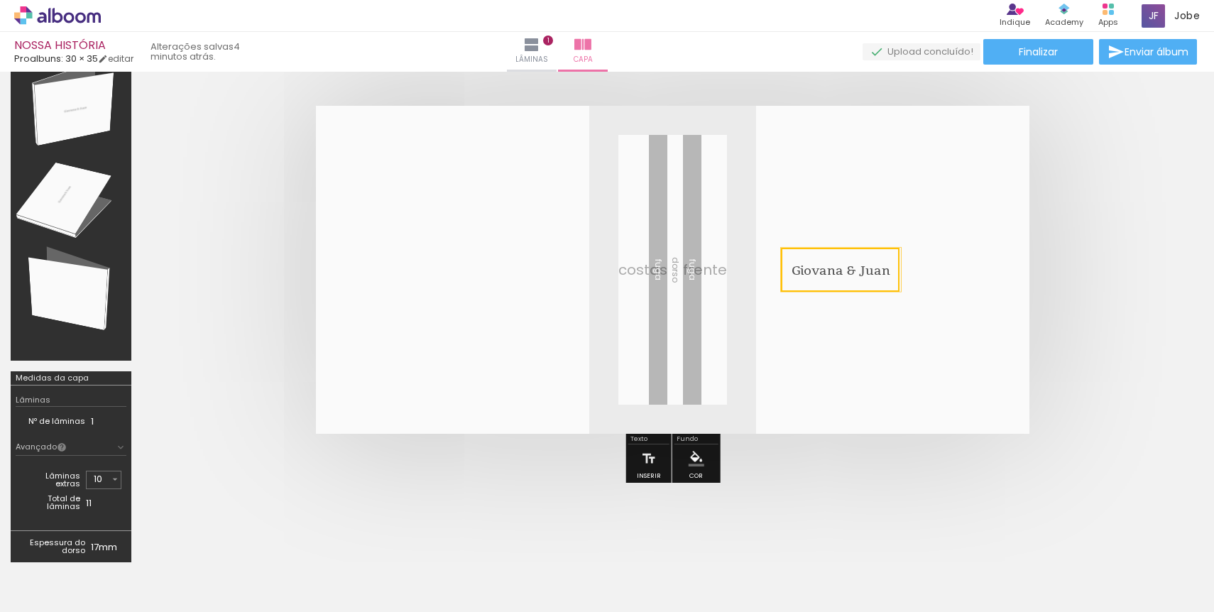
click at [712, 464] on div "Cor" at bounding box center [697, 462] width 44 height 36
click at [694, 460] on iron-icon "color picker" at bounding box center [697, 459] width 16 height 16
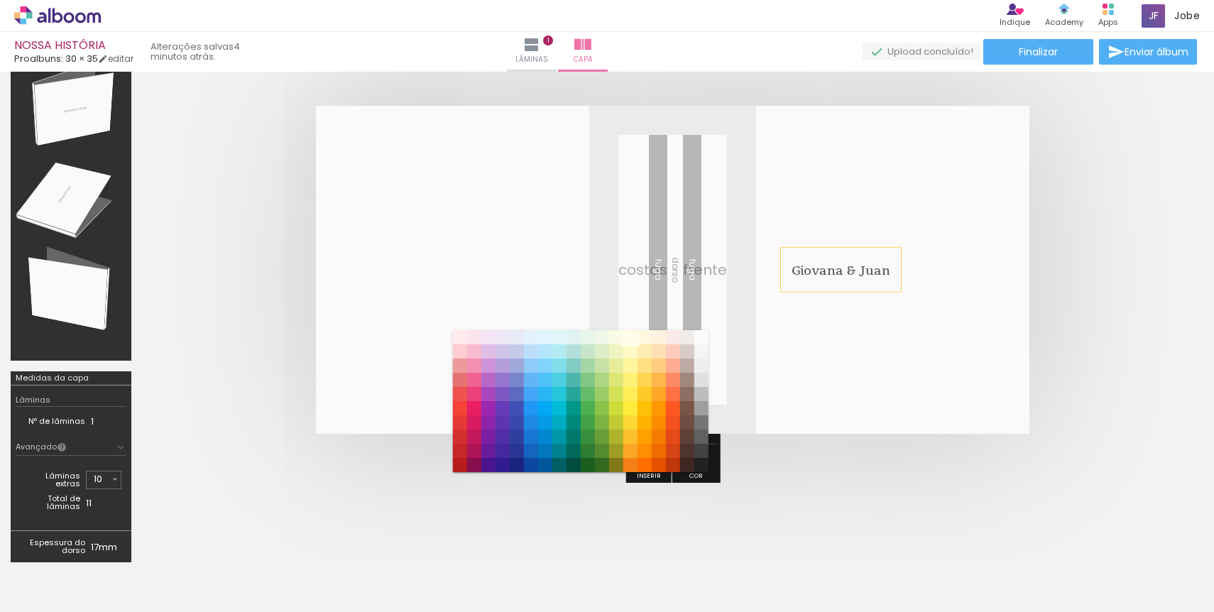
click at [630, 336] on paper-item "#fffde7" at bounding box center [630, 337] width 14 height 14
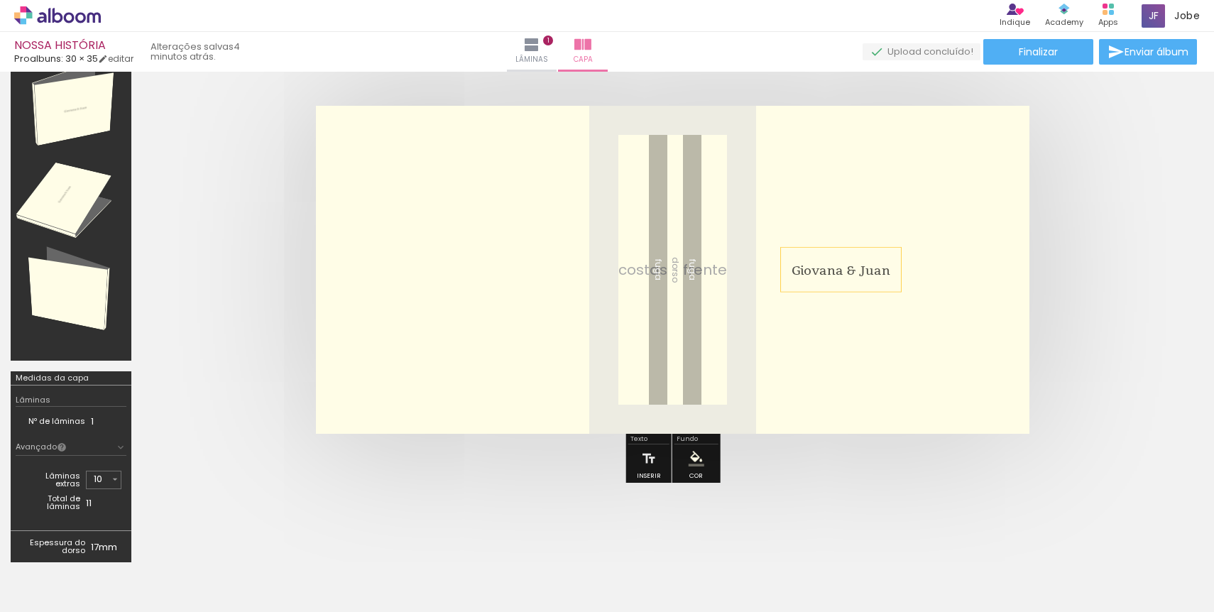
click at [695, 461] on iron-icon "color picker" at bounding box center [697, 459] width 16 height 16
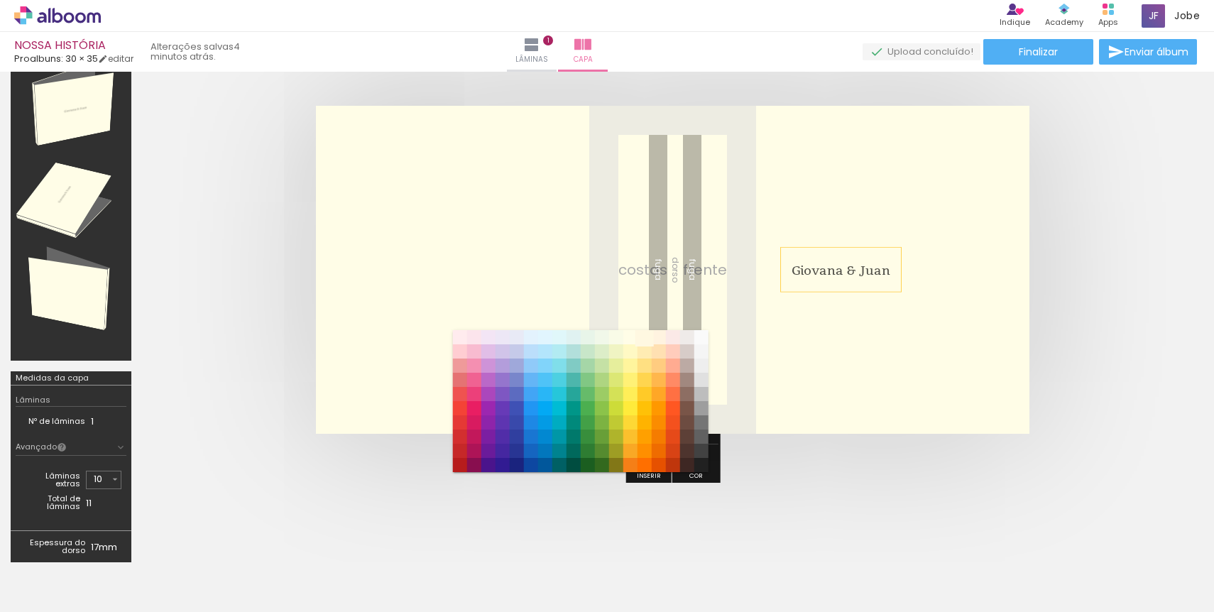
click at [643, 334] on paper-item "#fff8e1" at bounding box center [644, 337] width 14 height 14
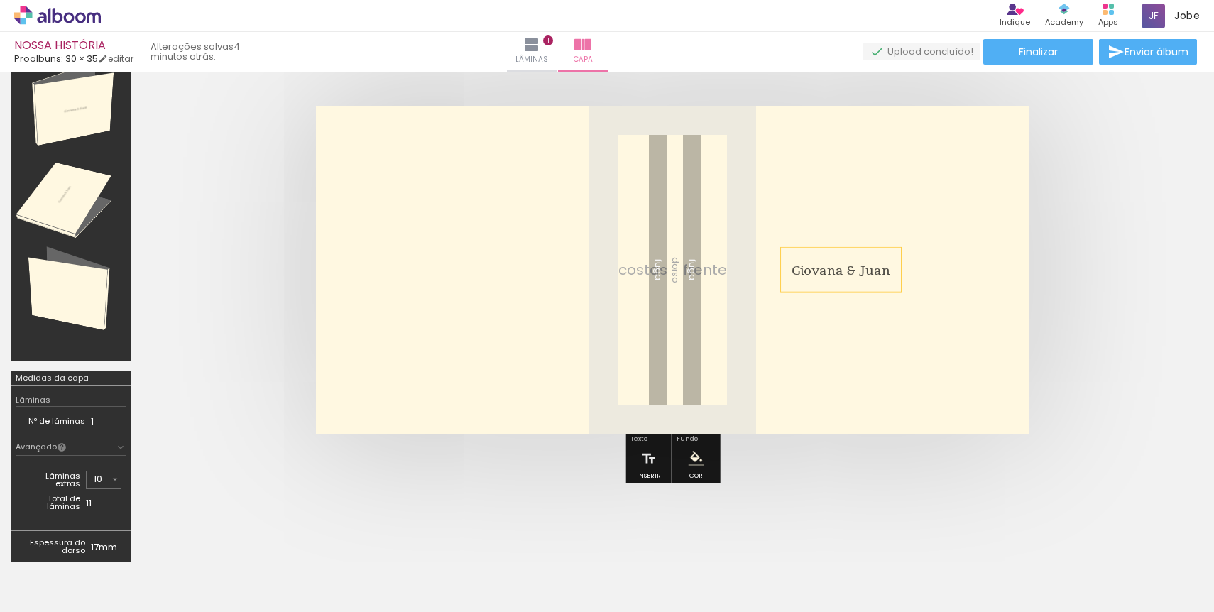
click at [701, 468] on paper-menu-button "#ffebee #ffcdd2 #ef9a9a #e57373 #ef5350 #f44336 #e53935 #d32f2f #c62828 #b71c1c…" at bounding box center [696, 458] width 27 height 27
click at [694, 462] on iron-icon "color picker" at bounding box center [697, 459] width 16 height 16
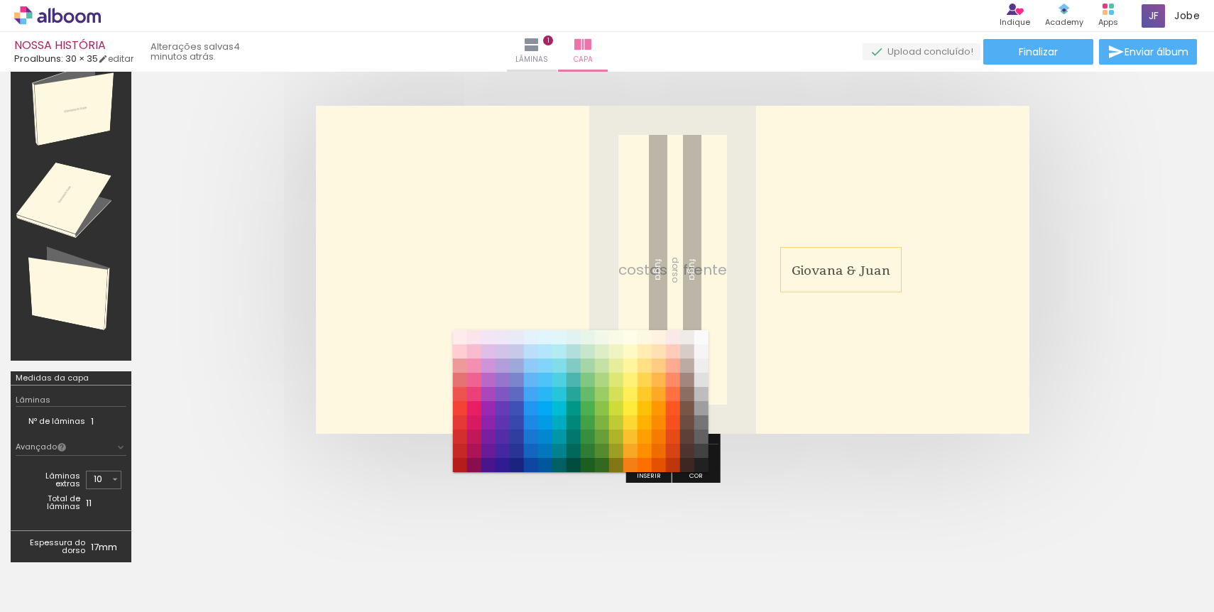
click at [658, 476] on div "#ffebee #ffcdd2 #ef9a9a #e57373 #ef5350 #f44336 #e53935 #d32f2f #c62828 #b71c1c…" at bounding box center [580, 408] width 256 height 142
click at [688, 474] on div "#ffebee #ffcdd2 #ef9a9a #e57373 #ef5350 #f44336 #e53935 #d32f2f #c62828 #b71c1c…" at bounding box center [580, 408] width 256 height 142
click at [700, 333] on paper-item "#fafafa" at bounding box center [701, 337] width 14 height 14
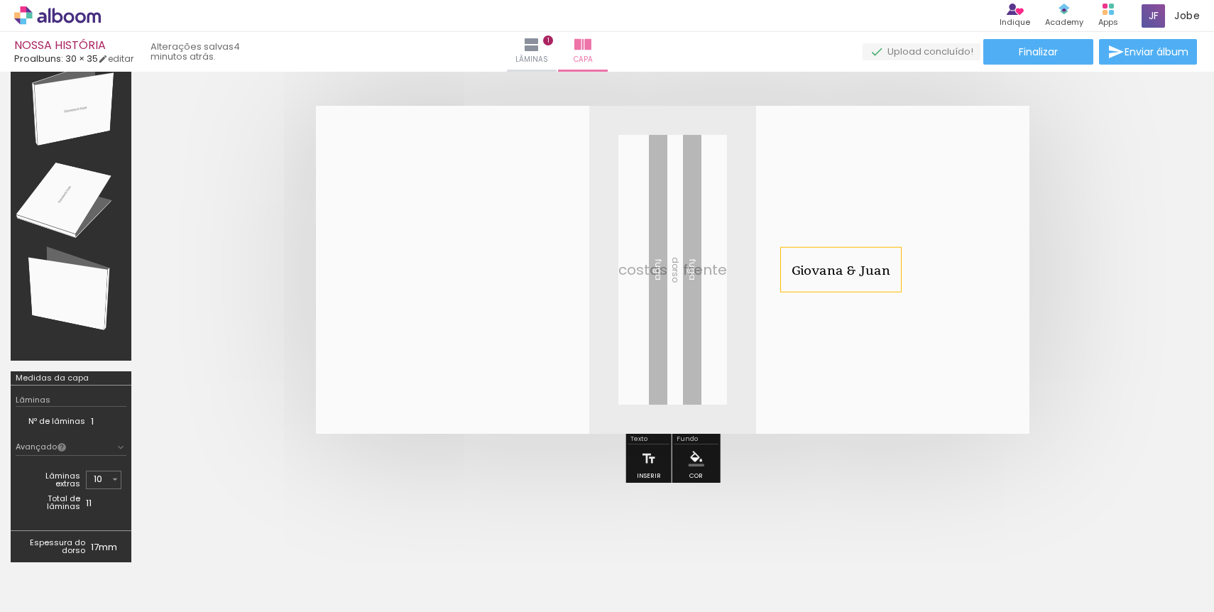
click at [742, 427] on quentale-layouter at bounding box center [673, 270] width 714 height 328
click at [775, 476] on div at bounding box center [672, 270] width 1061 height 442
click at [174, 569] on div at bounding box center [142, 564] width 64 height 43
click at [557, 38] on paper-button "Lâminas 1" at bounding box center [532, 52] width 50 height 40
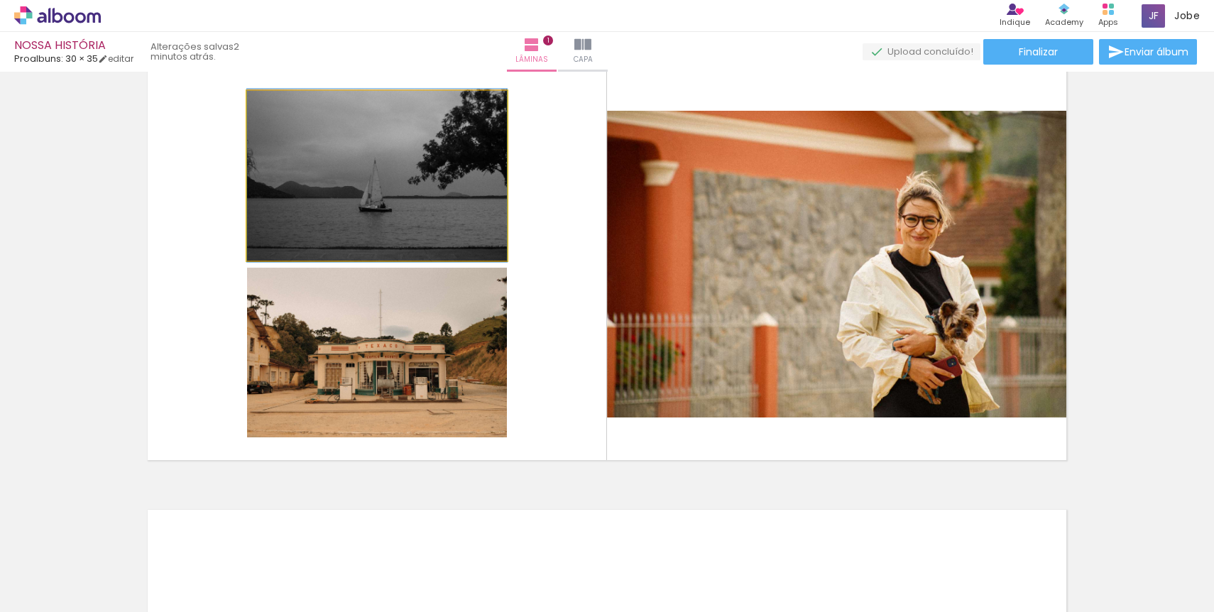
click at [453, 182] on quentale-photo at bounding box center [377, 176] width 260 height 170
